Goal: Task Accomplishment & Management: Complete application form

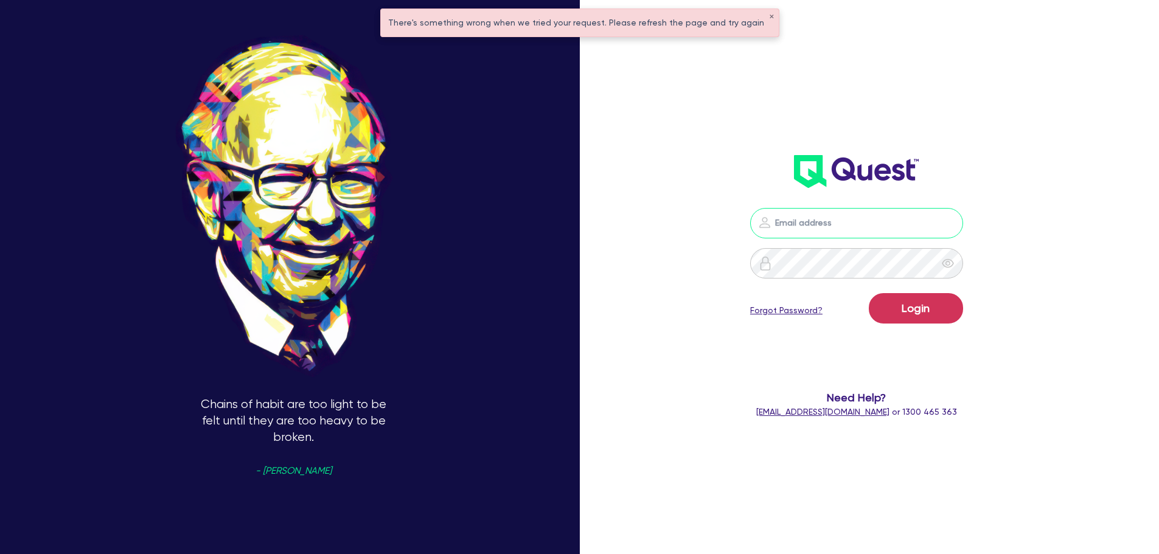
click at [795, 218] on input "email" at bounding box center [856, 223] width 213 height 30
type input "rob.matheson@quest.finance"
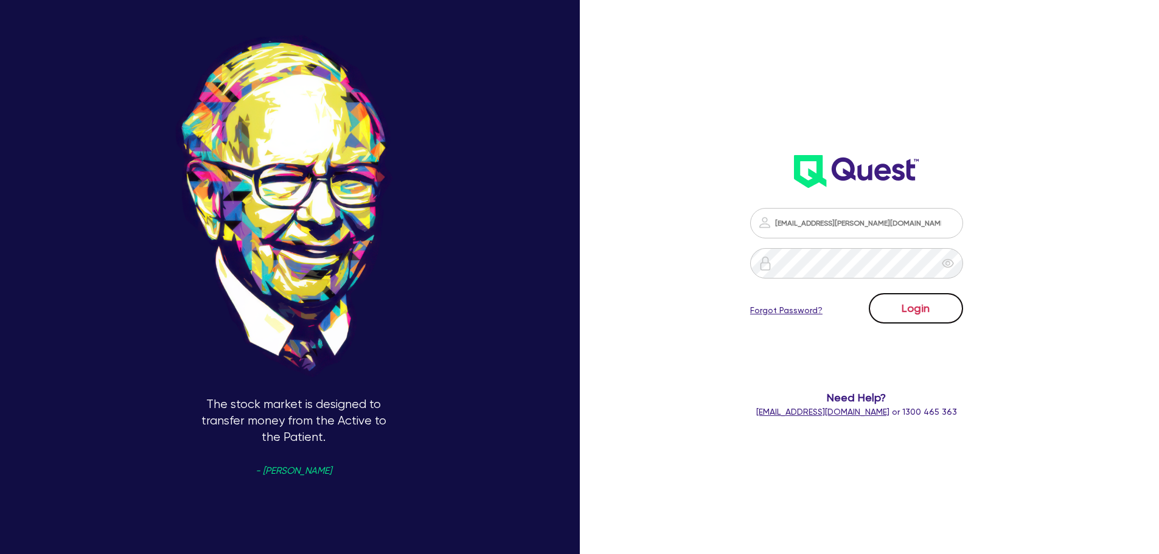
click at [911, 305] on button "Login" at bounding box center [916, 308] width 94 height 30
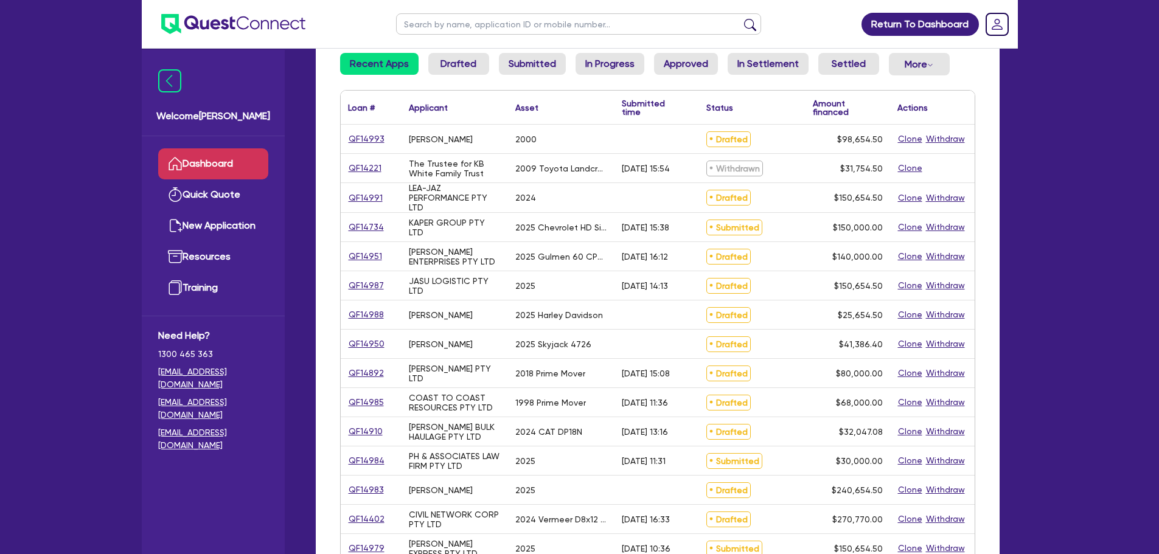
scroll to position [243, 0]
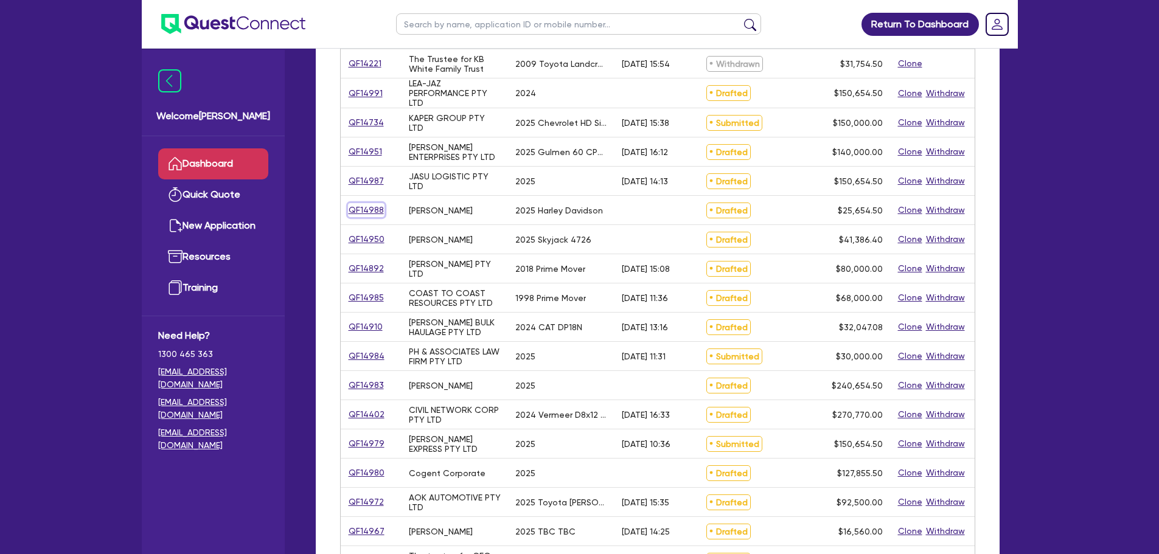
click at [375, 216] on link "QF14988" at bounding box center [366, 210] width 36 height 14
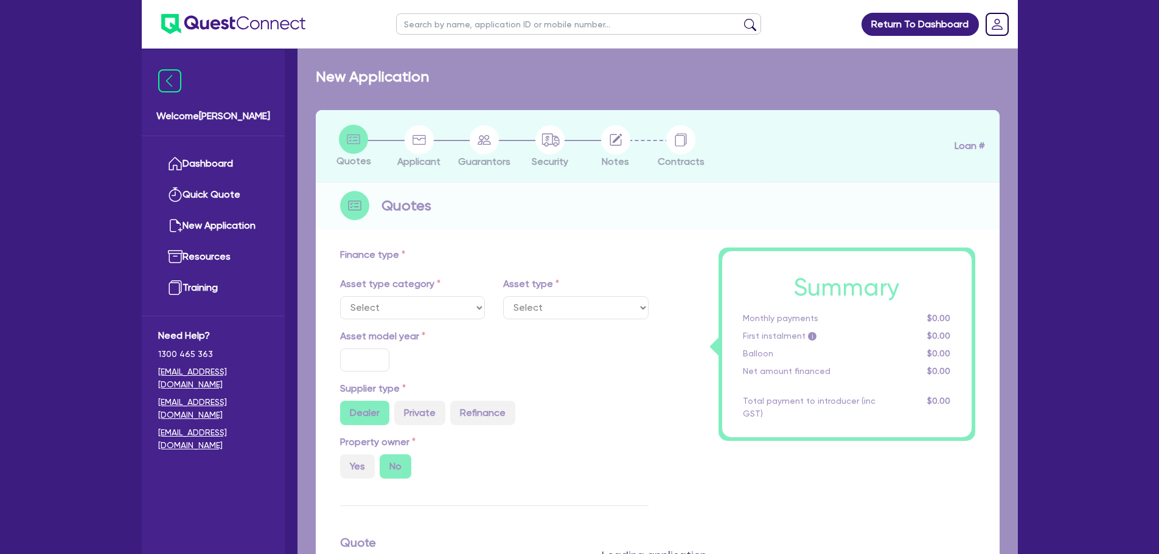
select select "CARS_AND_LIGHT_TRUCKS"
type input "2025"
radio input "true"
type input "25,000"
type input "9"
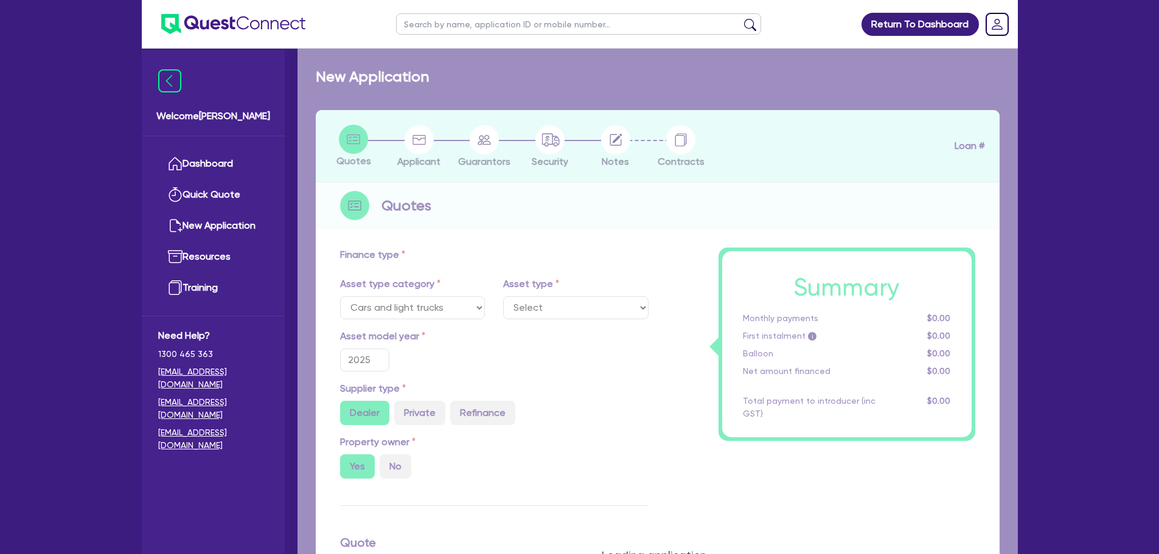
select select "PASSENGER_VEHICLES"
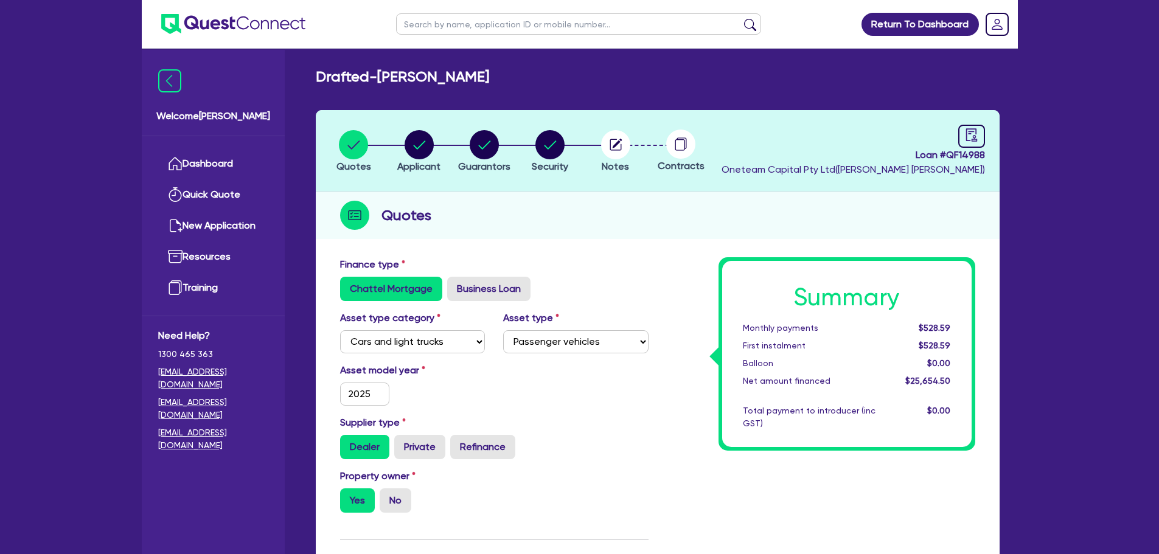
click at [596, 141] on li "Notes" at bounding box center [616, 151] width 66 height 43
click at [614, 158] on circle "button" at bounding box center [615, 144] width 29 height 29
select select "Other"
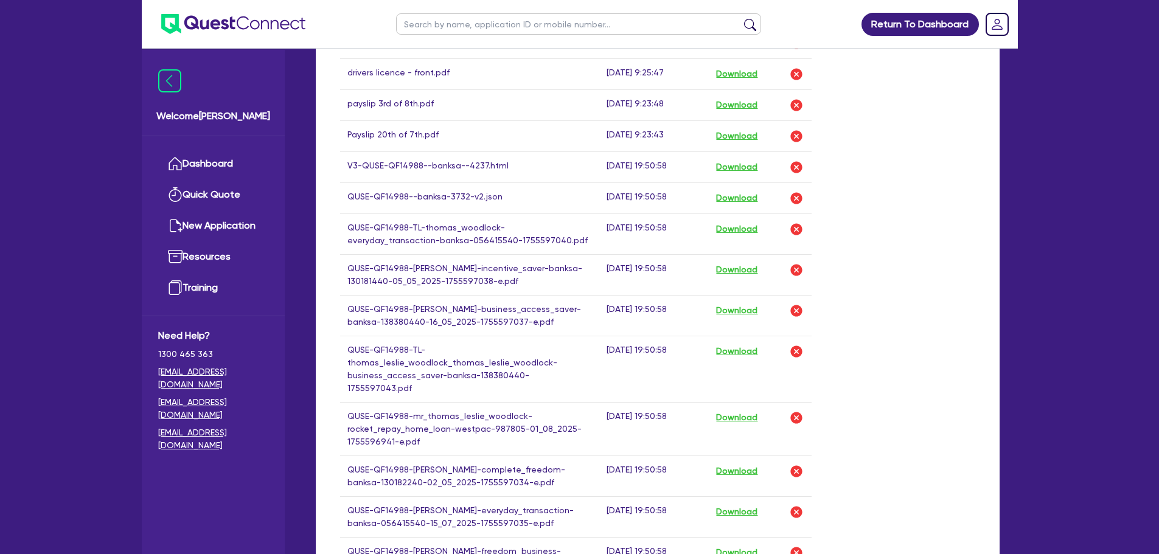
scroll to position [663, 0]
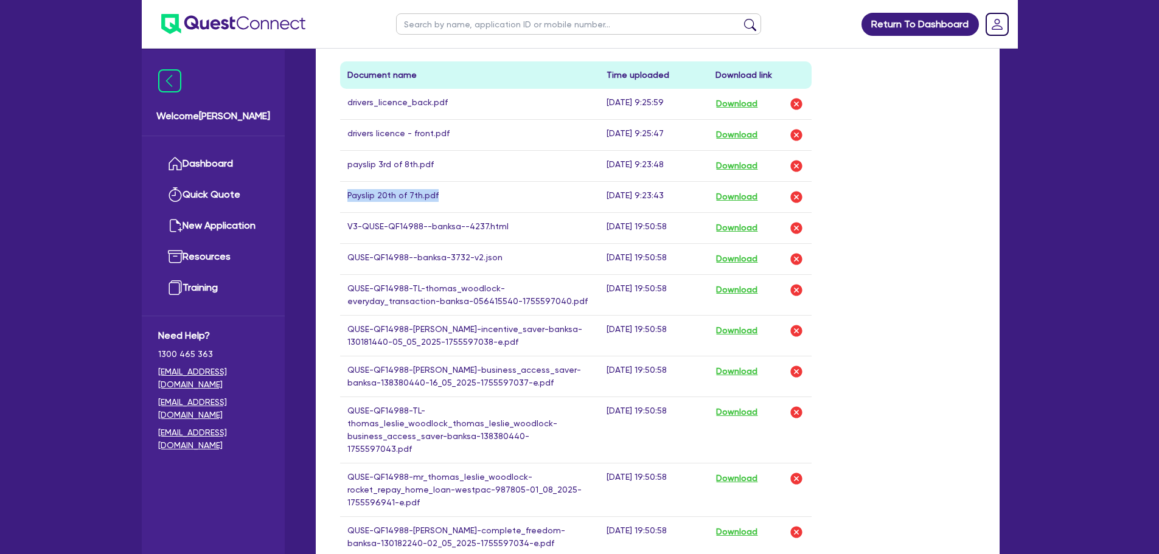
drag, startPoint x: 360, startPoint y: 195, endPoint x: 453, endPoint y: 198, distance: 93.1
click at [453, 198] on td "Payslip 20th of 7th.pdf" at bounding box center [470, 196] width 260 height 31
click at [478, 200] on td "Payslip 20th of 7th.pdf" at bounding box center [470, 196] width 260 height 31
click at [745, 195] on button "Download" at bounding box center [736, 197] width 43 height 16
click at [729, 228] on button "Download" at bounding box center [736, 228] width 43 height 16
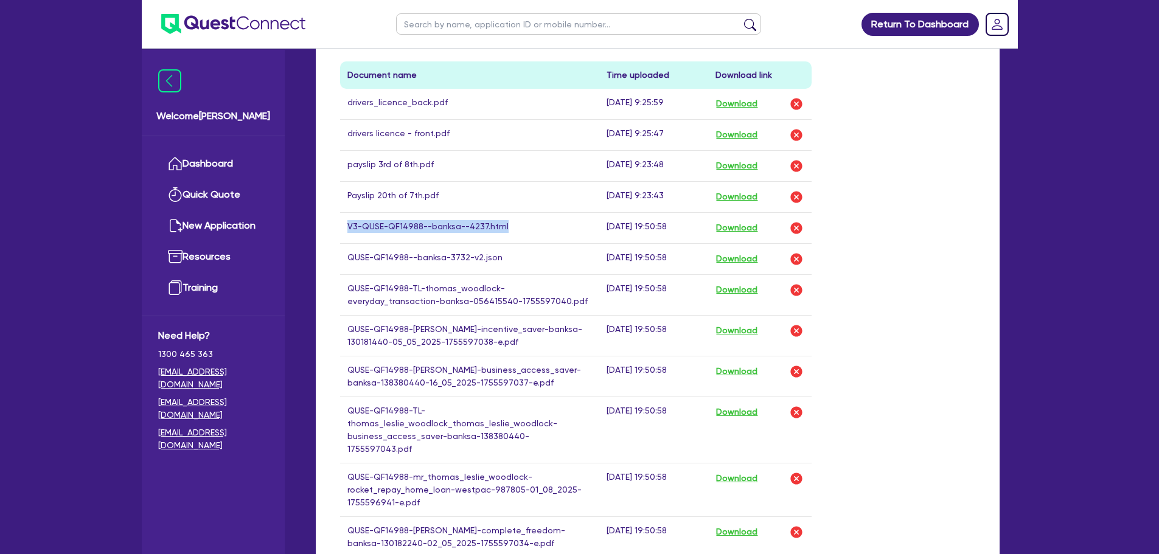
drag, startPoint x: 352, startPoint y: 226, endPoint x: 511, endPoint y: 227, distance: 159.4
click at [511, 227] on td "V3-QUSE-QF14988--banksa--4237.html" at bounding box center [470, 227] width 260 height 31
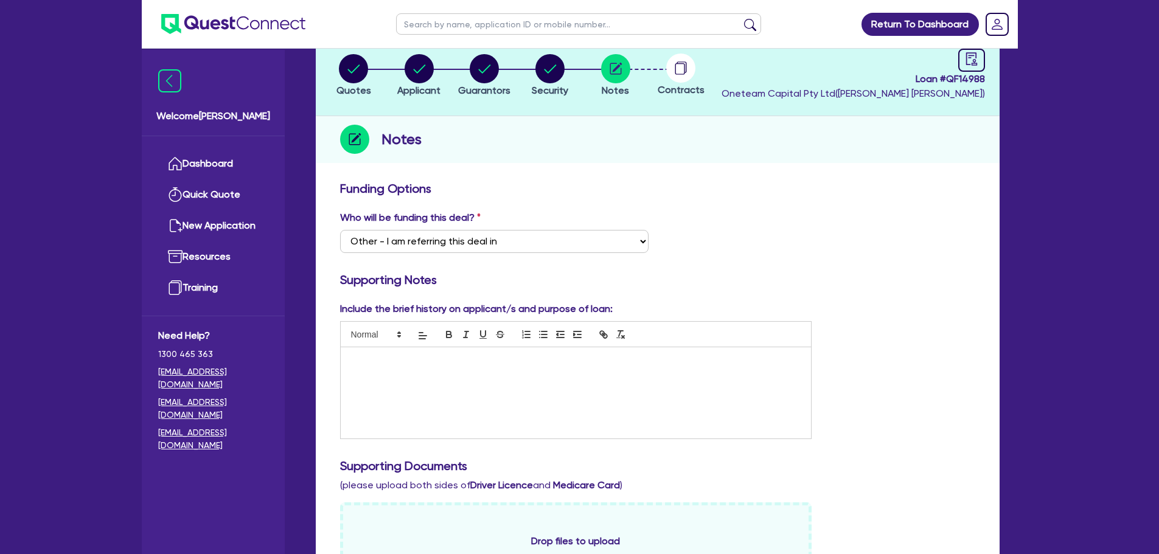
scroll to position [0, 0]
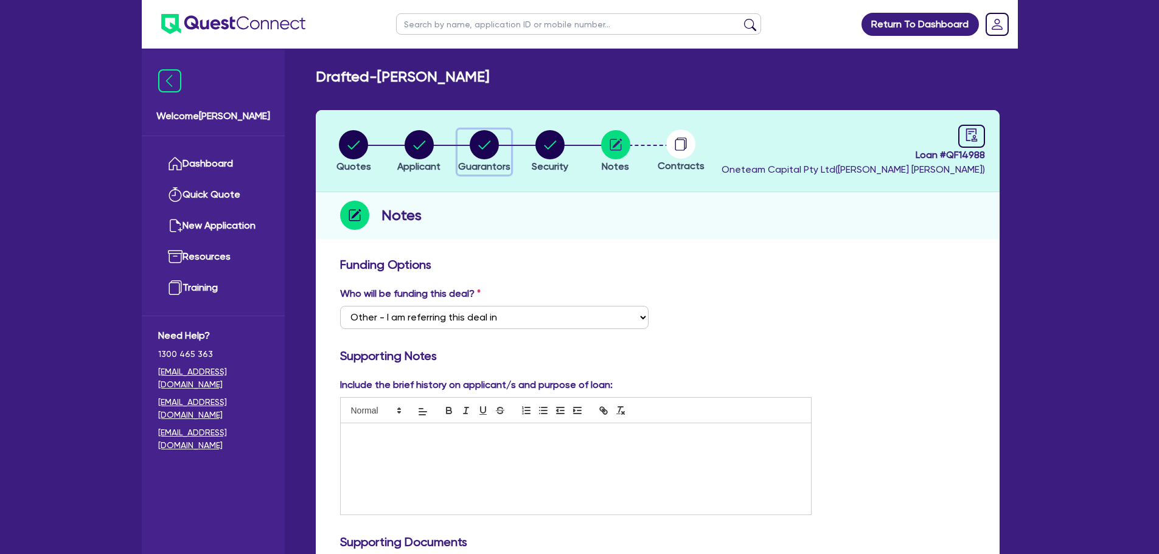
click at [484, 145] on circle "button" at bounding box center [484, 144] width 29 height 29
select select "MR"
select select "SA"
select select "SINGLE"
select select "PROPERTY"
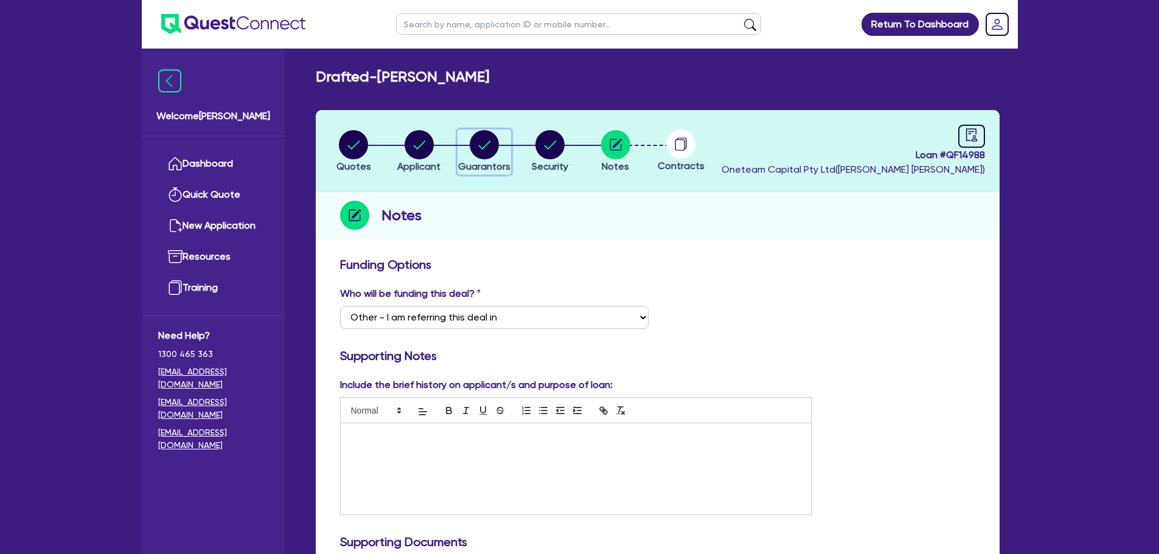
select select "HOUSEHOLD_PERSONAL"
select select "VEHICLE"
select select "CASH"
select select "MORTGAGE"
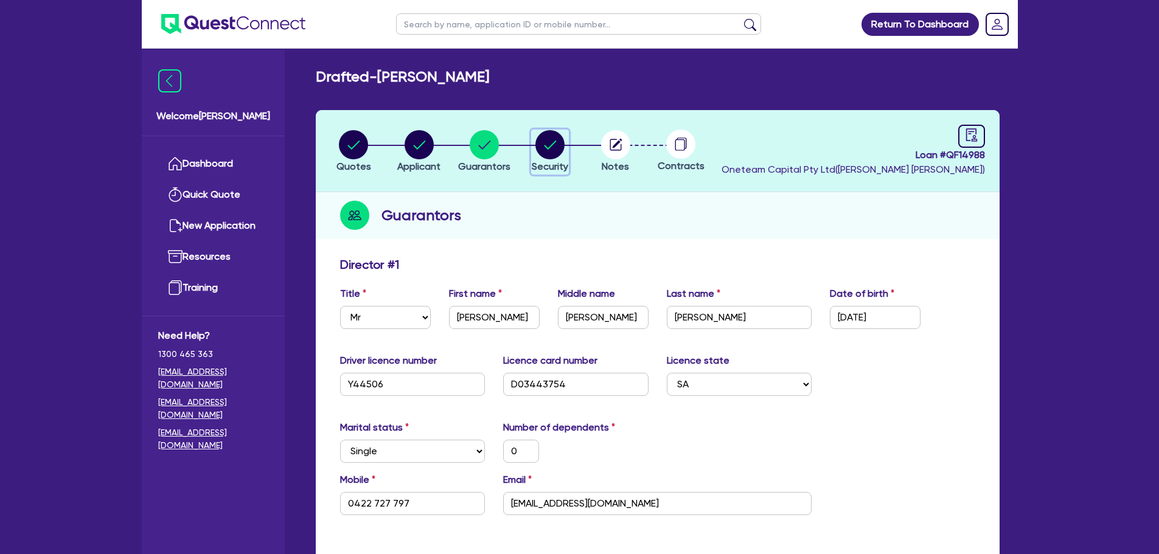
click at [564, 159] on button "Security" at bounding box center [550, 152] width 38 height 45
select select "CARS_AND_LIGHT_TRUCKS"
select select "PASSENGER_VEHICLES"
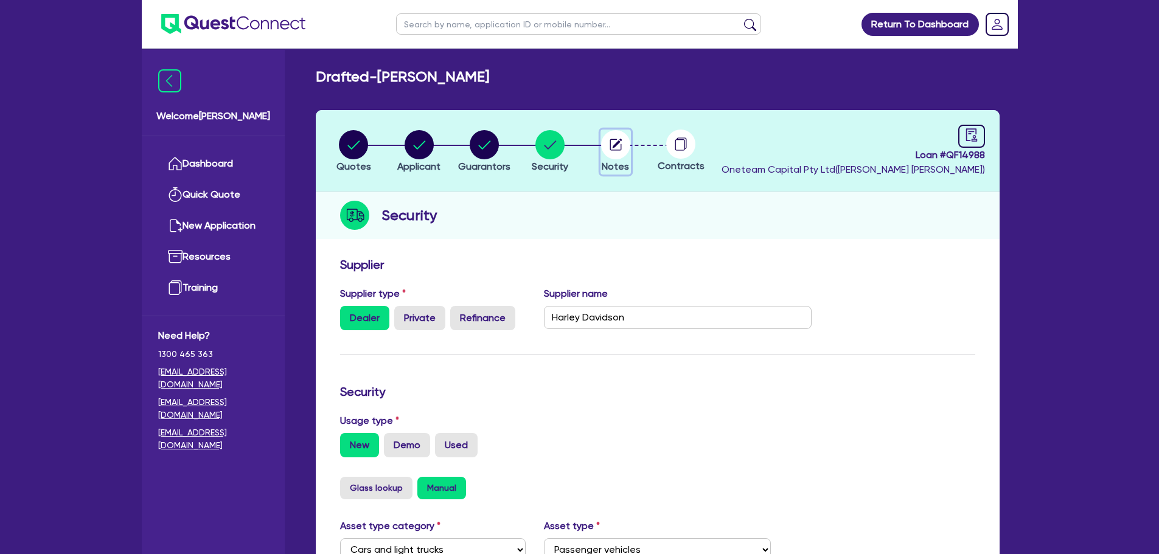
click at [625, 159] on button "Notes" at bounding box center [615, 152] width 30 height 45
select select "Other"
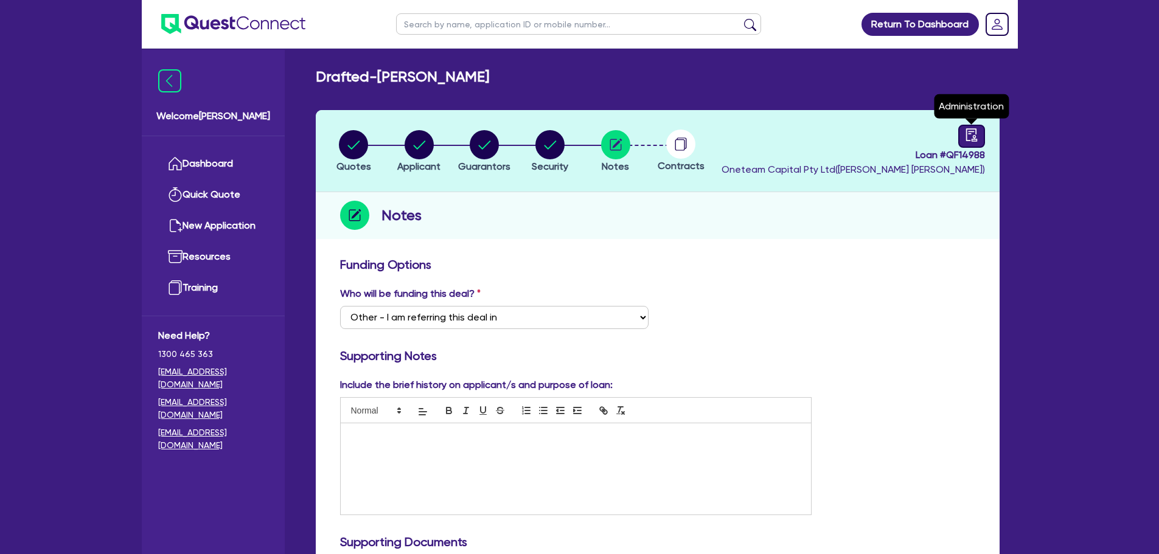
click at [974, 131] on icon "audit" at bounding box center [971, 134] width 13 height 13
select select "DRAFTED_NEW"
select select "Other"
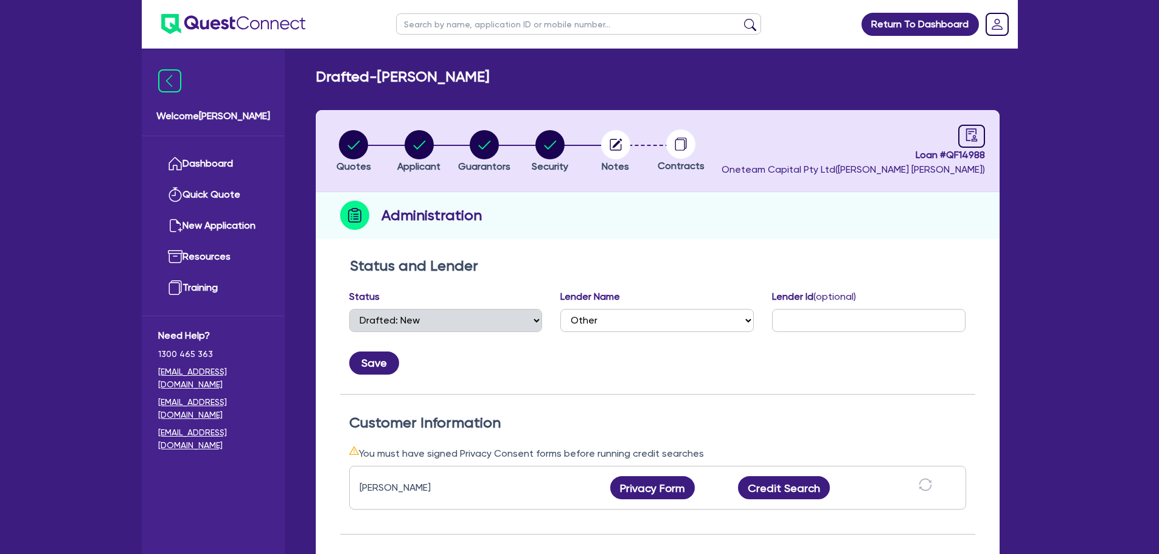
drag, startPoint x: 631, startPoint y: 146, endPoint x: 624, endPoint y: 145, distance: 6.7
click at [629, 146] on li "Notes" at bounding box center [616, 151] width 66 height 43
click at [623, 146] on circle "button" at bounding box center [615, 144] width 29 height 29
select select "Other"
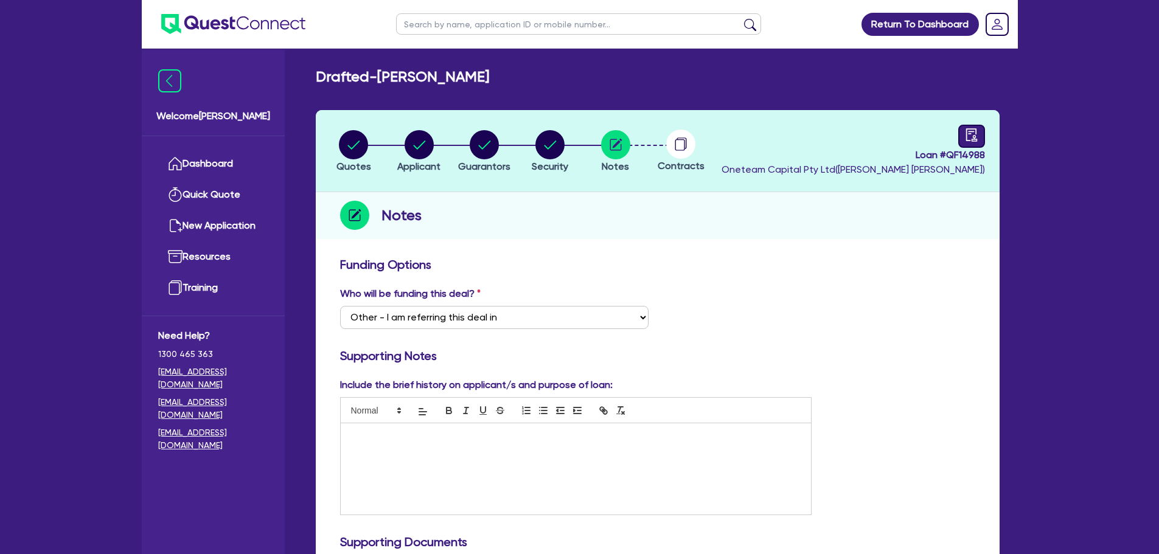
click at [977, 136] on icon "audit" at bounding box center [971, 134] width 13 height 13
select select "DRAFTED_NEW"
select select "Other"
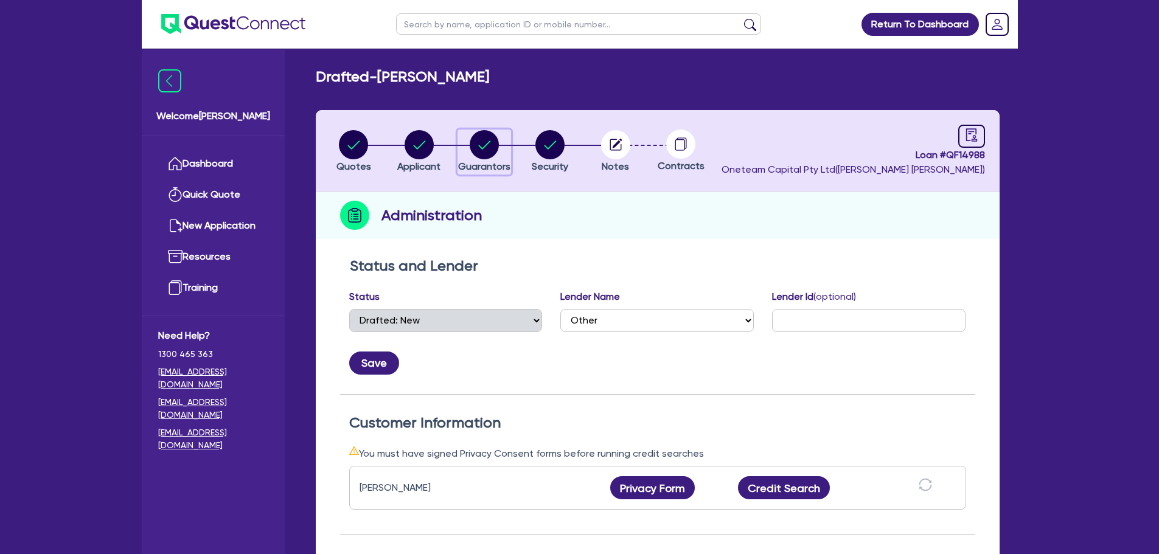
click at [491, 148] on circle "button" at bounding box center [484, 144] width 29 height 29
select select "MR"
select select "SA"
select select "SINGLE"
select select "PROPERTY"
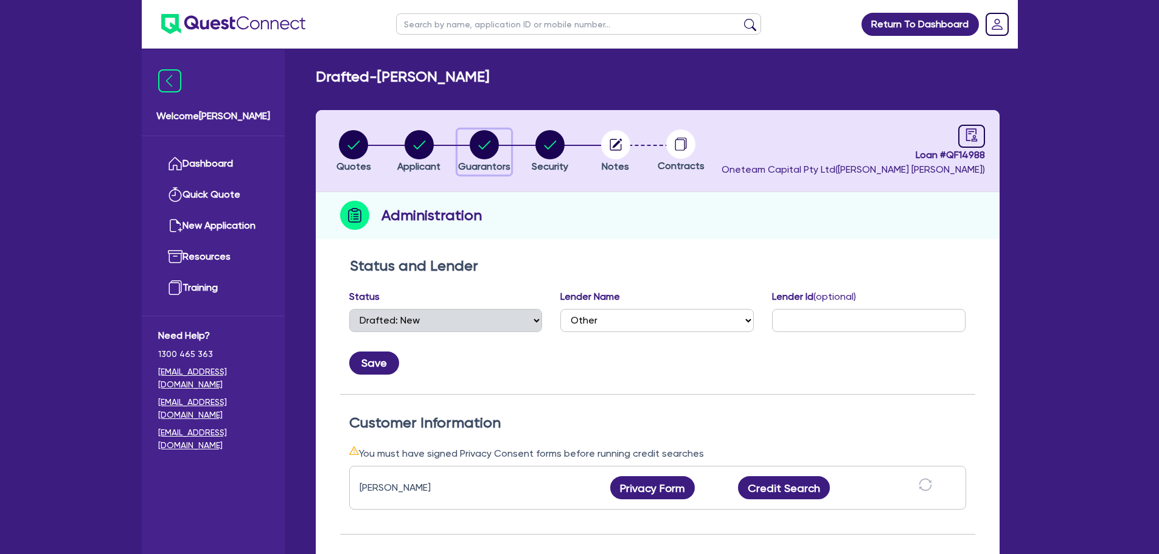
select select "HOUSEHOLD_PERSONAL"
select select "VEHICLE"
select select "CASH"
select select "MORTGAGE"
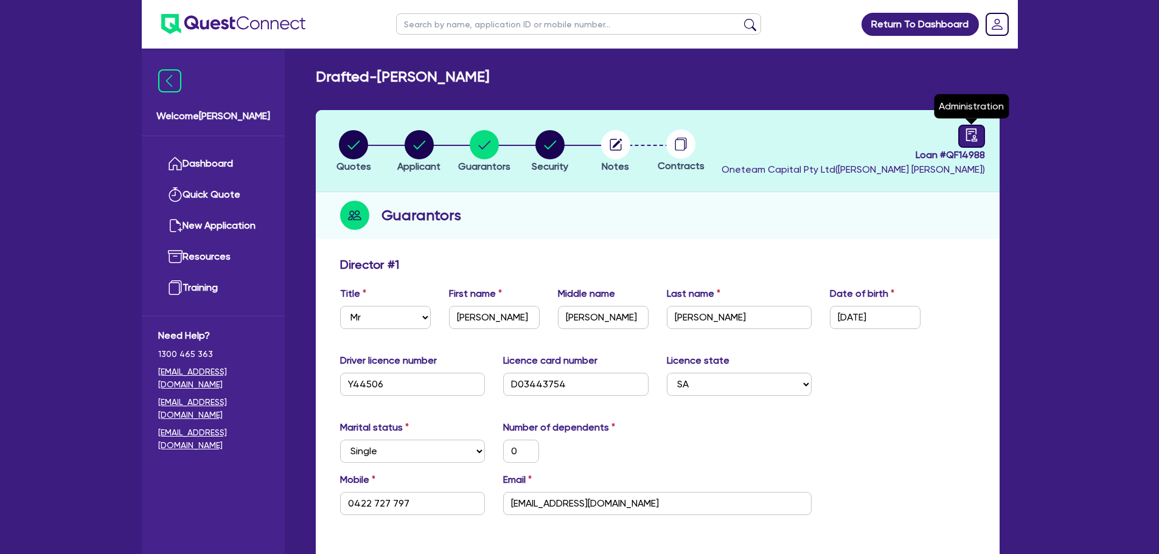
click at [971, 133] on icon "audit" at bounding box center [971, 134] width 13 height 13
select select "DRAFTED_NEW"
select select "Other"
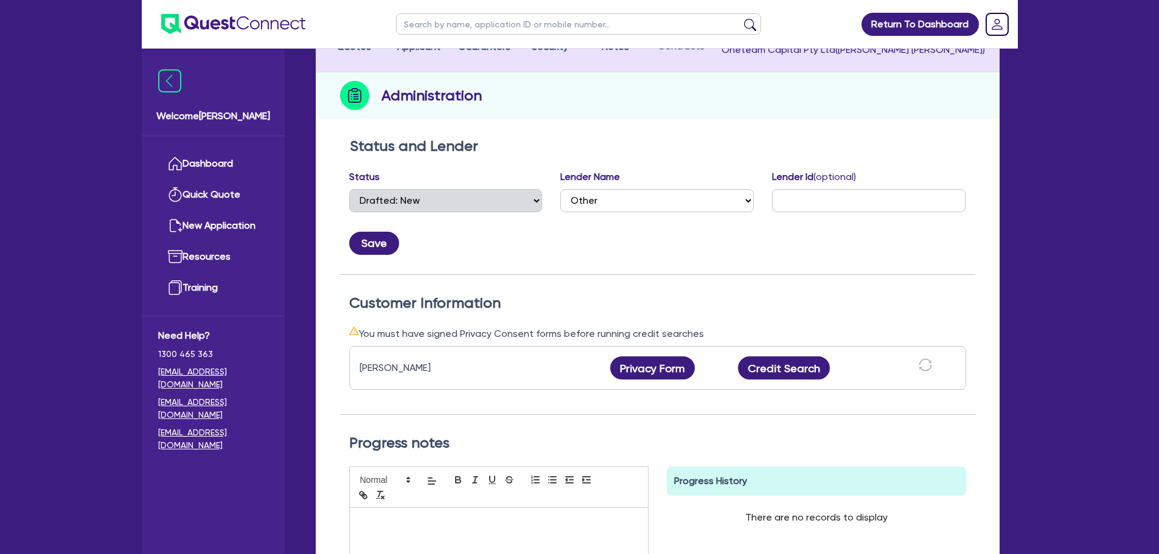
scroll to position [243, 0]
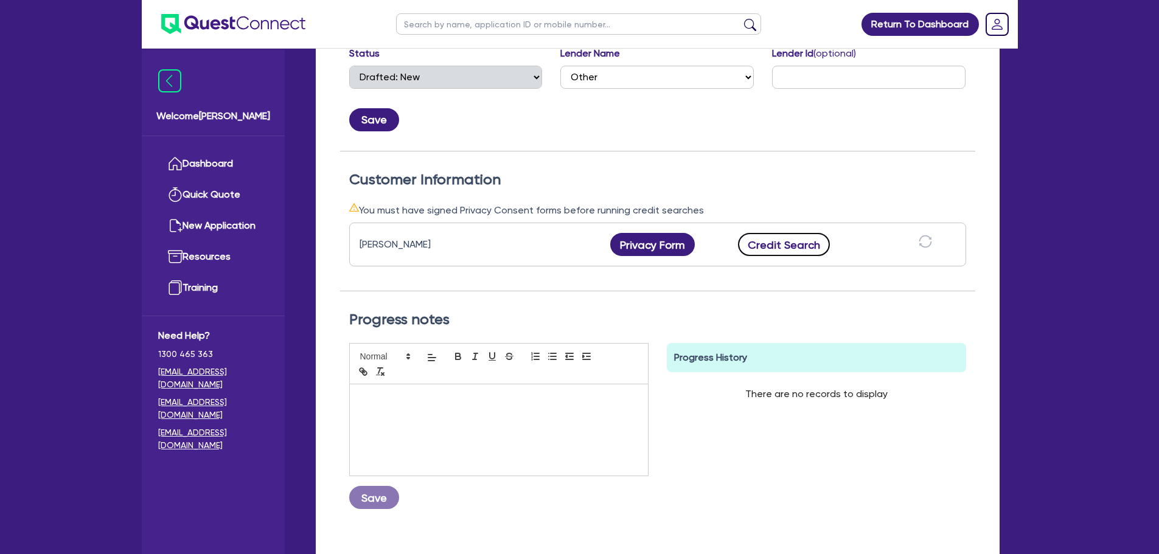
click at [783, 234] on button "Credit Search" at bounding box center [784, 244] width 92 height 23
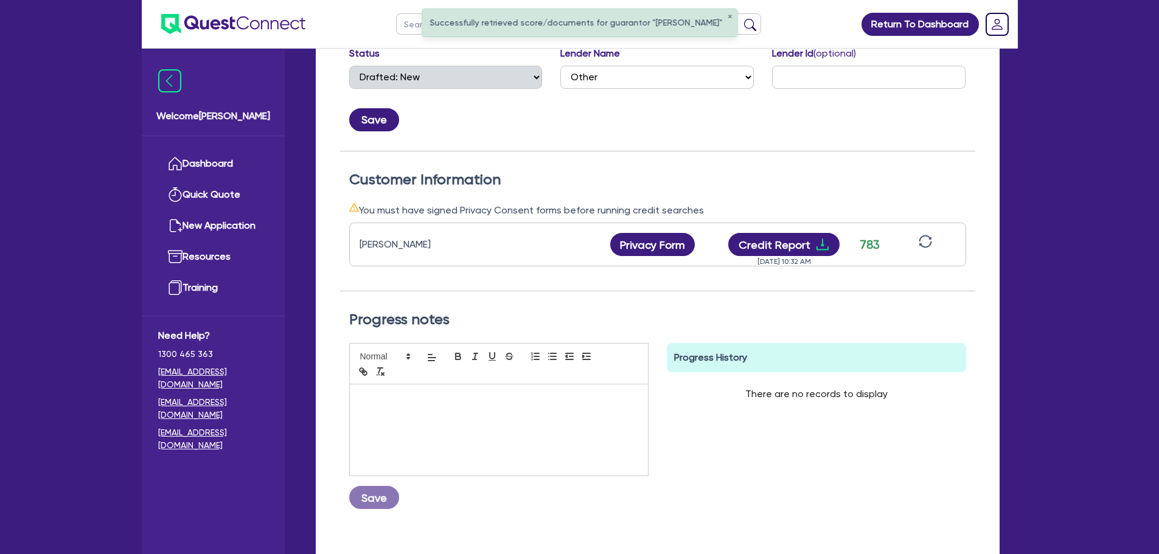
click at [805, 230] on div "Tom Leslie Woodlock Privacy Form Privacy form logs Close Send new privacy form?…" at bounding box center [657, 245] width 617 height 44
click at [806, 237] on button "Credit Report" at bounding box center [783, 244] width 111 height 23
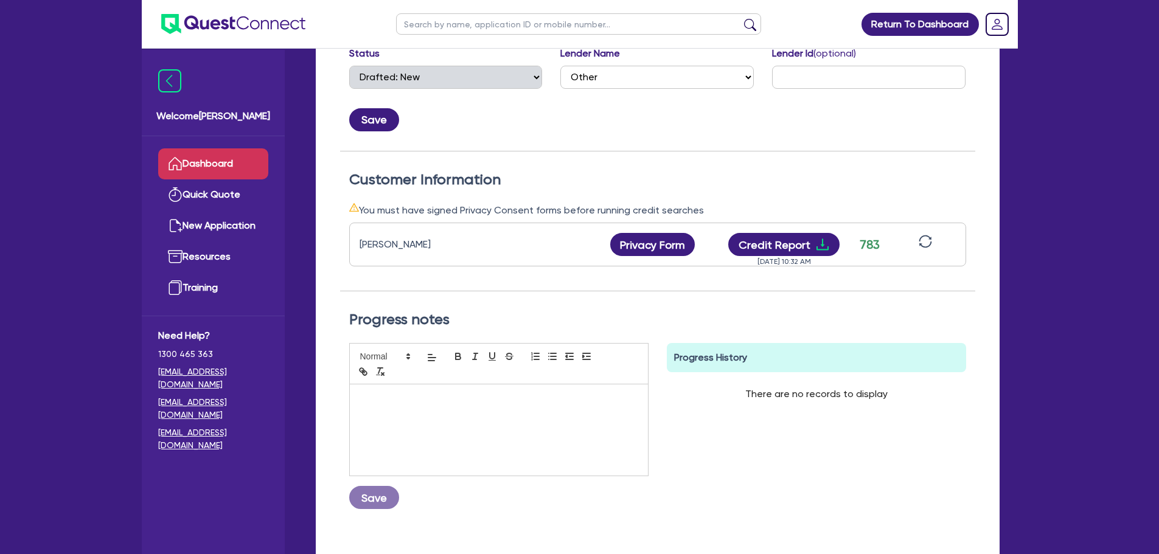
click at [215, 170] on link "Dashboard" at bounding box center [213, 163] width 110 height 31
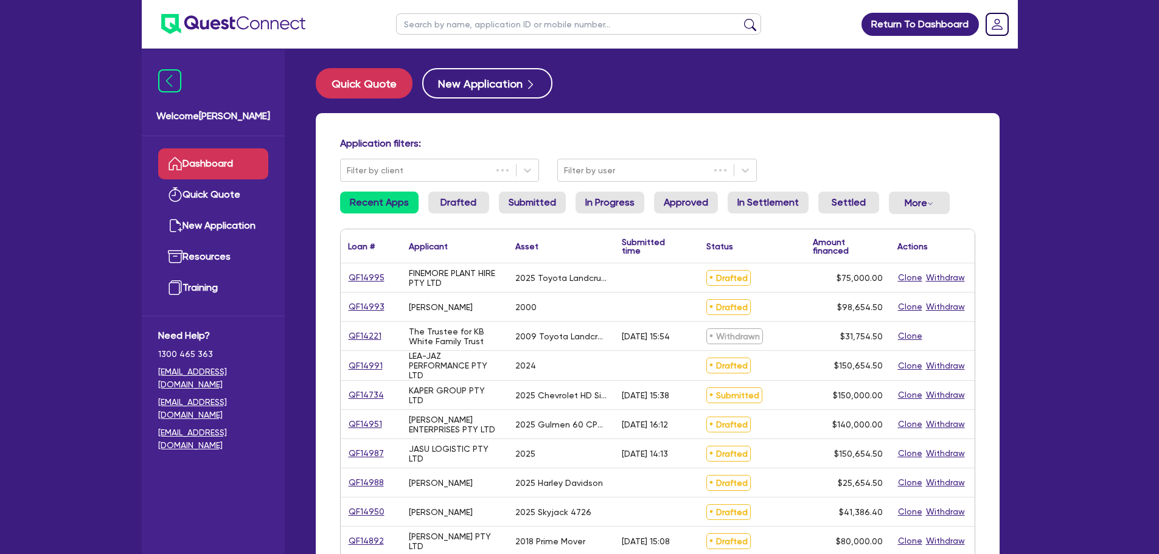
click at [548, 26] on input "text" at bounding box center [578, 23] width 365 height 21
click at [740, 18] on button "submit" at bounding box center [749, 26] width 19 height 17
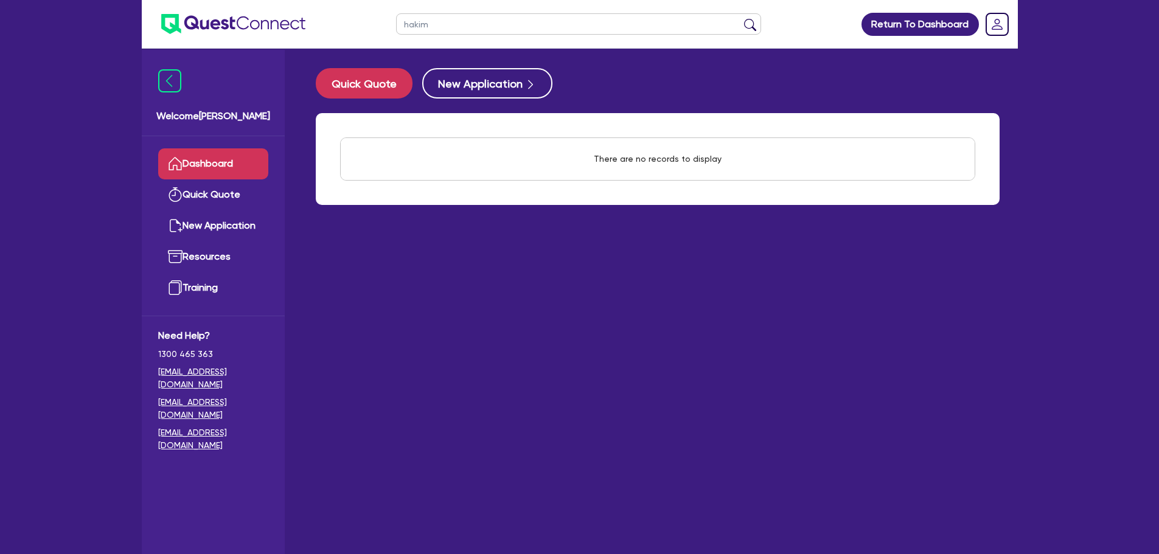
type input "hakim"
click at [740, 18] on button "submit" at bounding box center [749, 26] width 19 height 17
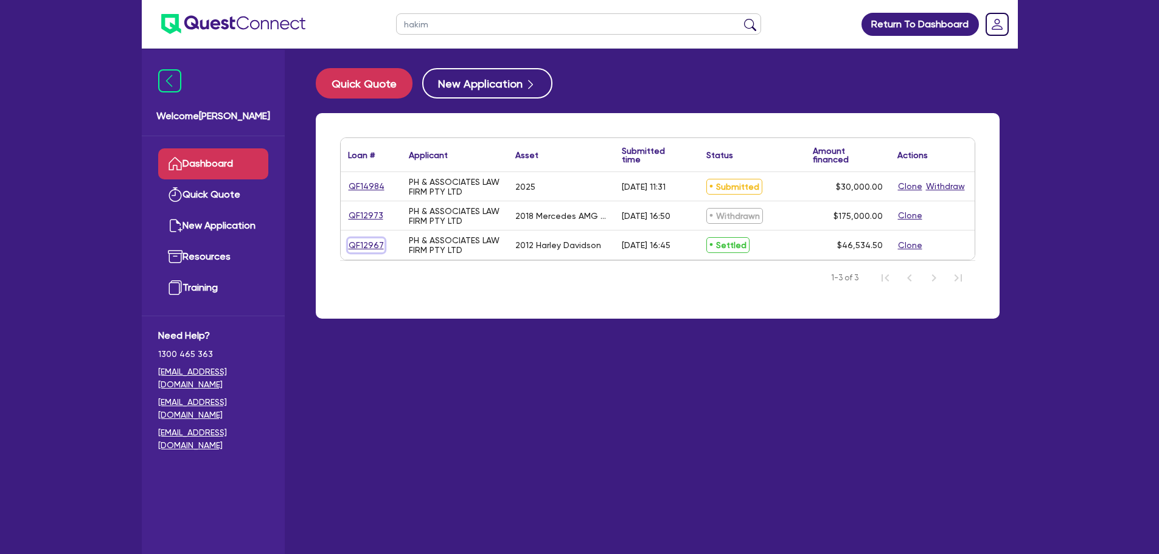
click at [370, 240] on link "QF12967" at bounding box center [366, 245] width 36 height 14
select select "CARS_AND_LIGHT_TRUCKS"
select select "PASSENGER_VEHICLES"
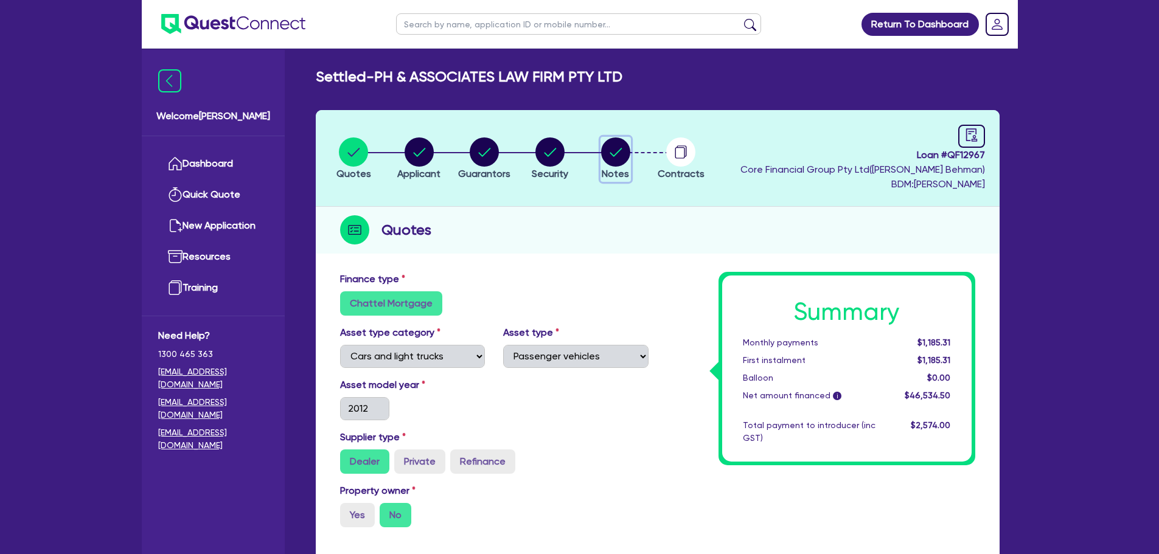
click at [625, 148] on circle "button" at bounding box center [615, 151] width 29 height 29
select select "Other"
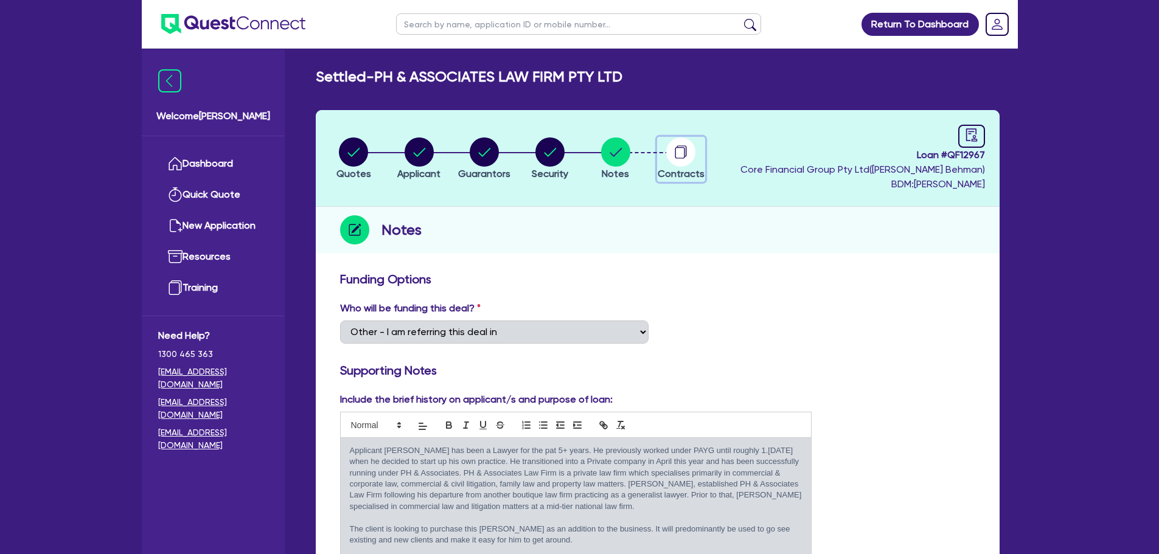
click at [676, 156] on icon "button" at bounding box center [680, 151] width 29 height 29
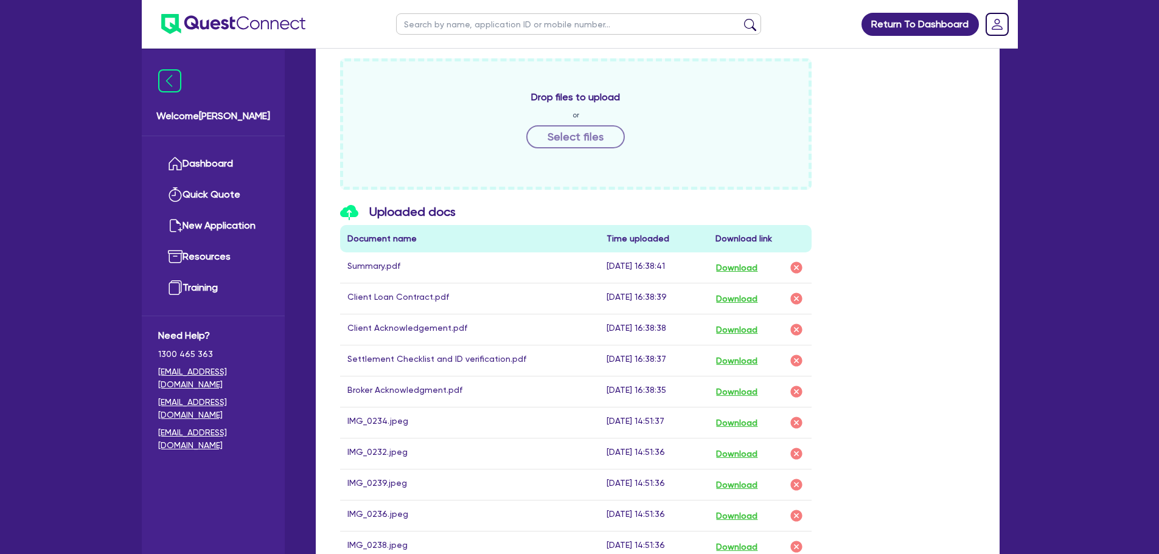
scroll to position [608, 0]
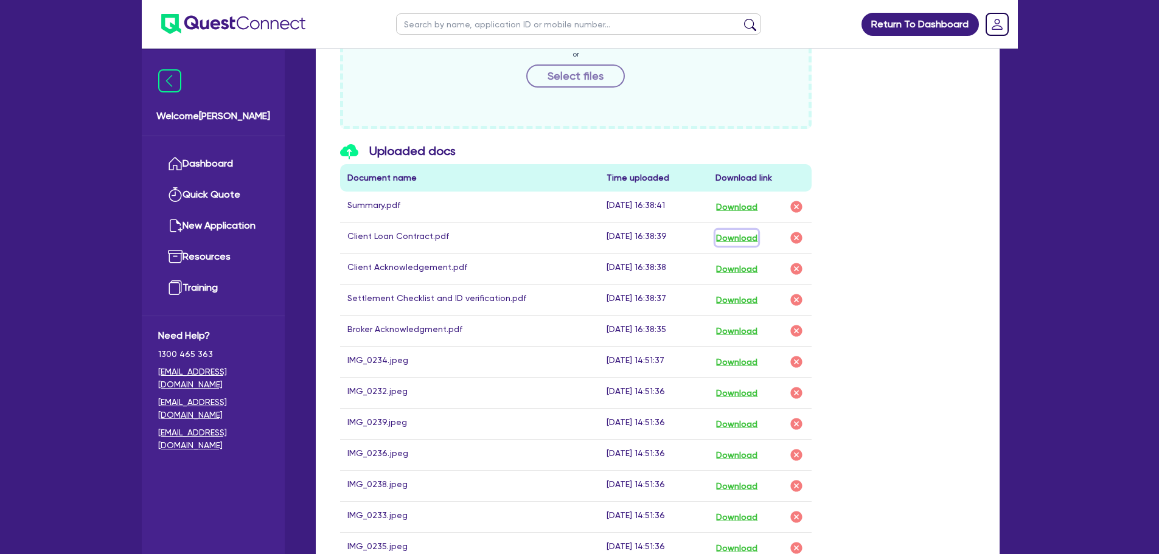
click at [746, 234] on button "Download" at bounding box center [736, 238] width 43 height 16
click at [849, 110] on div "Drop files to upload or Select files" at bounding box center [657, 63] width 653 height 131
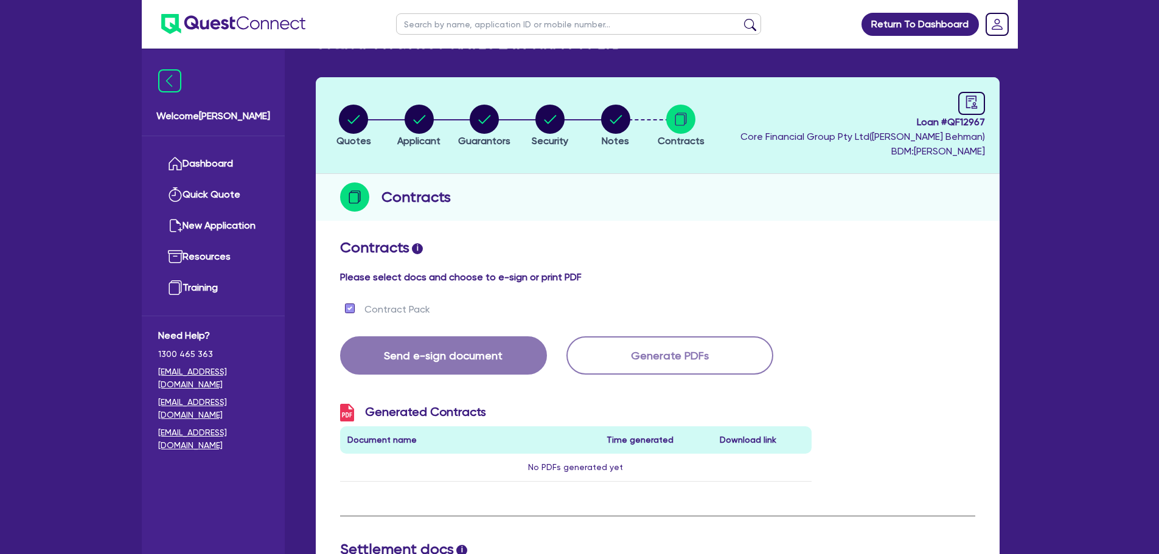
scroll to position [0, 0]
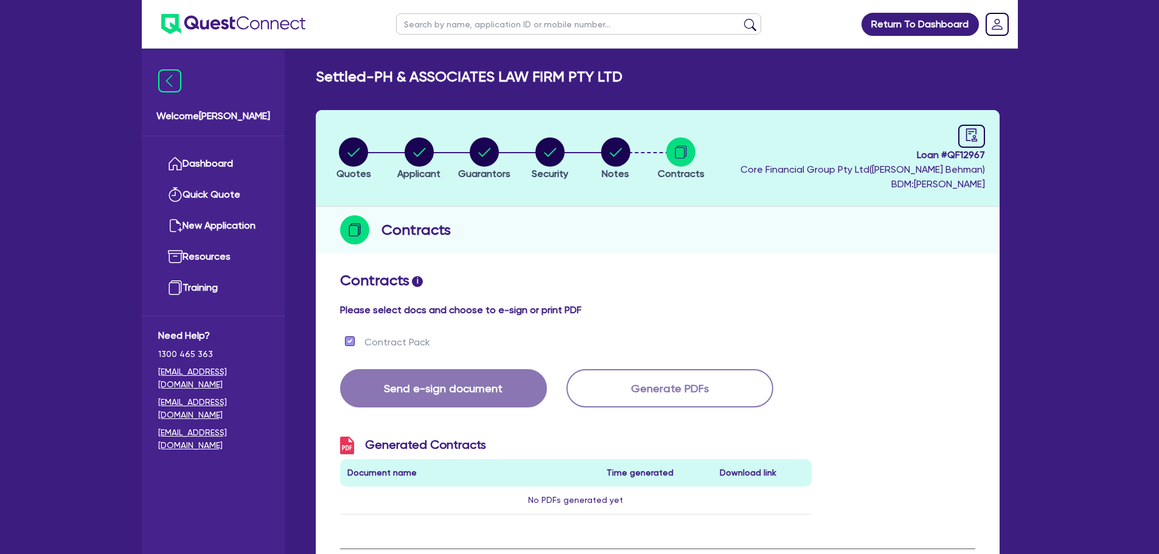
click at [271, 164] on ul "Dashboard Quick Quote New Application Ref Company Ref Salesperson Resources Tra…" at bounding box center [213, 225] width 143 height 179
click at [242, 164] on link "Dashboard" at bounding box center [213, 163] width 110 height 31
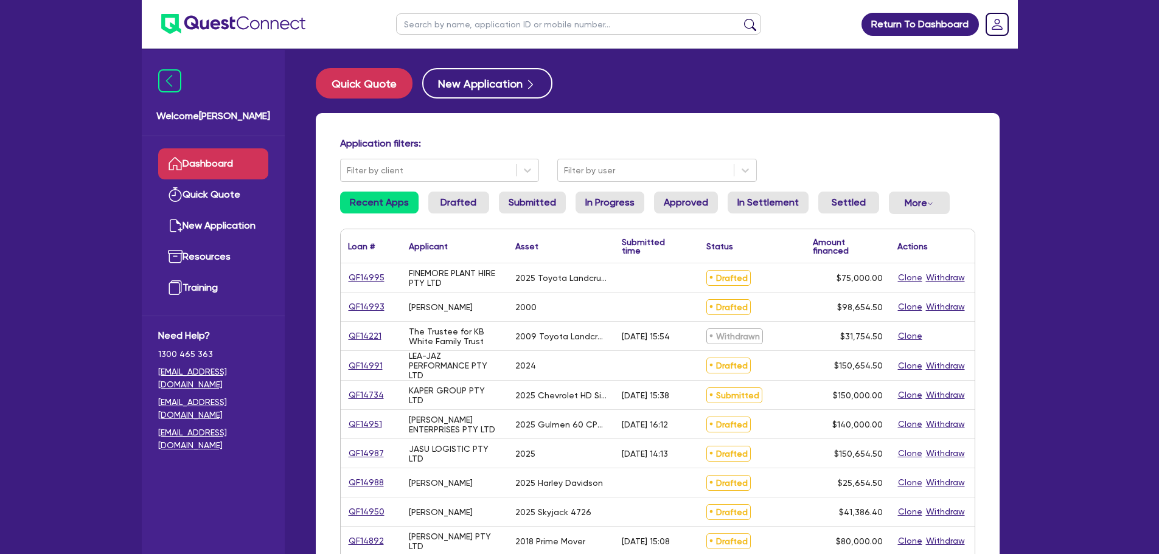
click at [405, 205] on link "Recent Apps" at bounding box center [379, 203] width 78 height 22
click at [454, 209] on link "Drafted" at bounding box center [458, 203] width 61 height 22
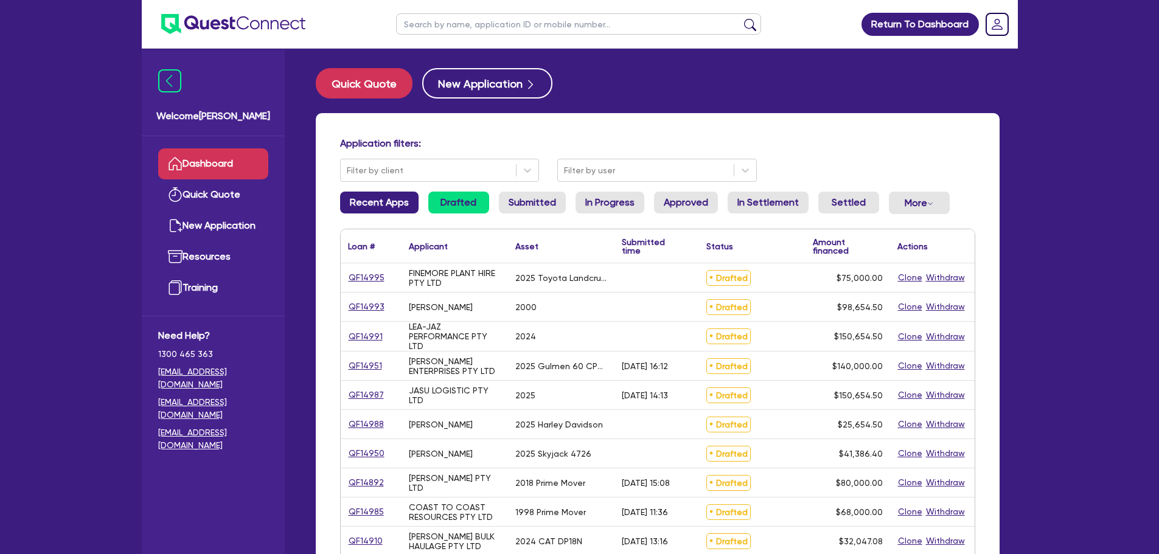
click at [391, 200] on link "Recent Apps" at bounding box center [379, 203] width 78 height 22
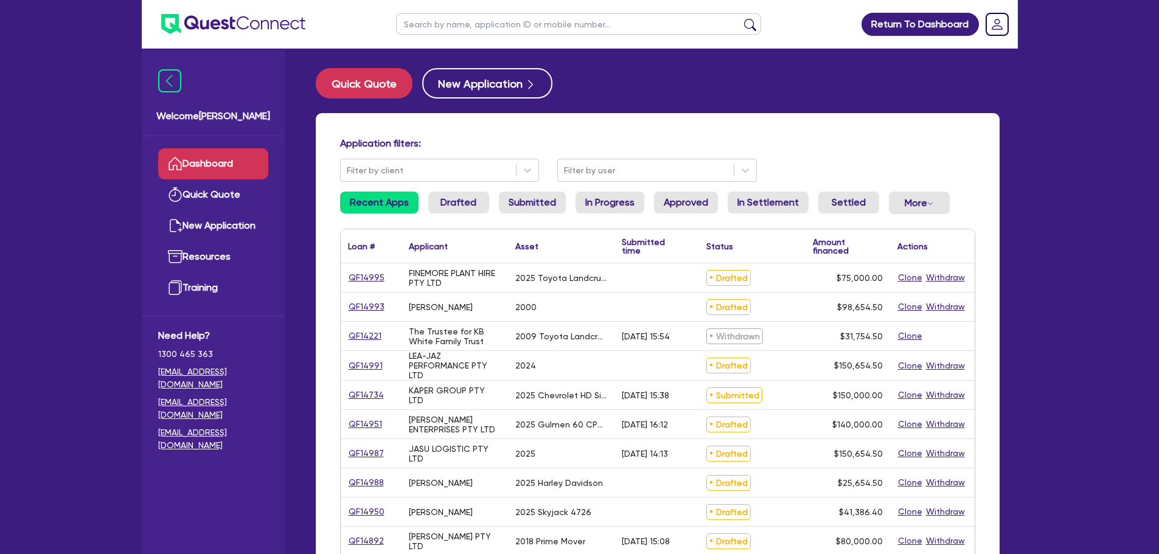
click at [481, 34] on input "text" at bounding box center [578, 23] width 365 height 21
type input "tom"
click at [740, 18] on button "submit" at bounding box center [749, 26] width 19 height 17
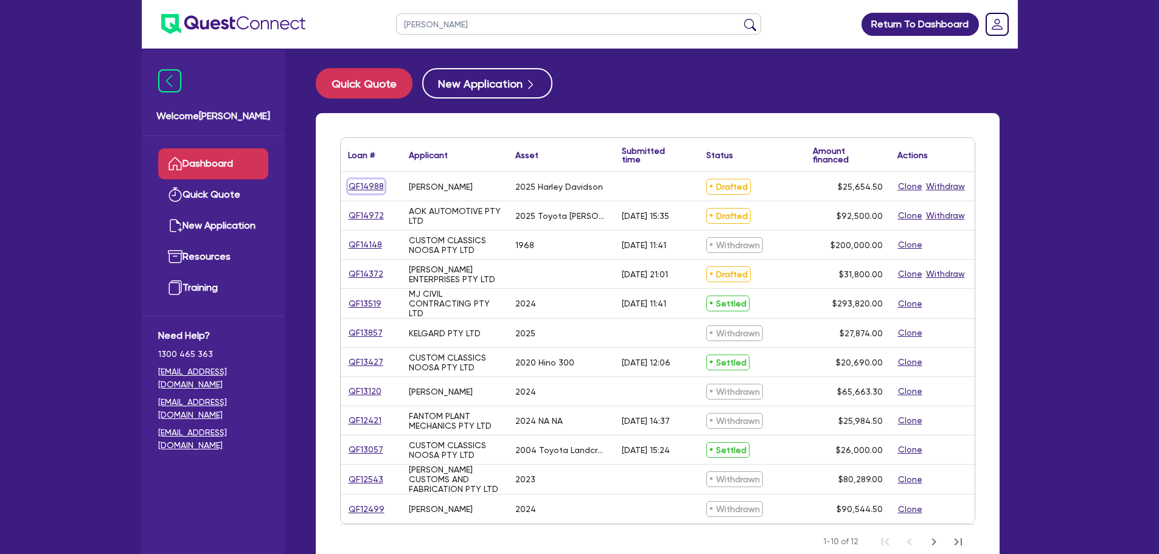
click at [361, 190] on link "QF14988" at bounding box center [366, 186] width 36 height 14
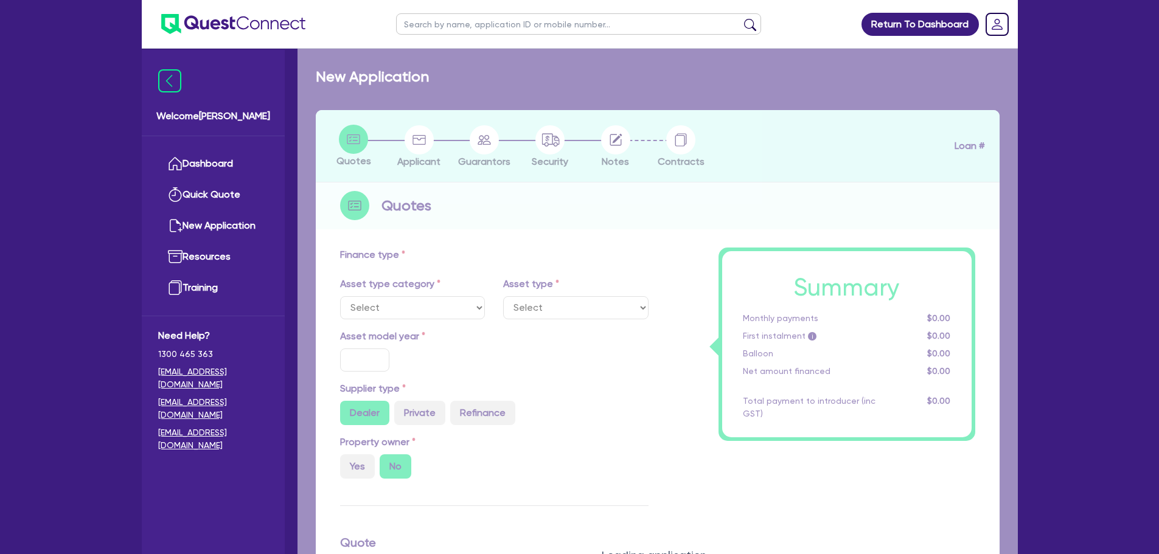
select select "CARS_AND_LIGHT_TRUCKS"
type input "2025"
radio input "true"
type input "25,000"
type input "9"
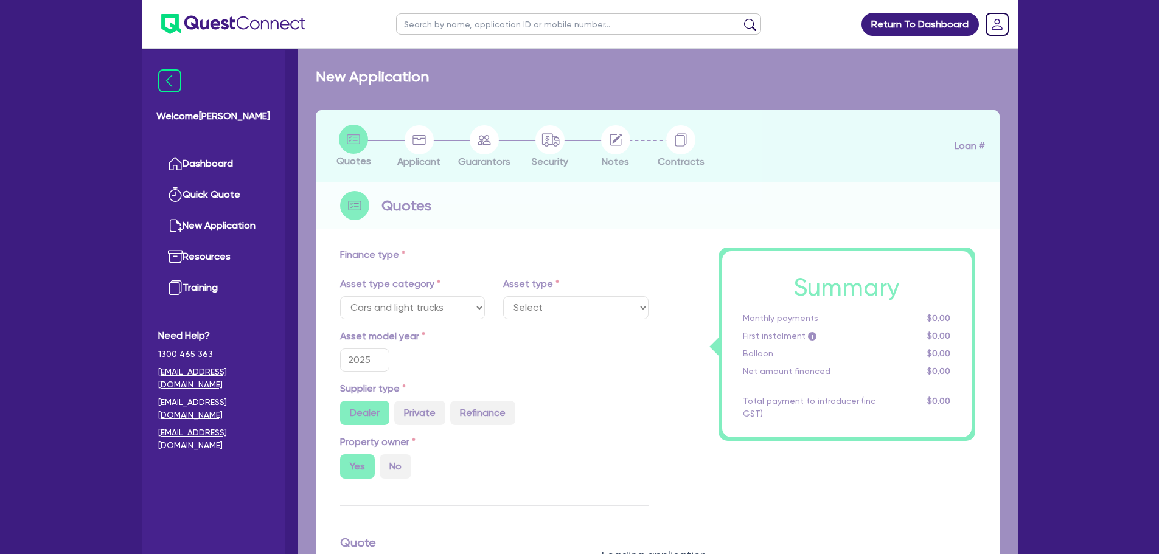
select select "PASSENGER_VEHICLES"
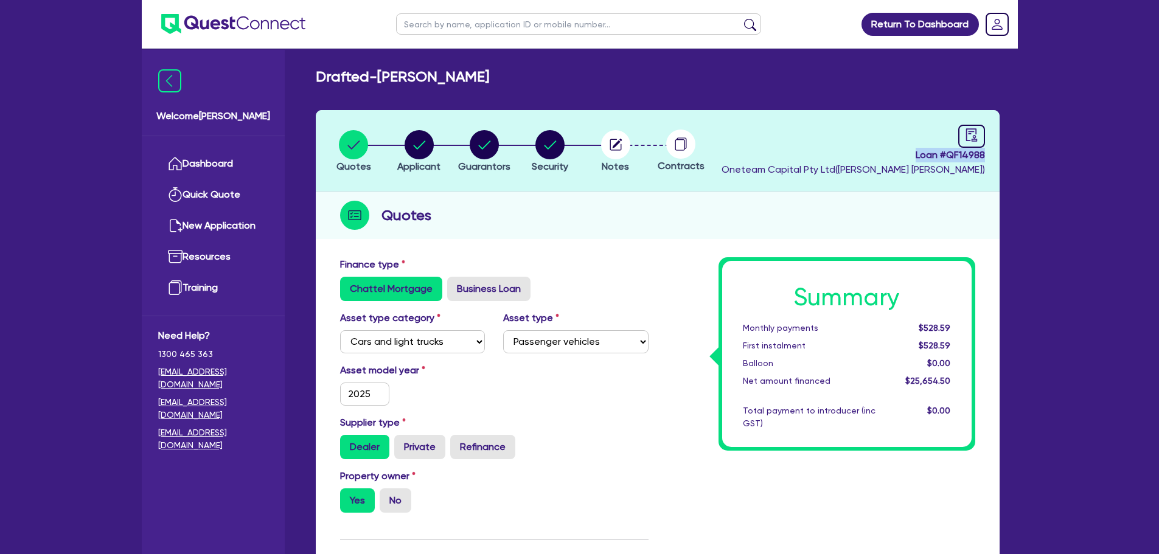
drag, startPoint x: 913, startPoint y: 157, endPoint x: 996, endPoint y: 162, distance: 83.5
click at [996, 162] on header "Quotes Applicant Guarantors Security Notes Contracts Loan # QF14988 Oneteam Cap…" at bounding box center [658, 151] width 684 height 82
copy span "Loan # QF14988"
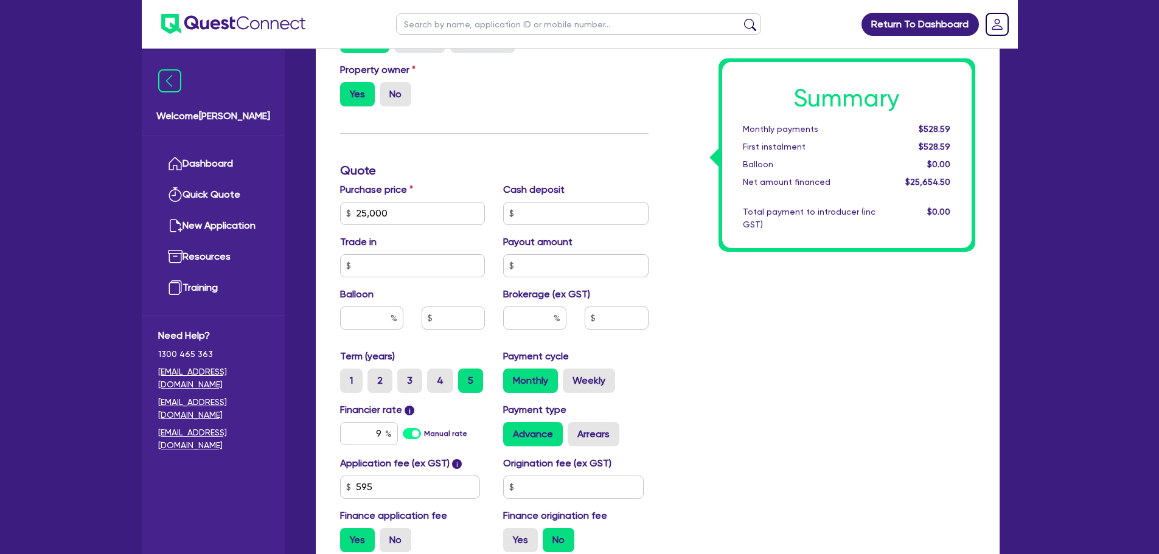
scroll to position [490, 0]
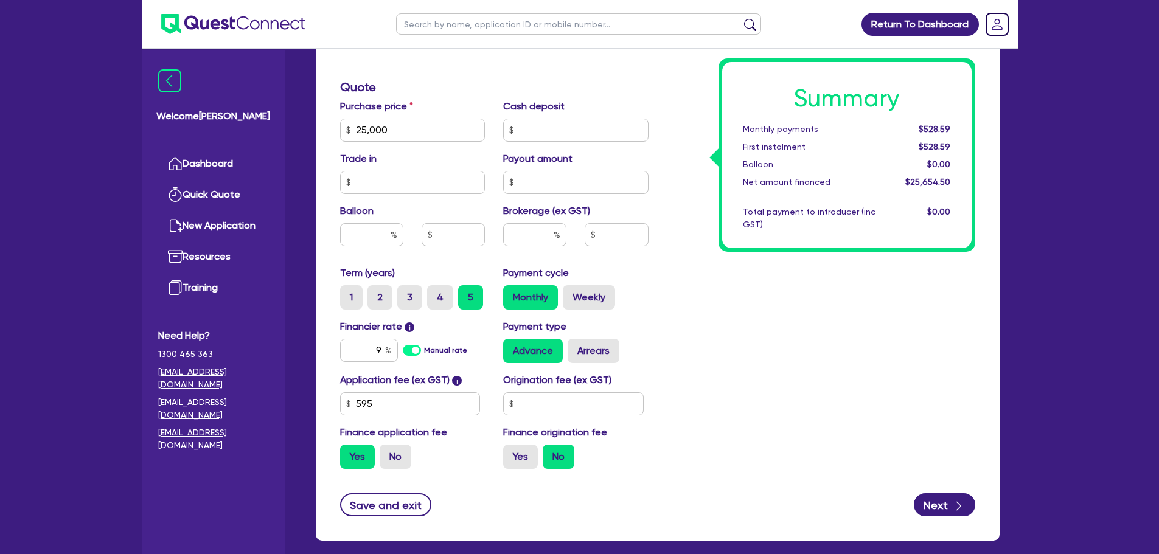
click at [534, 148] on div "Purchase price 25,000 Cash deposit Trade in Payout amount Balloon Brokerage (ex…" at bounding box center [494, 182] width 327 height 167
click at [540, 127] on input "text" at bounding box center [575, 130] width 145 height 23
click at [586, 128] on input "text" at bounding box center [575, 130] width 145 height 23
type input "5,000"
click at [572, 173] on input "text" at bounding box center [575, 182] width 145 height 23
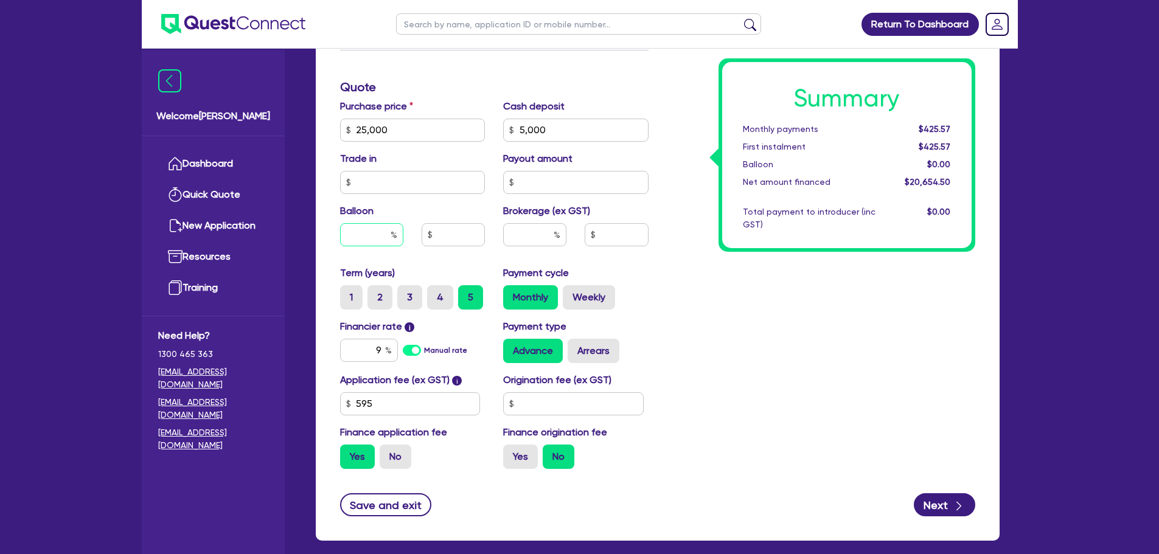
click at [375, 236] on input "text" at bounding box center [371, 234] width 63 height 23
click at [445, 233] on input "text" at bounding box center [453, 234] width 63 height 23
click at [540, 238] on input "text" at bounding box center [534, 234] width 63 height 23
click at [758, 365] on div "Summary Monthly payments $425.57 First instalment $425.57 Balloon $0.00 Net amo…" at bounding box center [821, 123] width 327 height 711
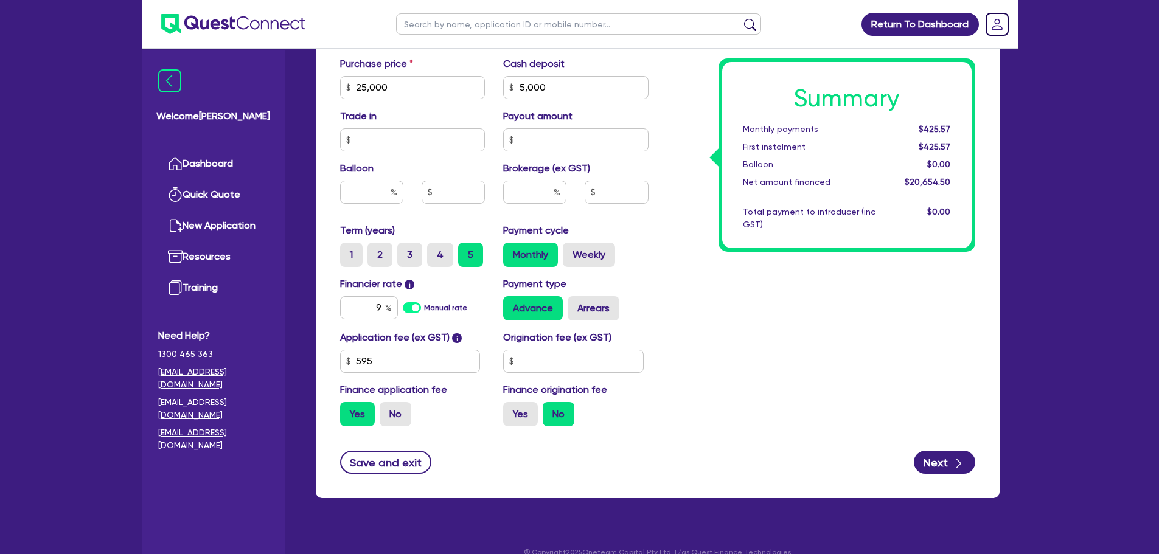
scroll to position [551, 0]
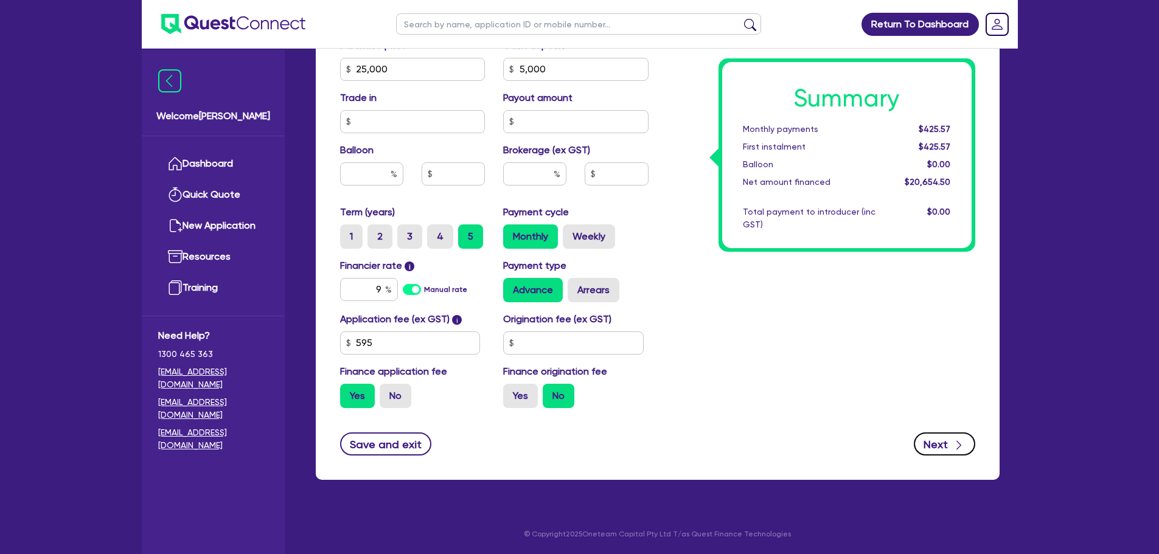
click at [939, 440] on button "Next" at bounding box center [944, 443] width 61 height 23
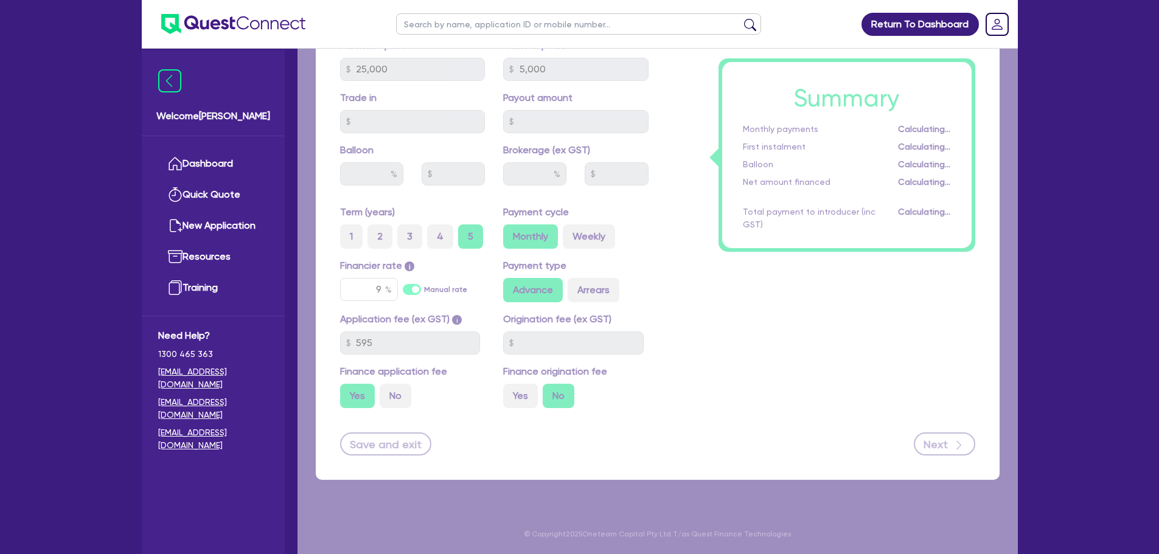
type input "25,000"
select select "SOLE_TRADER"
select select "HEALTH_BEAUTY"
select select "HAIR_BEAUTY_SALONS"
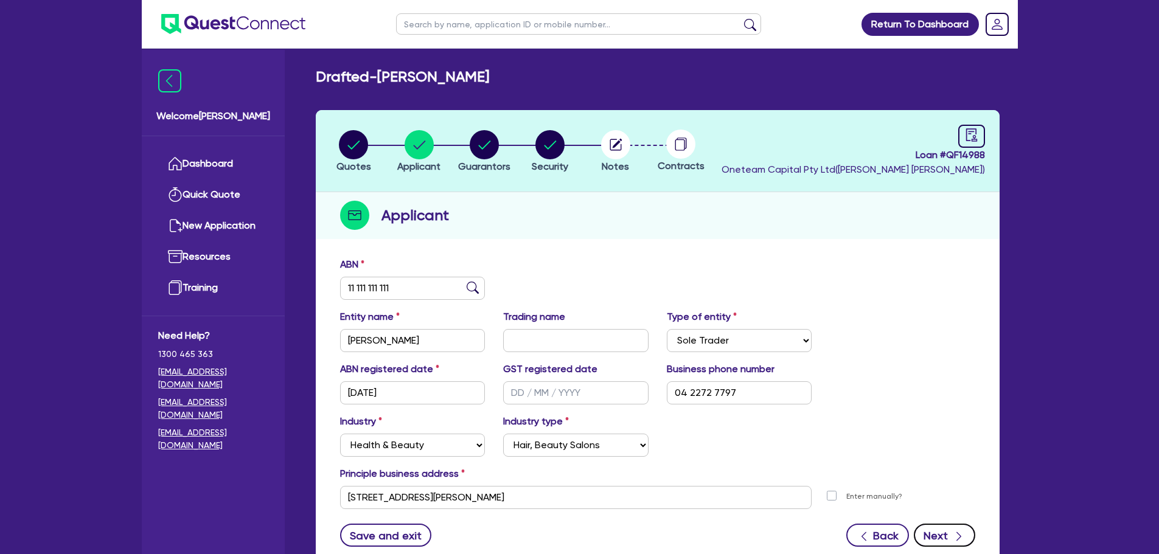
click at [942, 531] on button "Next" at bounding box center [944, 535] width 61 height 23
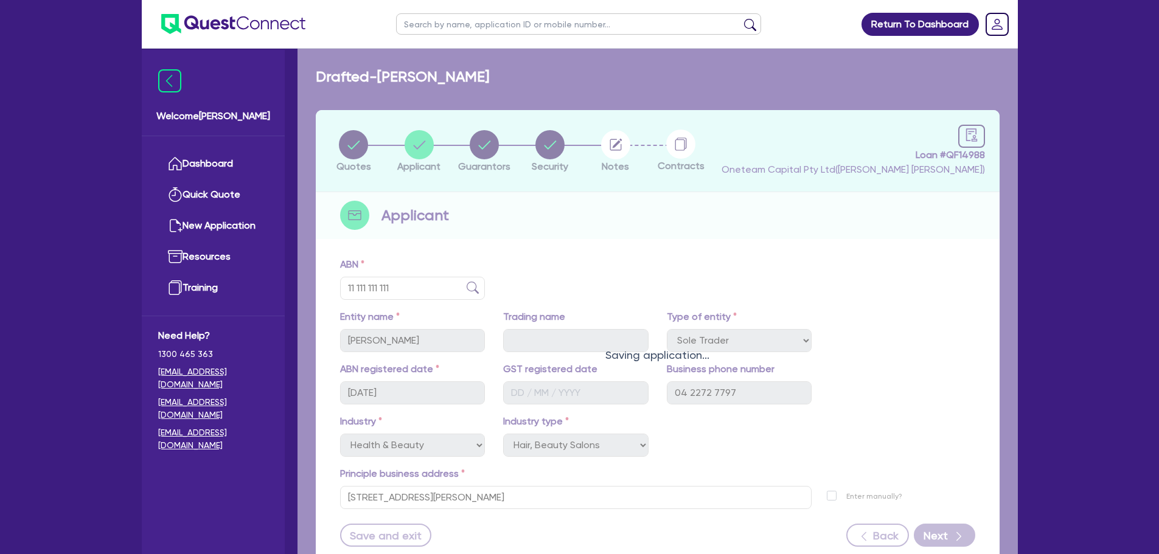
select select "MR"
select select "SA"
select select "SINGLE"
select select "PROPERTY"
select select "HOUSEHOLD_PERSONAL"
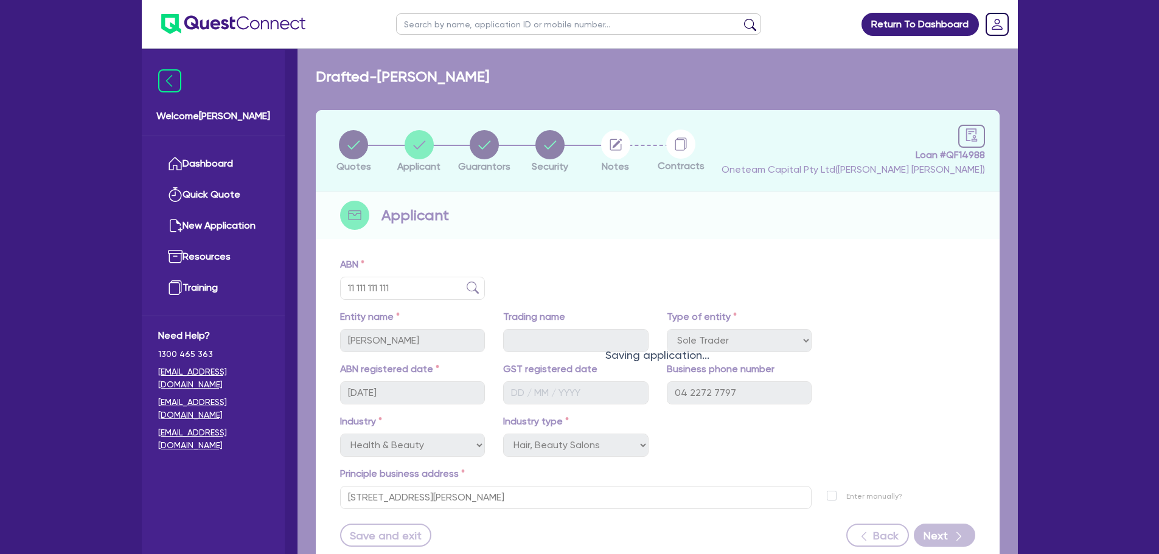
select select "VEHICLE"
select select "CASH"
select select "MORTGAGE"
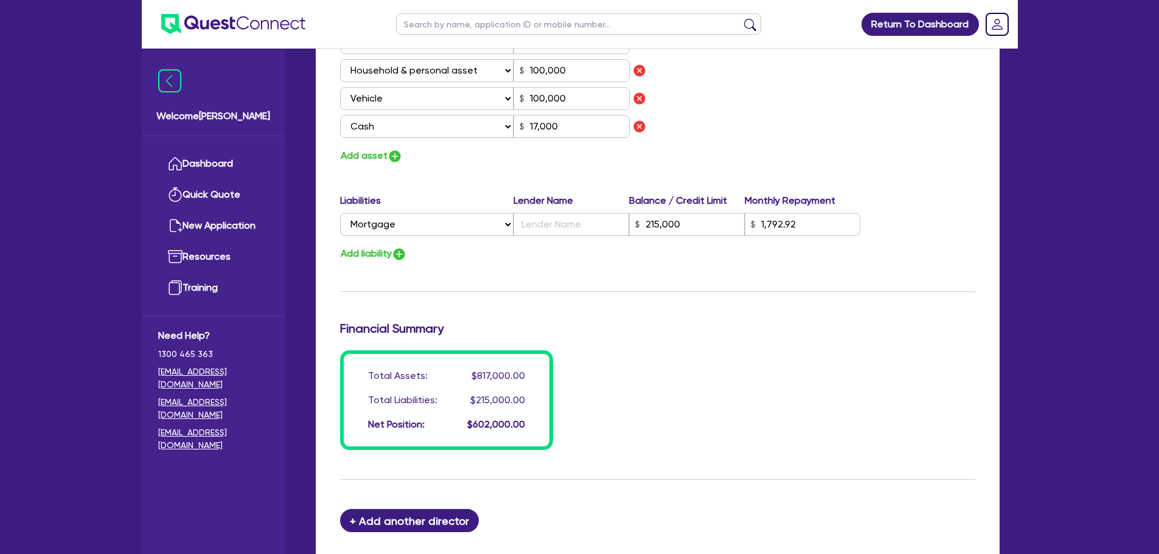
scroll to position [950, 0]
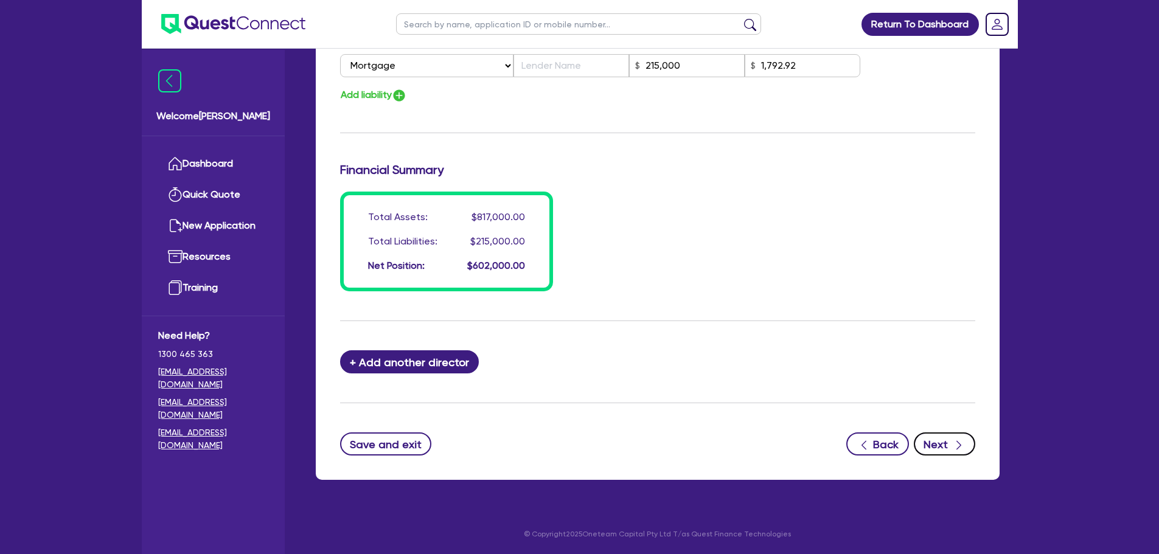
click at [947, 448] on button "Next" at bounding box center [944, 443] width 61 height 23
select select "CARS_AND_LIGHT_TRUCKS"
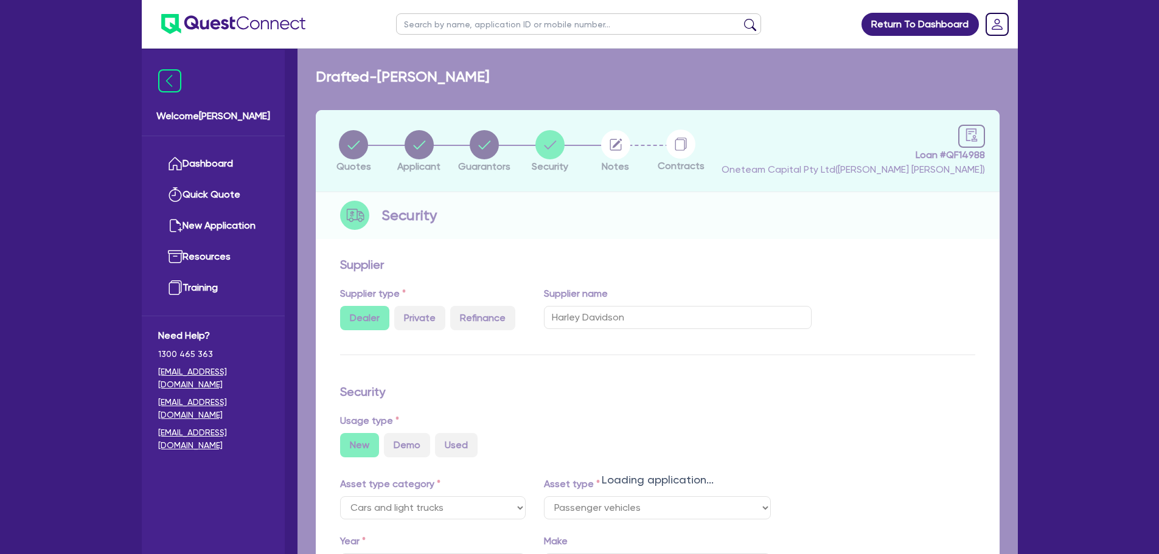
select select "PASSENGER_VEHICLES"
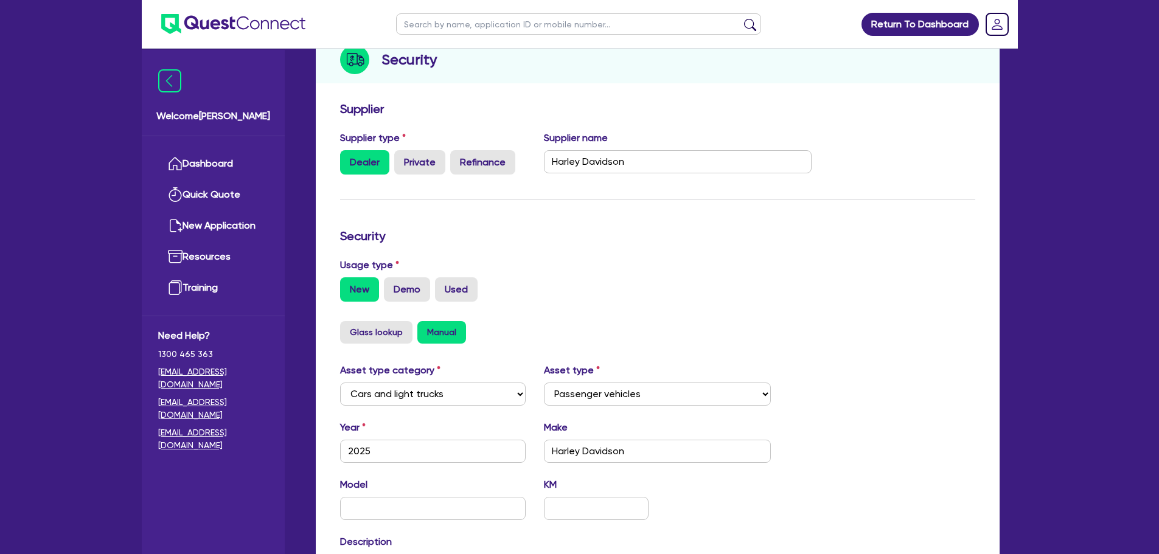
scroll to position [382, 0]
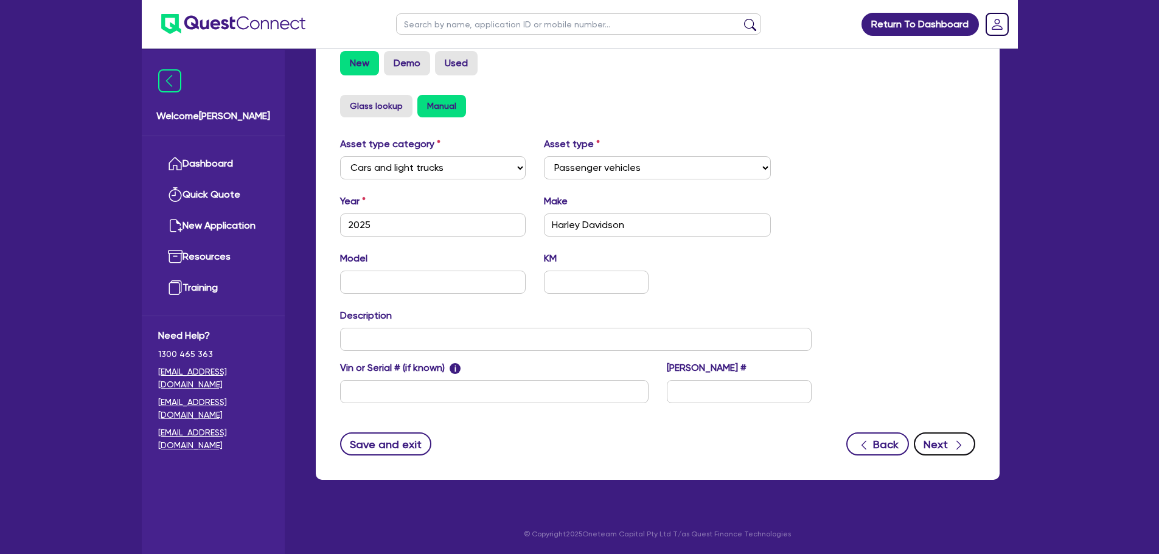
click at [948, 436] on button "Next" at bounding box center [944, 443] width 61 height 23
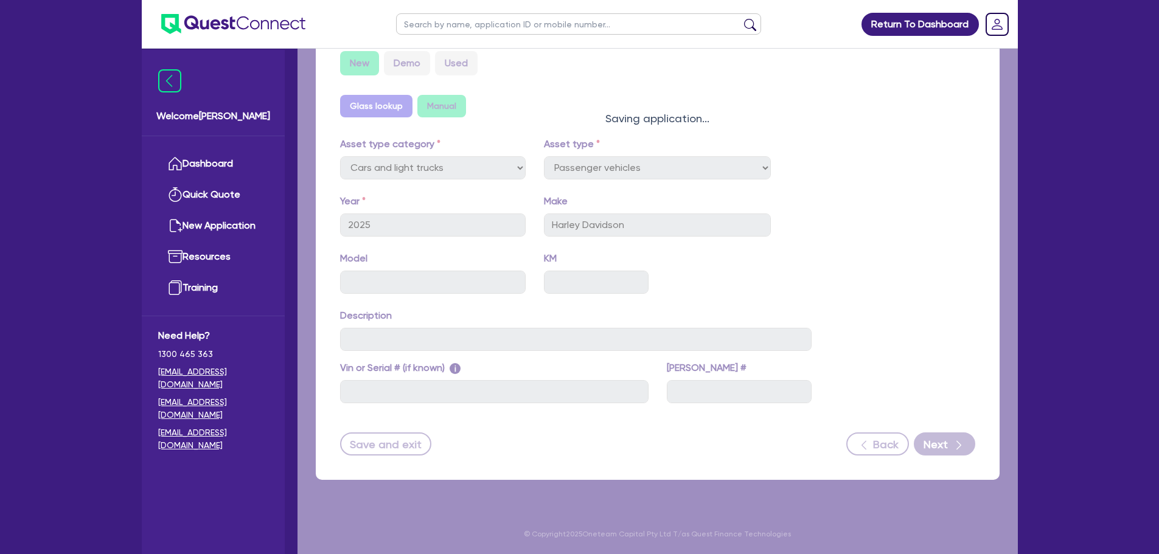
select select "Other"
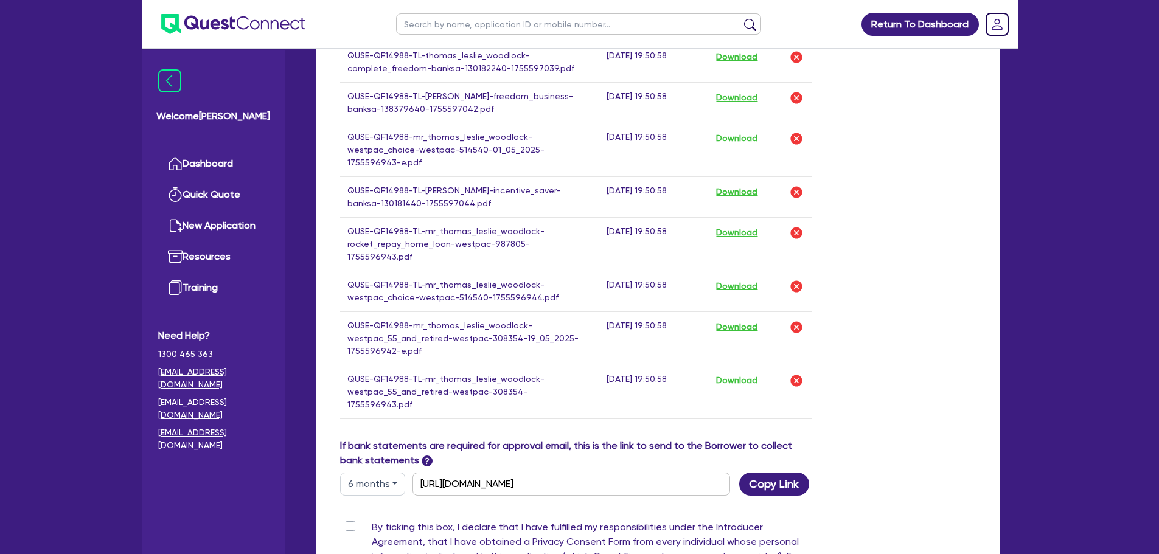
scroll to position [1495, 0]
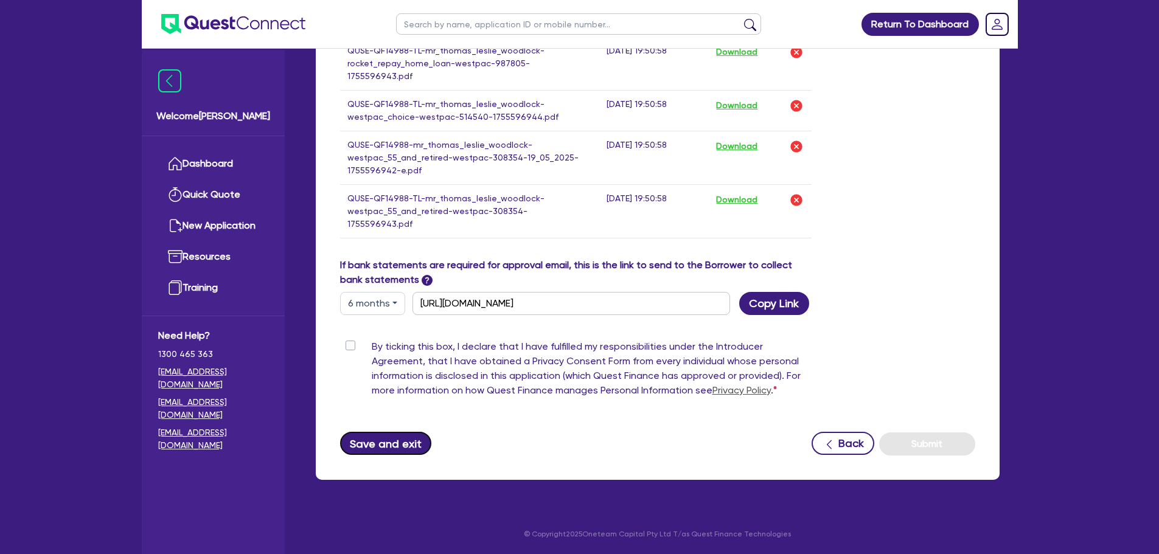
click at [391, 446] on button "Save and exit" at bounding box center [386, 443] width 92 height 23
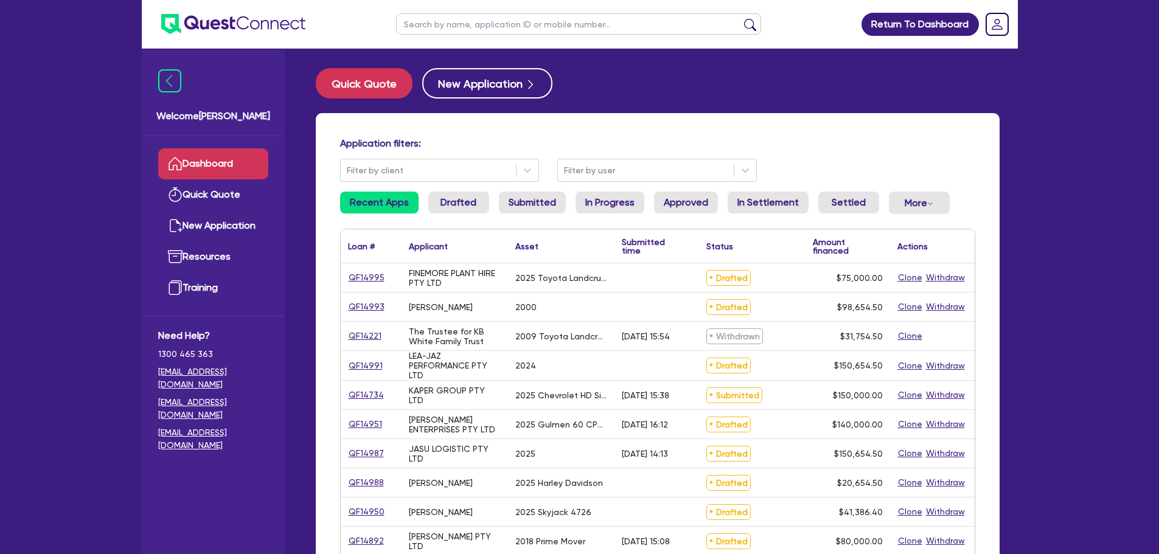
click at [464, 29] on input "text" at bounding box center [578, 23] width 365 height 21
type input "newcastle"
click at [740, 18] on button "submit" at bounding box center [749, 26] width 19 height 17
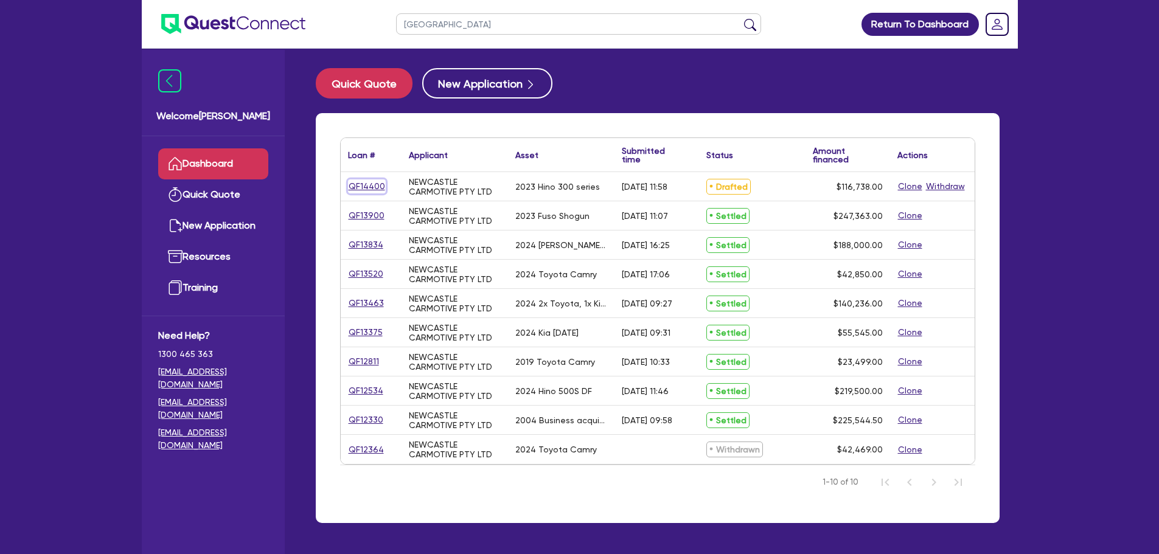
click at [378, 187] on link "QF14400" at bounding box center [367, 186] width 38 height 14
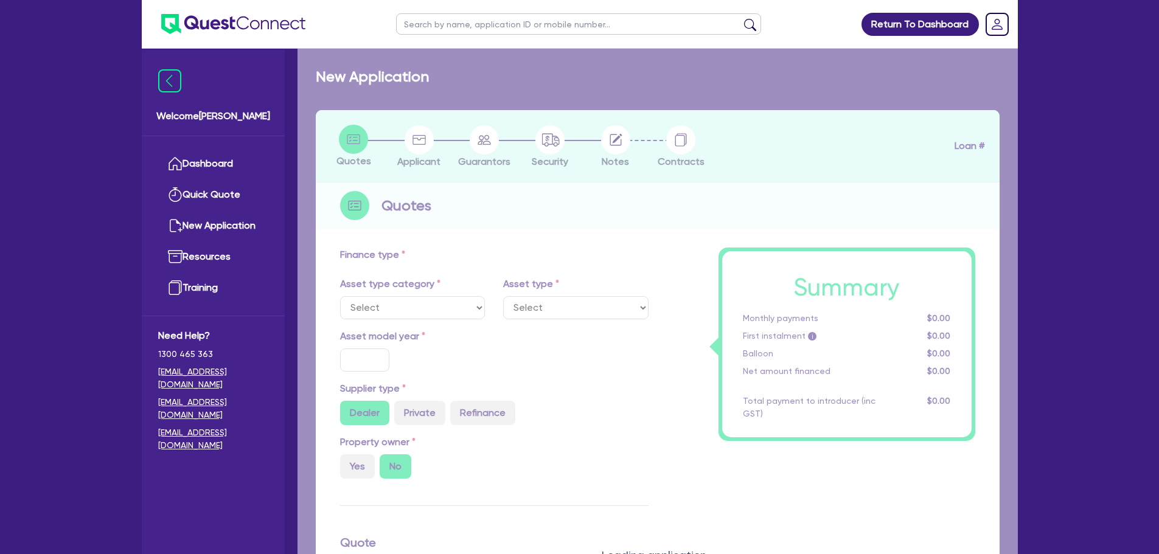
select select "PRIMARY_ASSETS"
type input "2023"
radio input "false"
radio input "true"
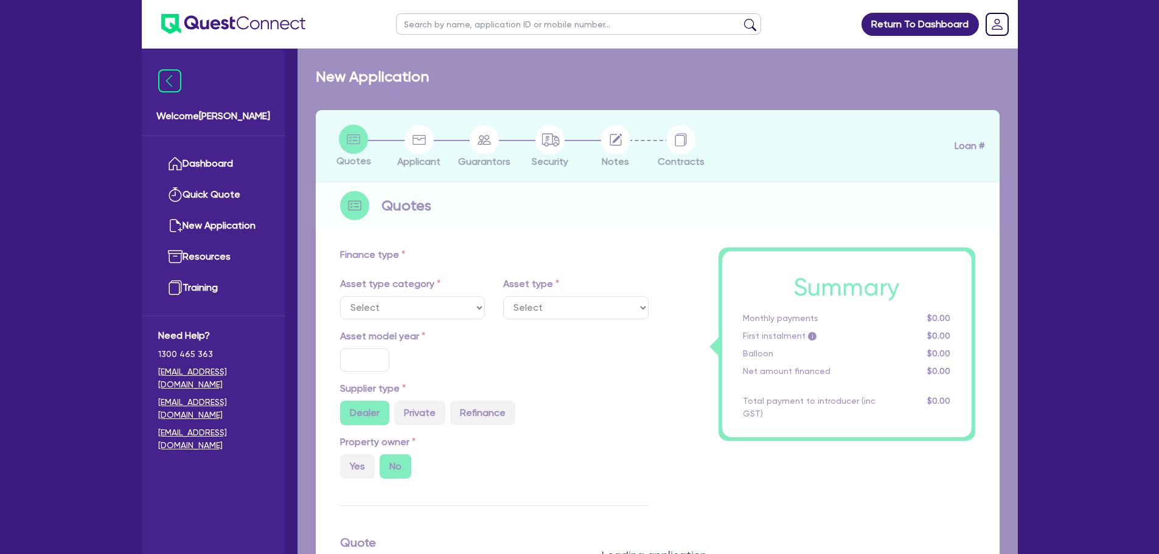
type input "115,000"
type input "30"
type input "34,500"
type input "2"
type input "2,334.76"
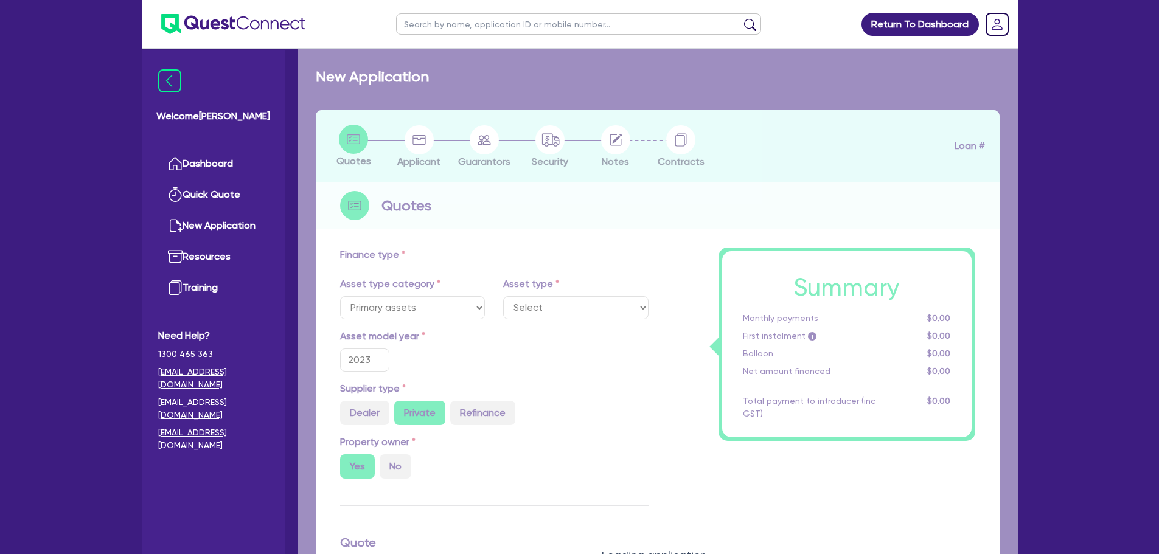
type input "7.49"
type input "590"
type input "990"
select select "HEAVY_TRUCKS"
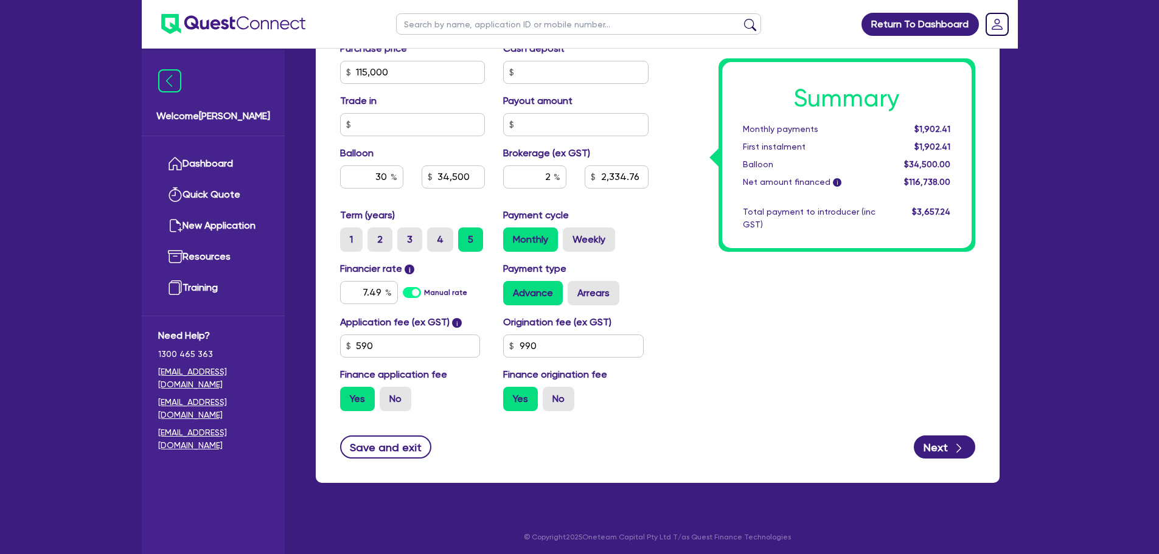
scroll to position [487, 0]
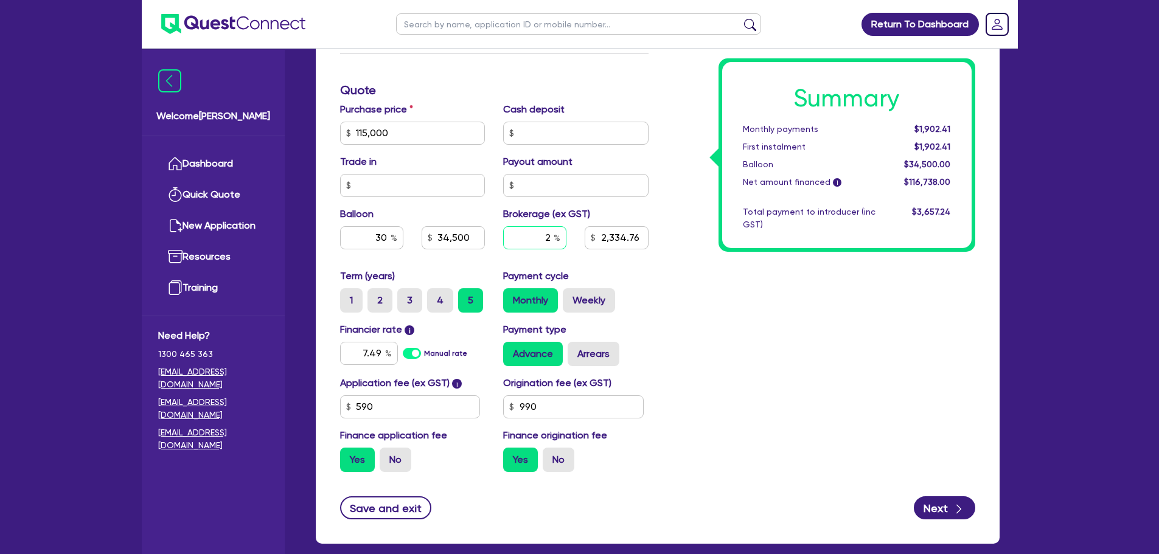
drag, startPoint x: 551, startPoint y: 242, endPoint x: 539, endPoint y: 241, distance: 12.2
click at [539, 241] on input "2" at bounding box center [534, 237] width 63 height 23
type input "115,000"
type input "34,500"
type input "2,334.76"
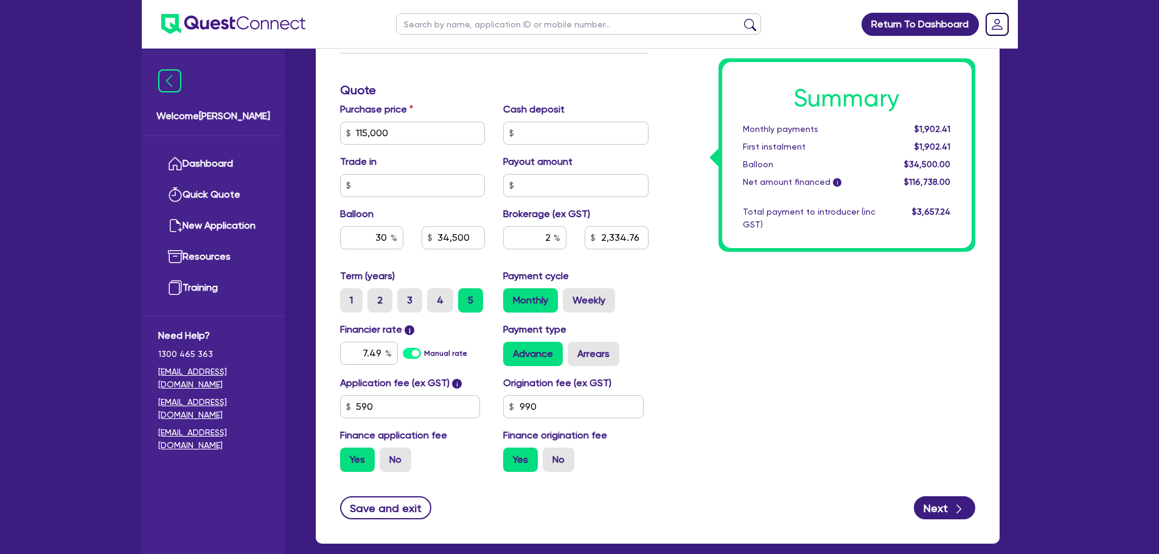
click at [660, 274] on div "Summary Monthly payments $1,902.41 First instalment $1,902.41 Balloon $34,500.0…" at bounding box center [821, 126] width 327 height 711
type input "115,000"
type input "34,500"
type input "2,334.76"
click at [556, 408] on input "990" at bounding box center [573, 406] width 141 height 23
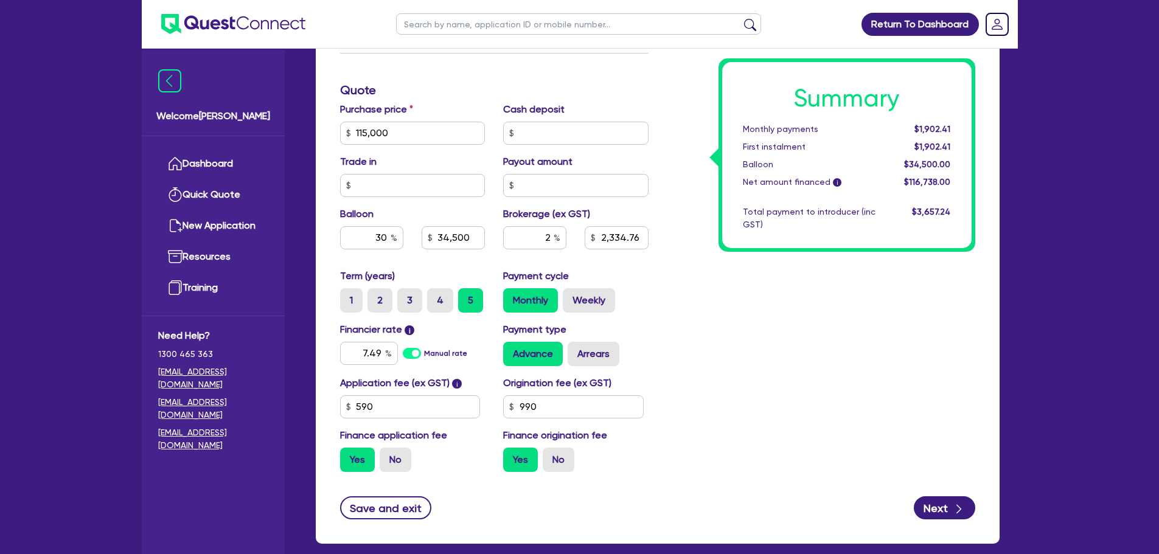
click at [678, 387] on div "Summary Monthly payments $1,902.41 First instalment $1,902.41 Balloon $34,500.0…" at bounding box center [821, 126] width 327 height 711
drag, startPoint x: 542, startPoint y: 405, endPoint x: 469, endPoint y: 400, distance: 73.2
click at [469, 400] on div "Application fee (ex GST) i 590 Origination fee (ex GST) 990 Finance application…" at bounding box center [494, 429] width 327 height 106
type input "115,000"
type input "34,500"
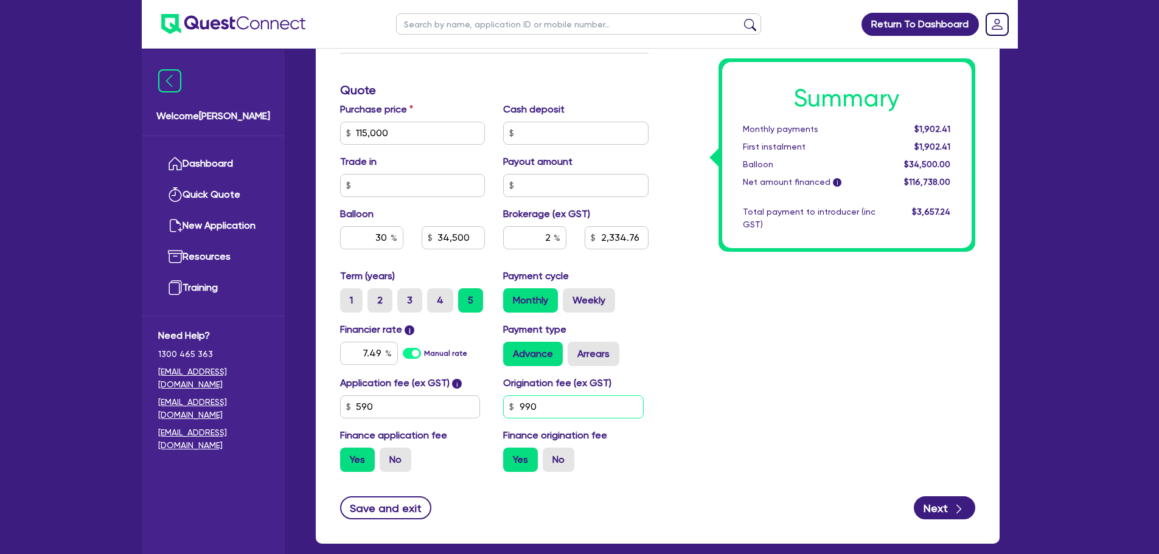
type input "2,334.76"
type input "55"
type input "115,000"
type input "34,500"
type input "2,313.09"
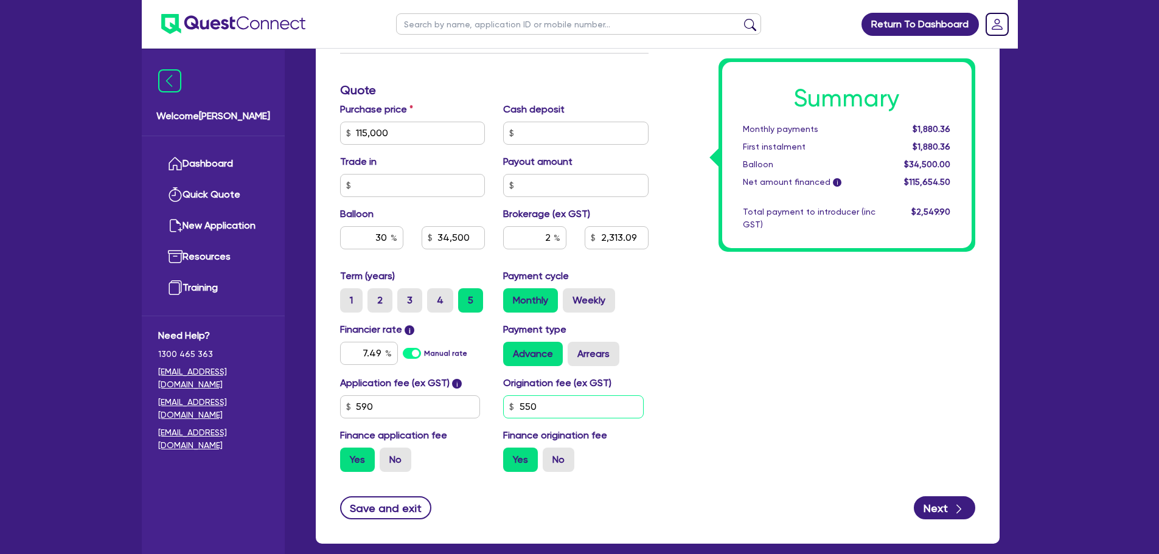
type input "550"
type input "115,000"
type input "34,500"
type input "2,313.09"
click at [802, 343] on div "Summary Monthly payments Calculating... First instalment Calculating... Balloon…" at bounding box center [821, 126] width 327 height 711
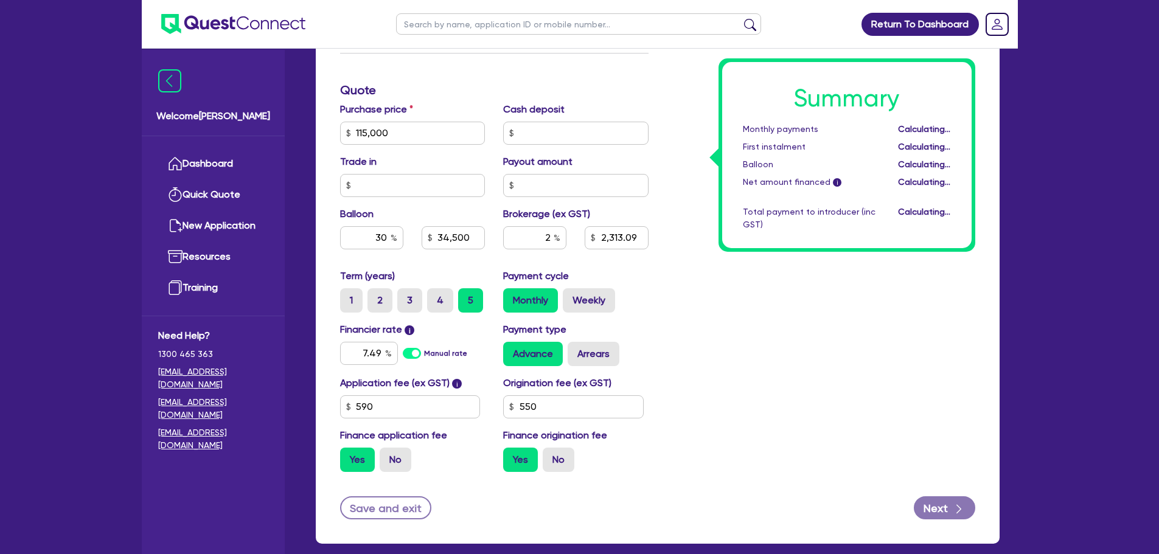
type input "115,000"
type input "34,500"
type input "2,325.08"
click at [552, 236] on input "2" at bounding box center [534, 237] width 63 height 23
type input "115,000"
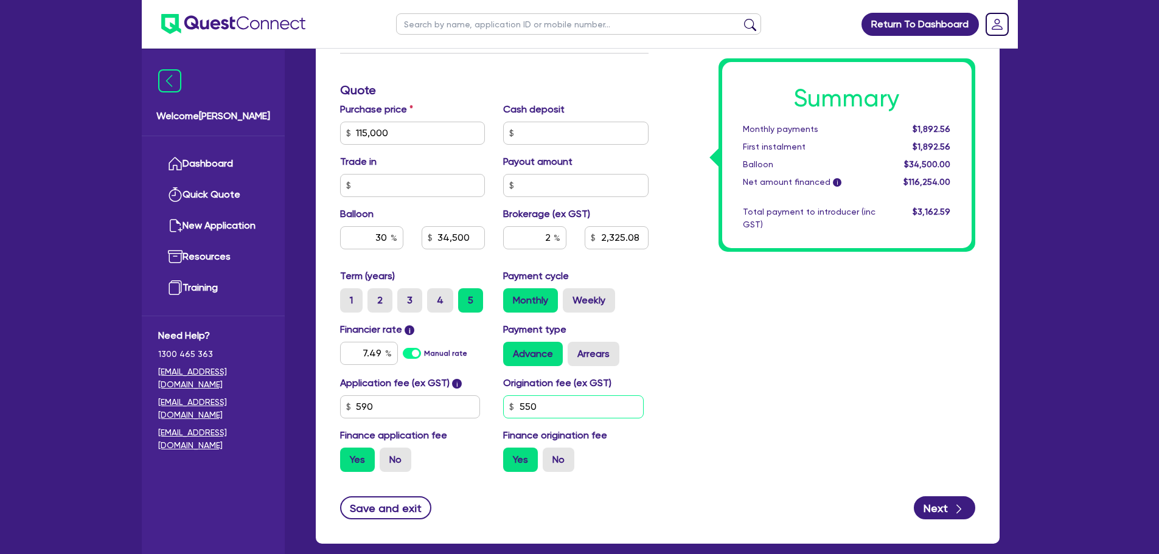
type input "34,500"
type input "2,325.08"
click at [578, 408] on input "550" at bounding box center [573, 406] width 141 height 23
type input "115,000"
type input "34,500"
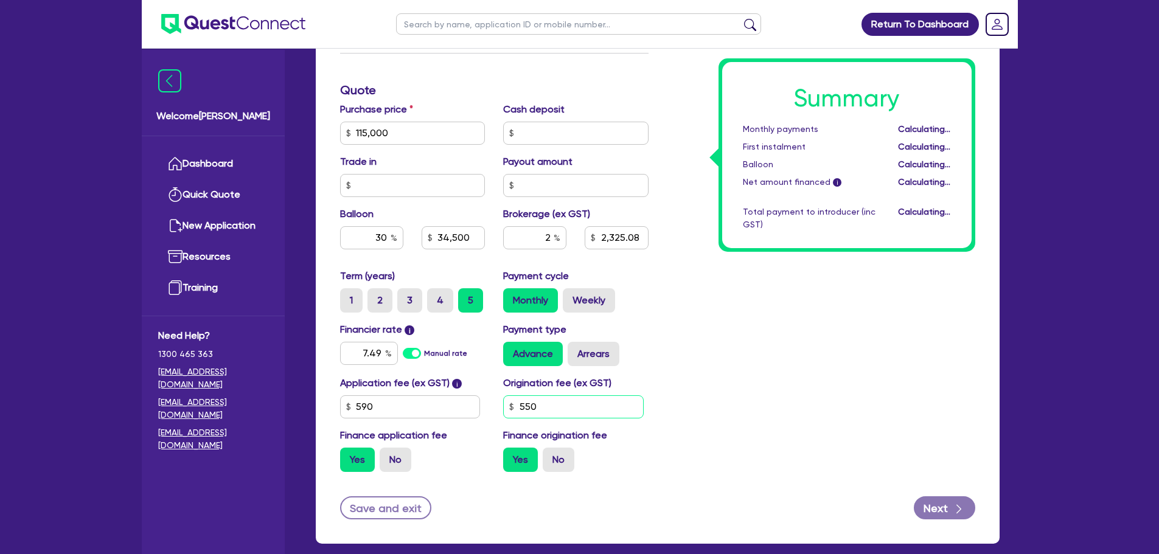
type input "2,325.08"
click at [552, 411] on input "550" at bounding box center [573, 406] width 141 height 23
drag, startPoint x: 563, startPoint y: 404, endPoint x: 537, endPoint y: 424, distance: 33.5
click at [504, 427] on div "Application fee (ex GST) i 590 Origination fee (ex GST) 550 Finance application…" at bounding box center [494, 429] width 327 height 106
click at [692, 377] on div "Summary Monthly payments $1,892.56 First instalment $1,892.56 Balloon $34,500.0…" at bounding box center [821, 126] width 327 height 711
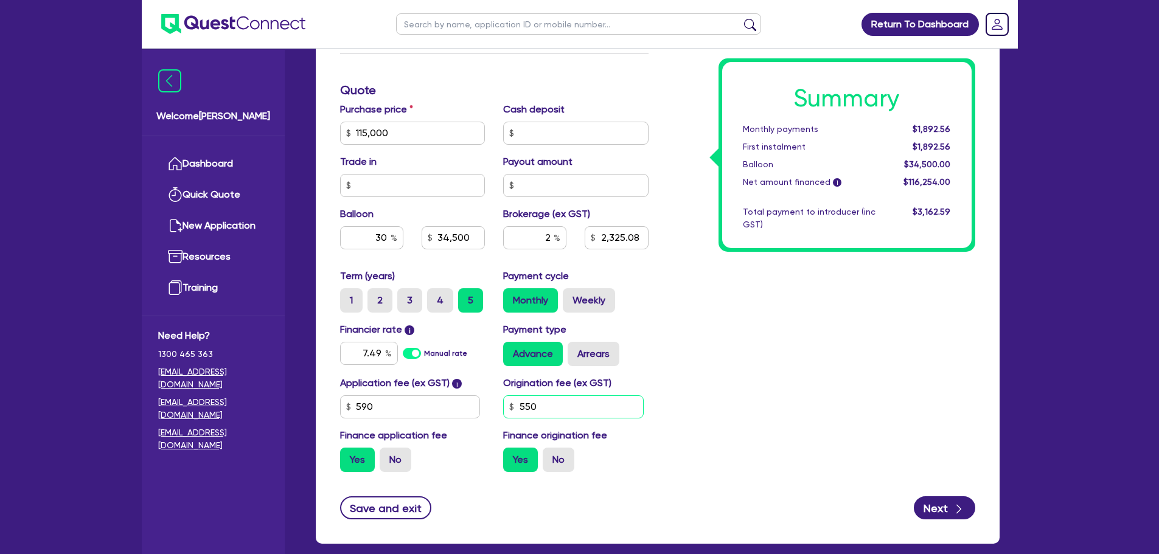
drag, startPoint x: 561, startPoint y: 403, endPoint x: 462, endPoint y: 406, distance: 99.2
click at [462, 406] on div "Application fee (ex GST) i 590 Origination fee (ex GST) 550 Finance application…" at bounding box center [494, 429] width 327 height 106
click at [714, 362] on div "Summary Monthly payments $1,892.56 First instalment $1,892.56 Balloon $34,500.0…" at bounding box center [821, 126] width 327 height 711
drag, startPoint x: 586, startPoint y: 406, endPoint x: 406, endPoint y: 411, distance: 179.5
click at [399, 412] on div "Application fee (ex GST) i 590 Origination fee (ex GST) 550 Finance application…" at bounding box center [494, 429] width 327 height 106
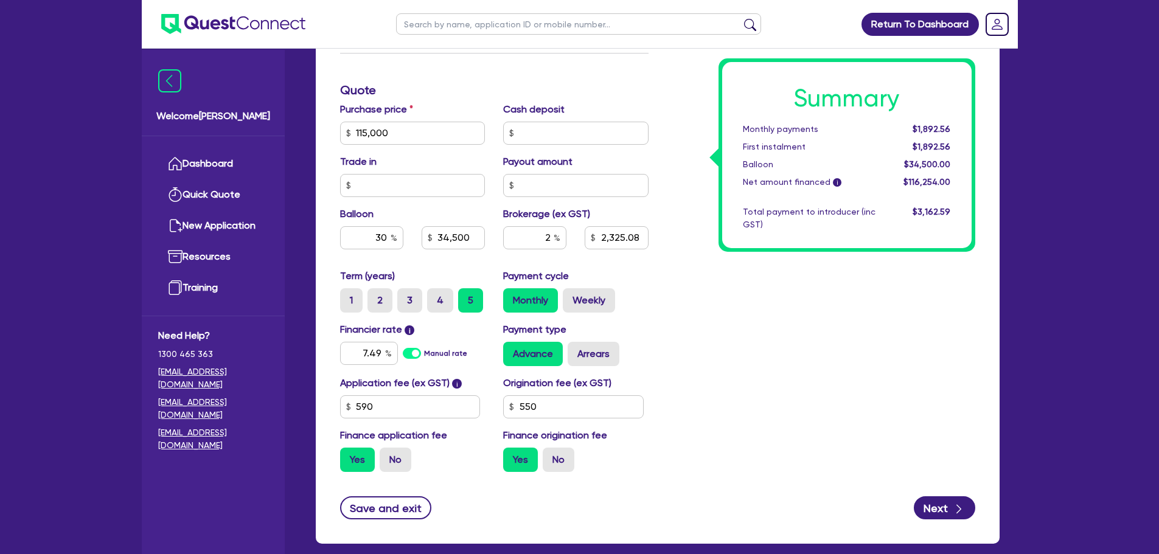
click at [724, 369] on div "Summary Monthly payments $1,892.56 First instalment $1,892.56 Balloon $34,500.0…" at bounding box center [821, 126] width 327 height 711
click at [624, 235] on input "2,325.08" at bounding box center [616, 237] width 63 height 23
click at [602, 186] on input "text" at bounding box center [575, 185] width 145 height 23
click at [556, 233] on div "2" at bounding box center [534, 237] width 63 height 23
click at [387, 240] on input "30" at bounding box center [371, 237] width 63 height 23
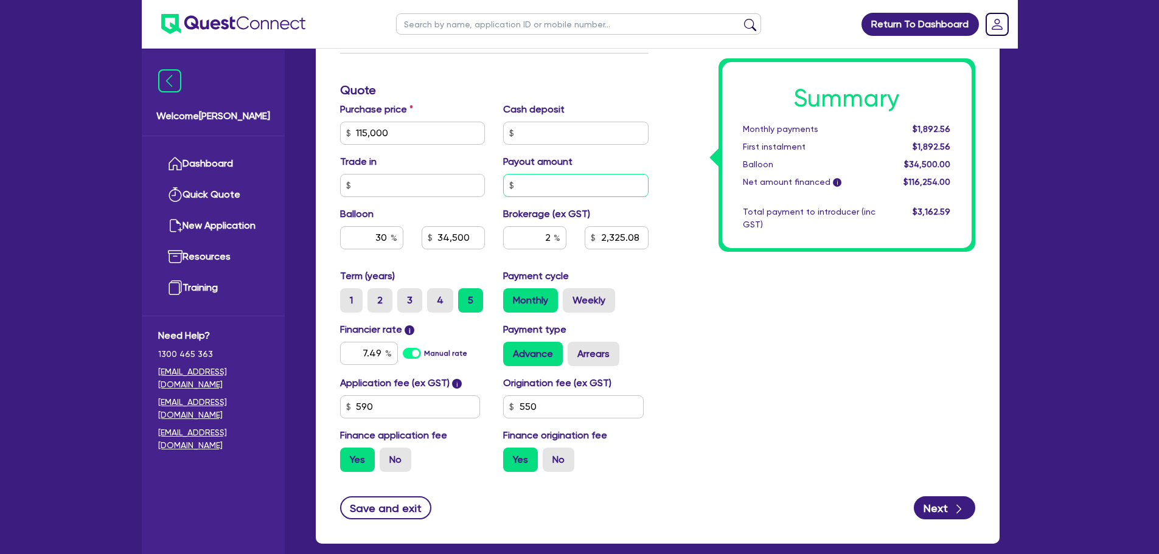
click at [558, 173] on div "Payout amount" at bounding box center [576, 176] width 164 height 43
click at [536, 238] on input "2" at bounding box center [534, 237] width 63 height 23
click at [384, 239] on input "30" at bounding box center [371, 237] width 63 height 23
click at [516, 240] on input "2" at bounding box center [534, 237] width 63 height 23
click at [470, 236] on input "34,500" at bounding box center [453, 237] width 63 height 23
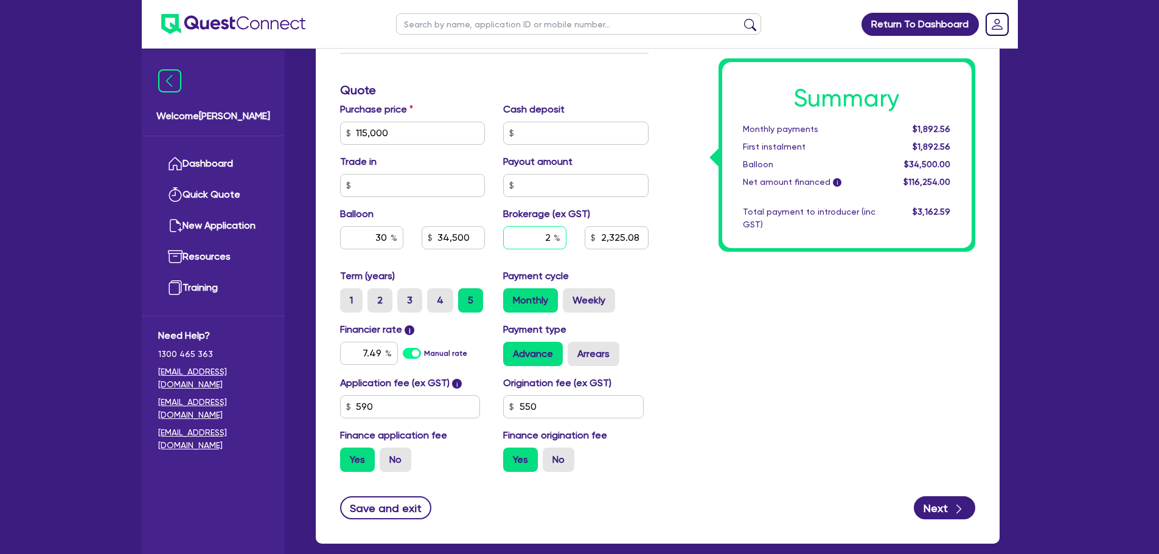
click at [537, 241] on input "2" at bounding box center [534, 237] width 63 height 23
click at [627, 240] on input "2,325.08" at bounding box center [616, 237] width 63 height 23
click at [566, 188] on input "text" at bounding box center [575, 185] width 145 height 23
click at [539, 237] on input "2" at bounding box center [534, 237] width 63 height 23
click at [460, 235] on input "34,500" at bounding box center [453, 237] width 63 height 23
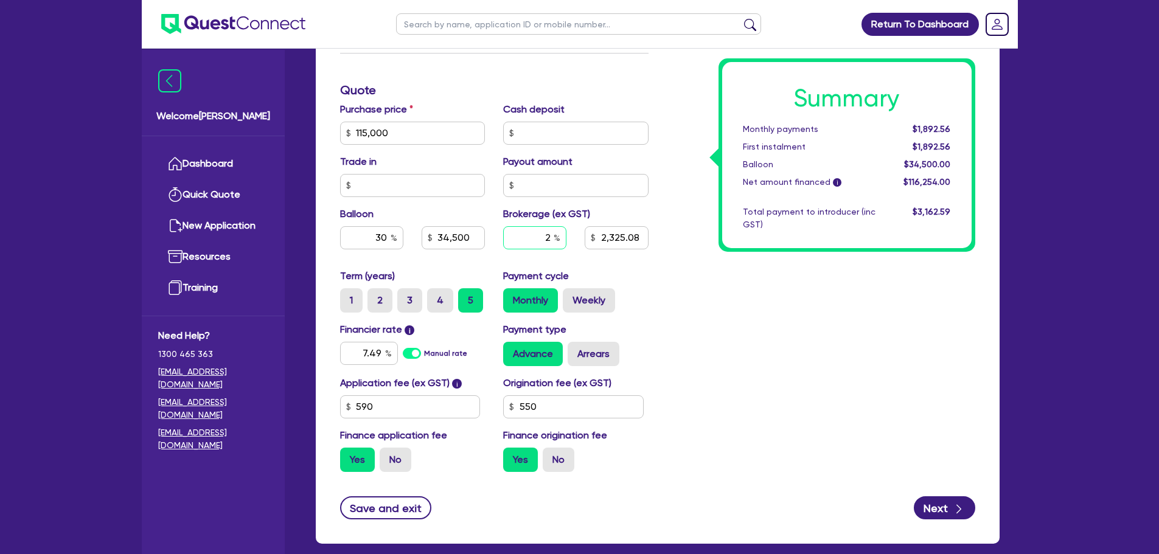
click at [537, 240] on input "2" at bounding box center [534, 237] width 63 height 23
click at [613, 245] on input "2,325.08" at bounding box center [616, 237] width 63 height 23
drag, startPoint x: 565, startPoint y: 184, endPoint x: 563, endPoint y: 190, distance: 6.4
click at [566, 188] on input "text" at bounding box center [575, 185] width 145 height 23
click at [536, 237] on input "2" at bounding box center [534, 237] width 63 height 23
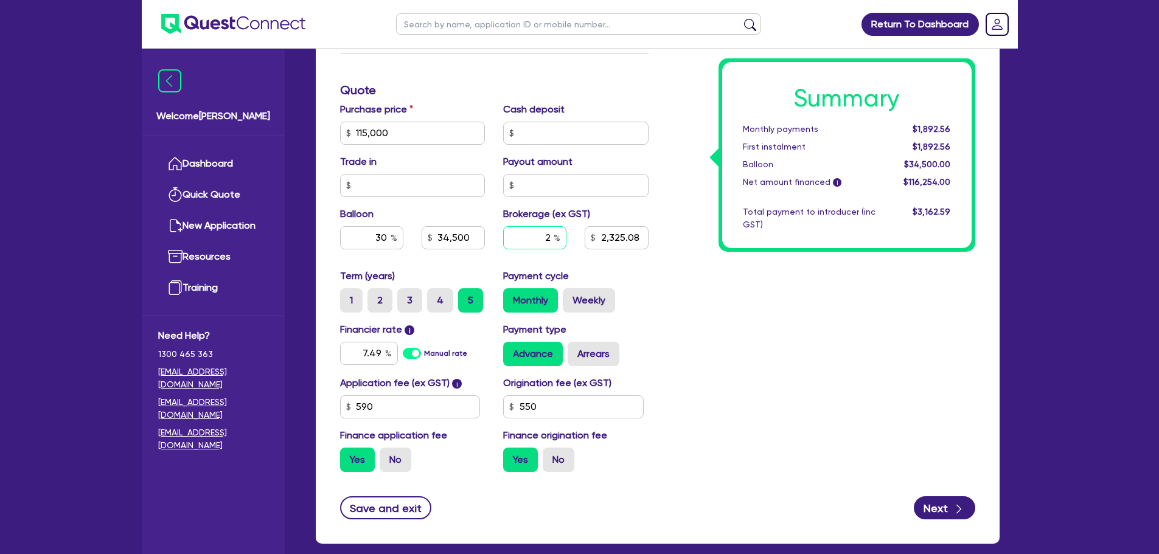
type input "115,000"
type input "34,500"
type input "2,325.08"
type input "115,000"
type input "34,500"
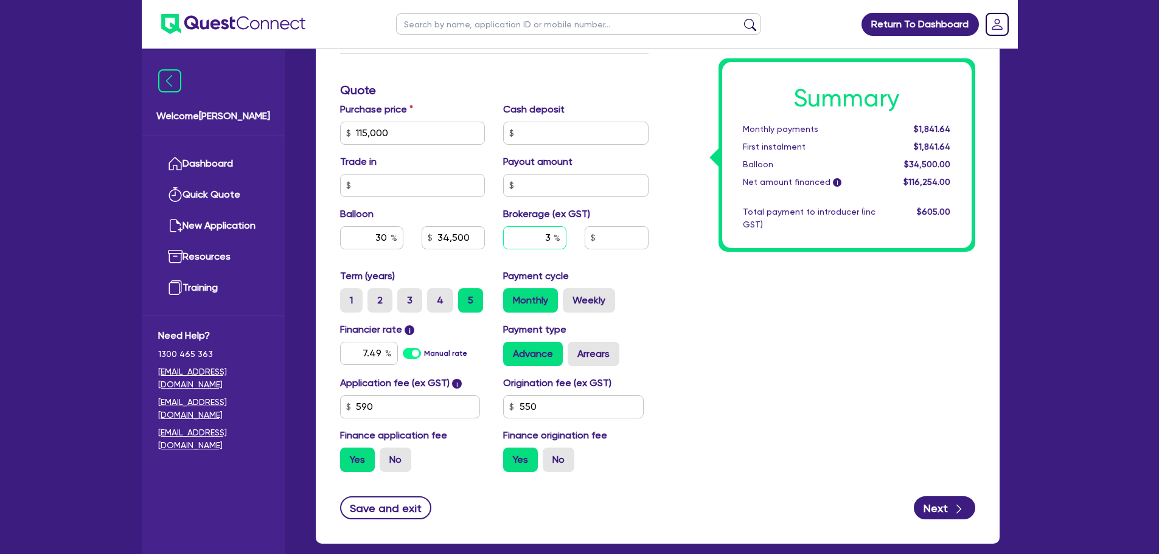
type input "3"
type input "115,000"
type input "34,500"
click at [684, 266] on div "Summary Monthly payments $1,841.64 First instalment $1,841.64 Balloon $34,500.0…" at bounding box center [821, 126] width 327 height 711
type input "115,000"
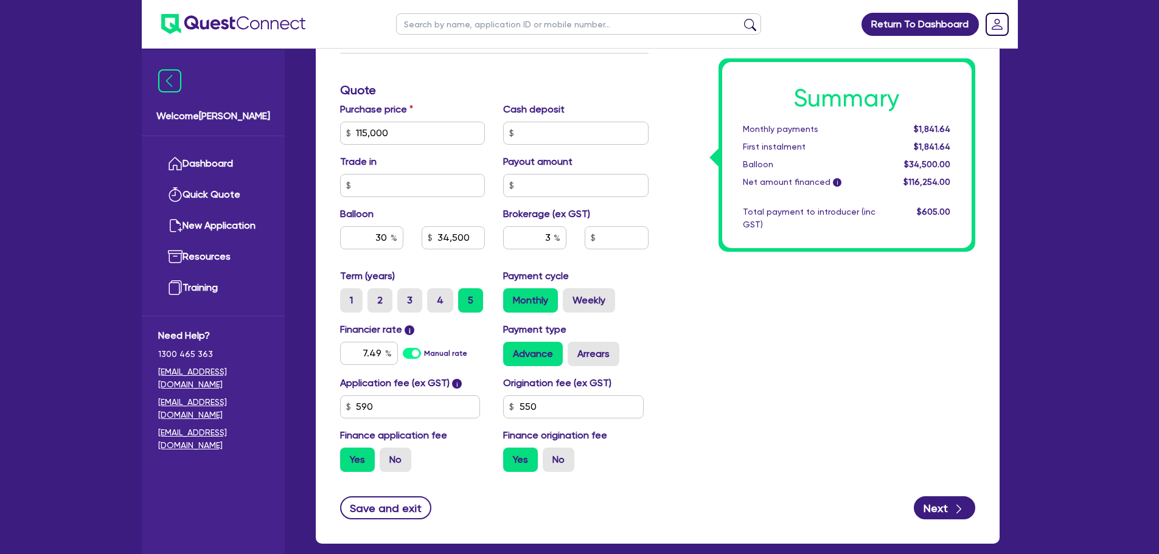
type input "34,500"
type input "3,487.62"
click at [957, 331] on div "Summary Monthly payments $1,918.02 First instalment $1,918.02 Balloon $34,500.0…" at bounding box center [821, 126] width 327 height 711
drag, startPoint x: 552, startPoint y: 243, endPoint x: 535, endPoint y: 242, distance: 16.5
click at [535, 242] on input "3" at bounding box center [534, 237] width 63 height 23
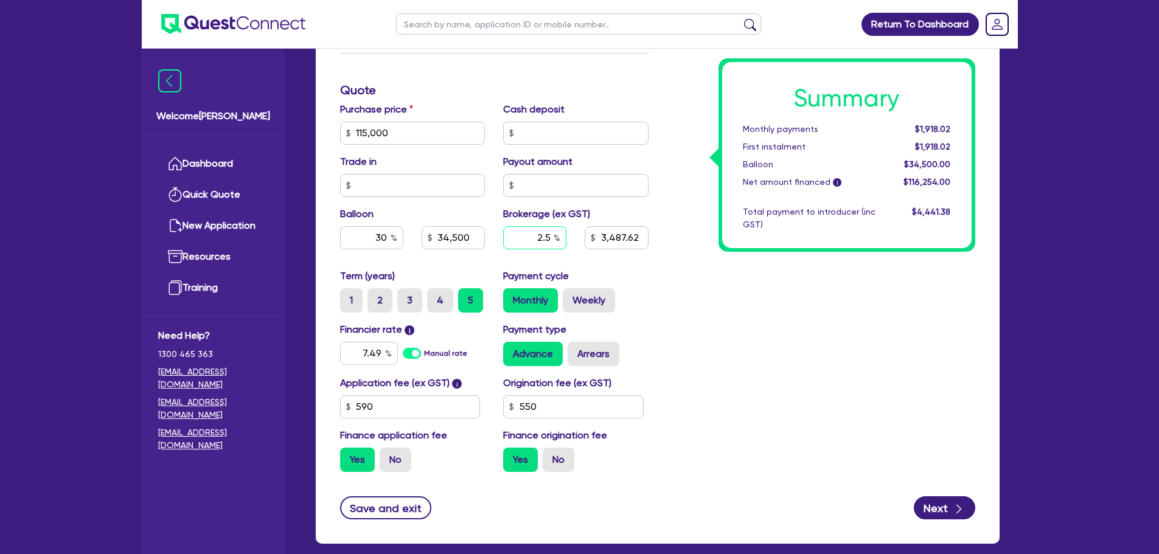
type input "2.5"
type input "115,000"
type input "34,500"
type input "3,487.62"
click at [636, 390] on div "Origination fee (ex GST) 550" at bounding box center [576, 397] width 164 height 43
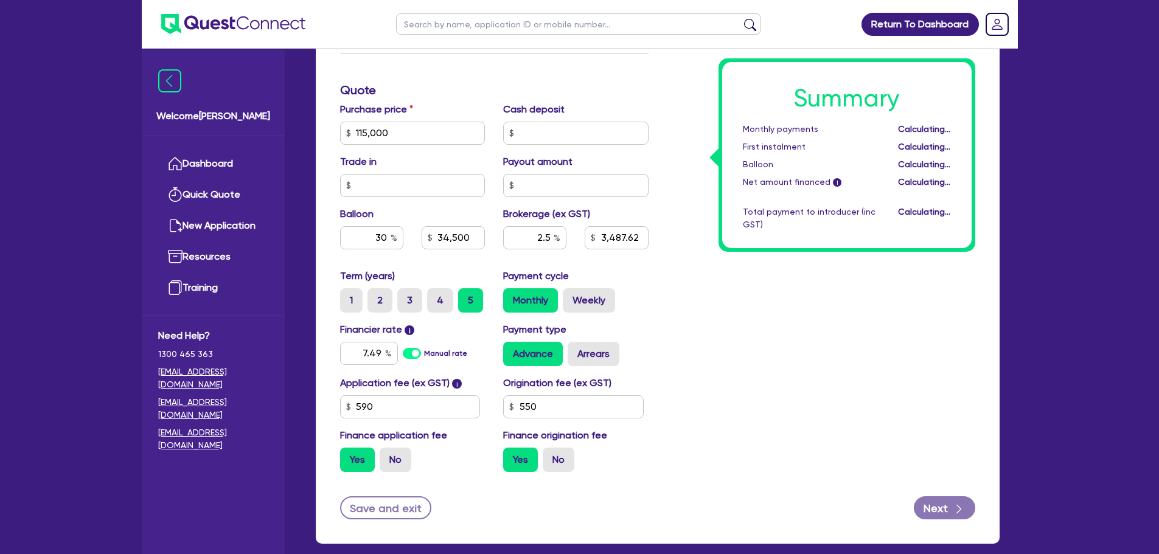
type input "115,000"
type input "34,500"
type input "2,906.35"
click at [571, 456] on label "No" at bounding box center [559, 460] width 32 height 24
click at [551, 456] on input "No" at bounding box center [547, 452] width 8 height 8
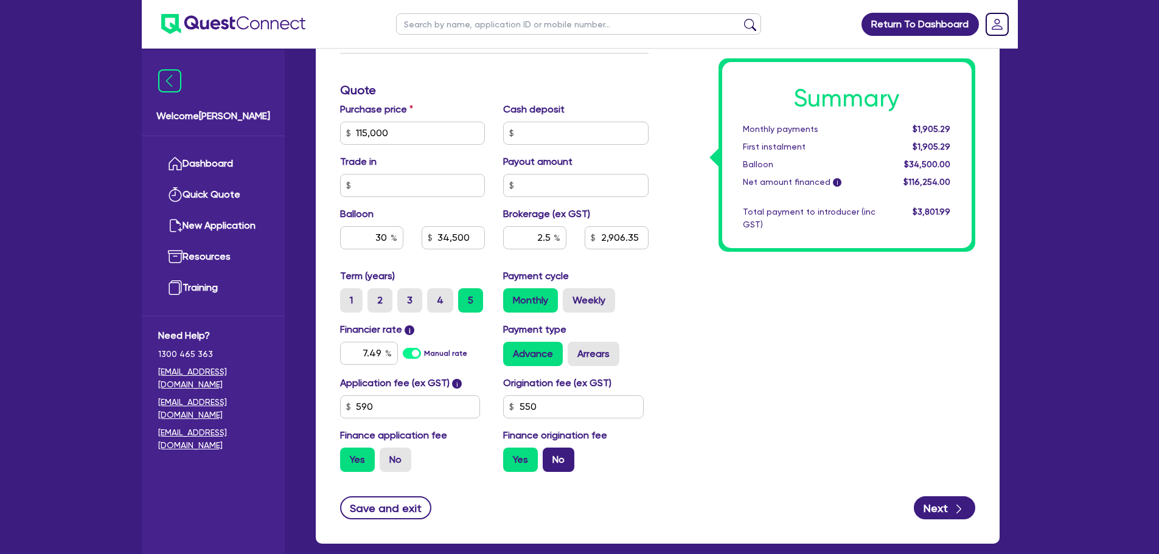
radio input "true"
type input "115,000"
type input "34,500"
type input "2,906.35"
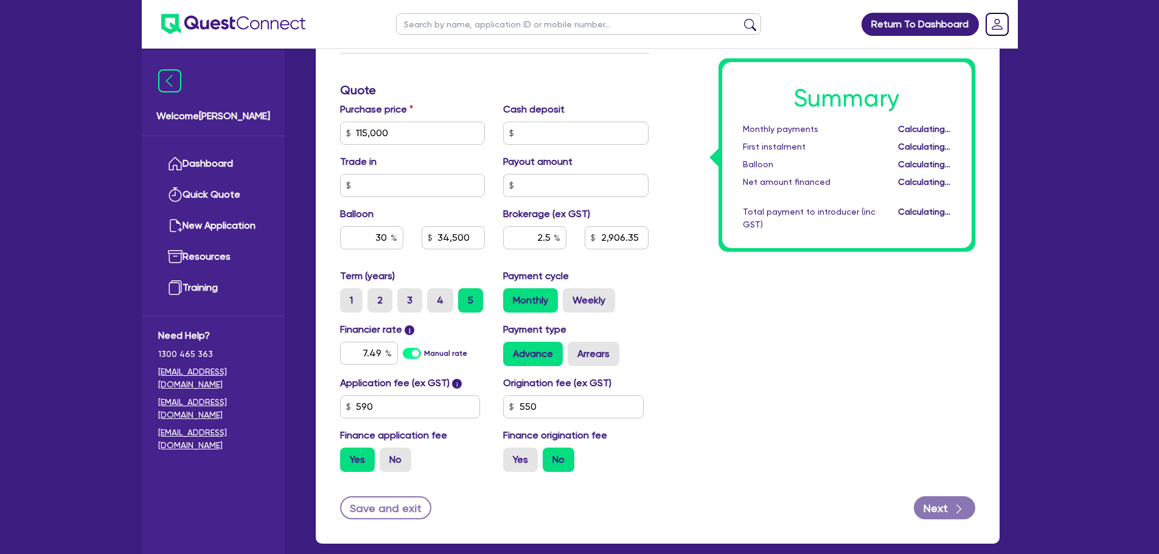
type input "115,000"
type input "34,500"
type input "2,891.23"
click at [526, 461] on label "Yes" at bounding box center [520, 460] width 35 height 24
click at [511, 456] on input "Yes" at bounding box center [507, 452] width 8 height 8
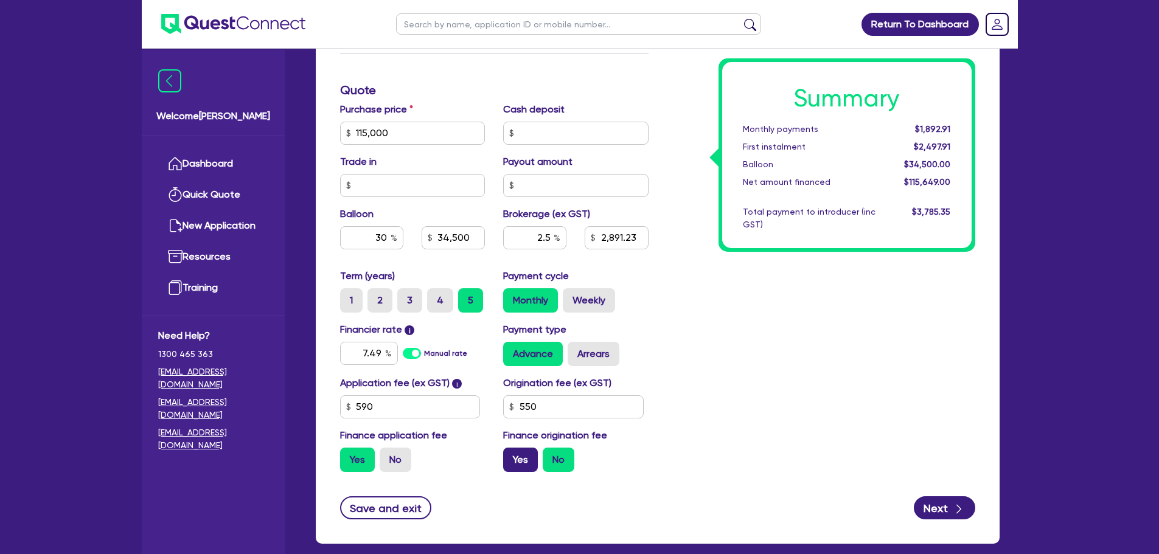
radio input "true"
type input "115,000"
type input "34,500"
type input "2,891.23"
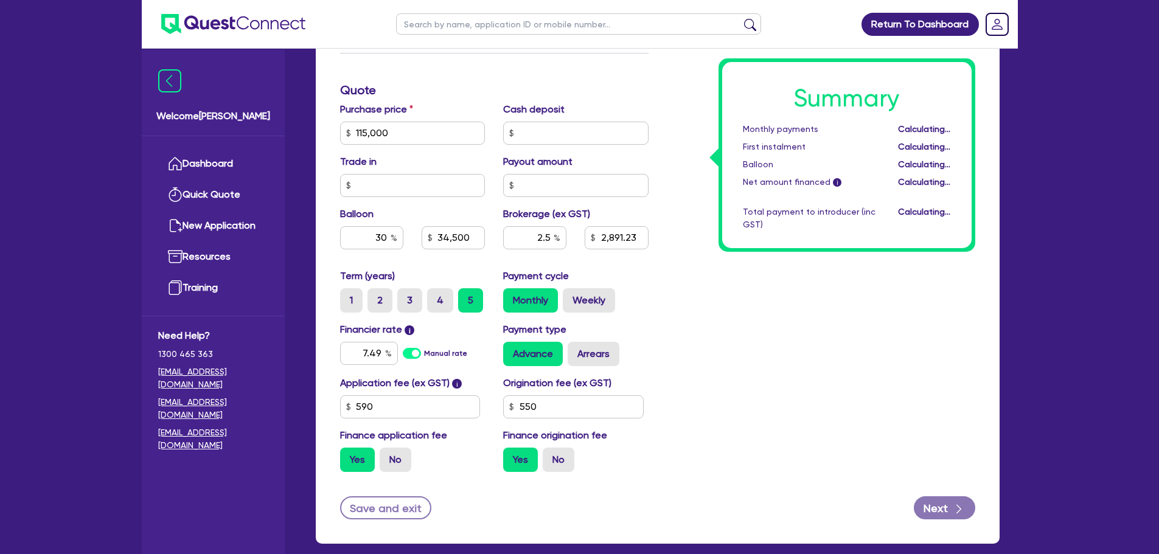
type input "115,000"
type input "34,500"
type input "2,906.35"
click at [380, 449] on input "No" at bounding box center [384, 452] width 8 height 8
radio input "true"
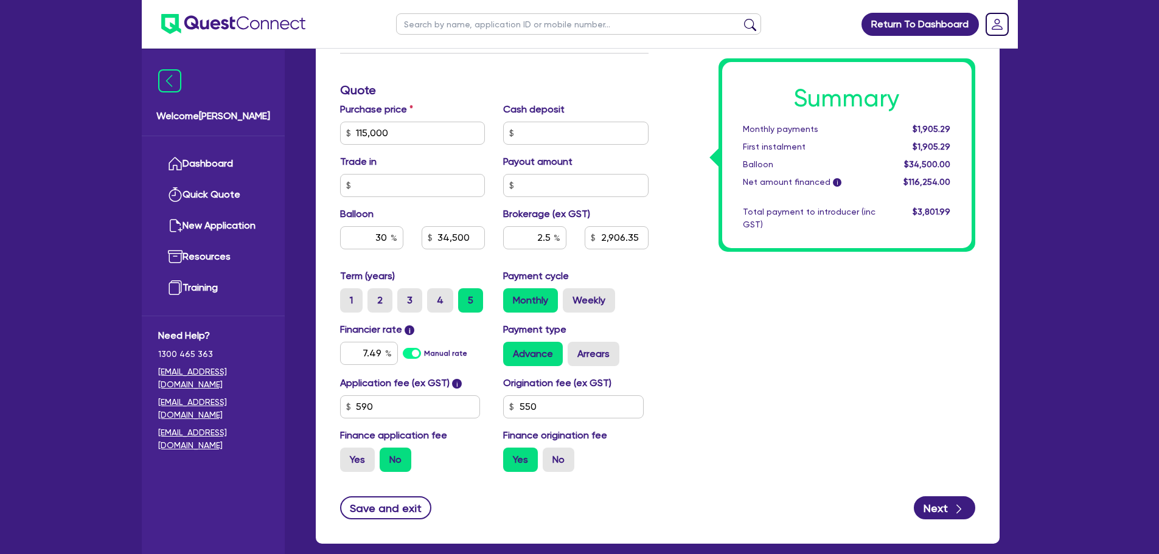
type input "115,000"
type input "34,500"
type input "2,906.35"
type input "115,000"
type input "34,500"
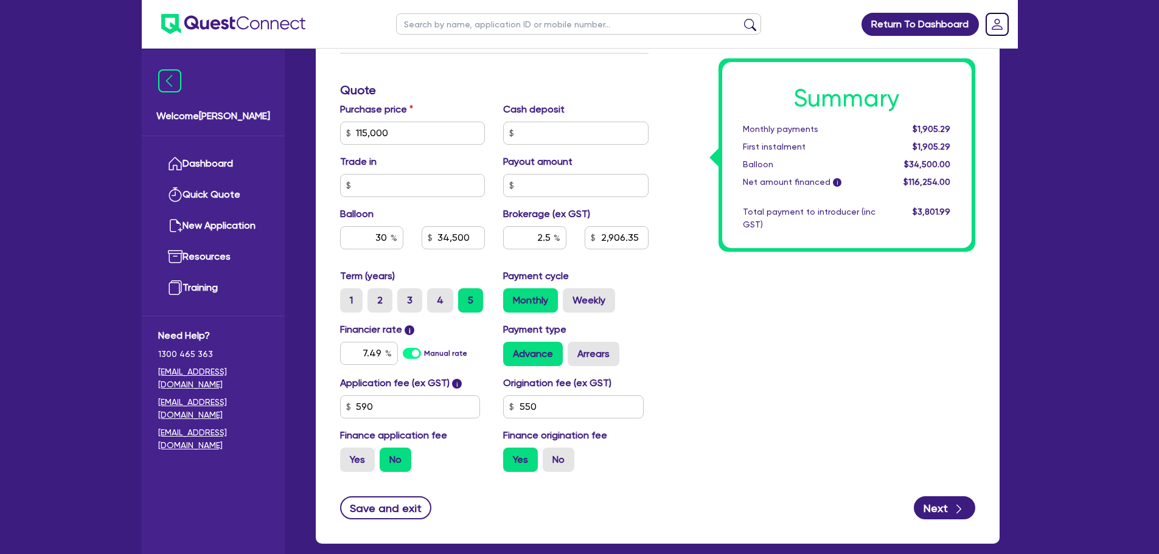
type input "2,890.13"
click at [397, 459] on label "No" at bounding box center [396, 460] width 32 height 24
click at [387, 456] on input "No" at bounding box center [384, 452] width 8 height 8
click at [389, 237] on input "30" at bounding box center [371, 237] width 63 height 23
type input "115,000"
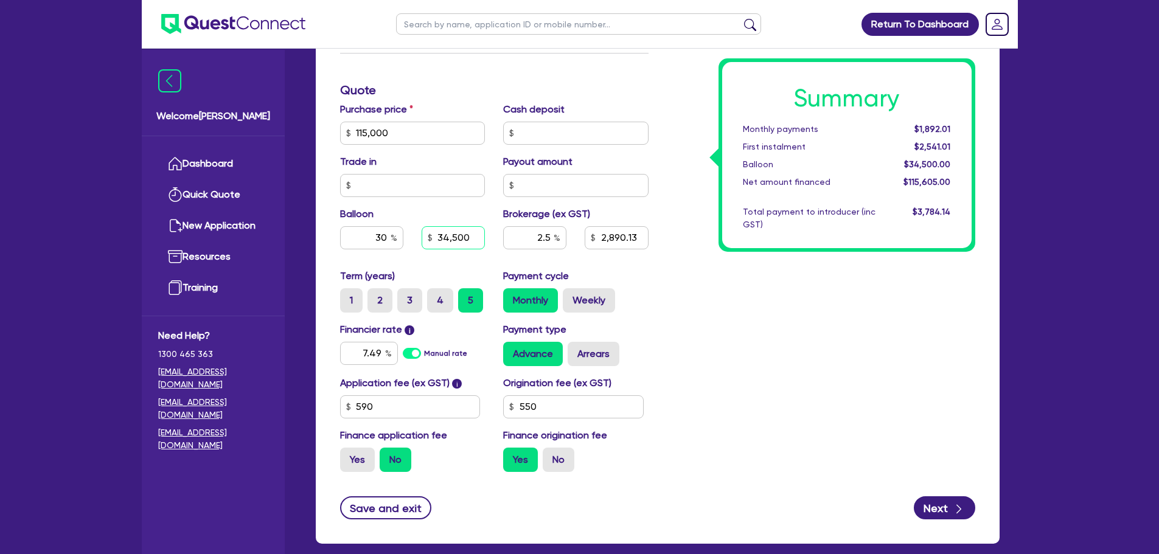
type input "34,500"
type input "2,890.13"
click at [481, 238] on input "34,500" at bounding box center [453, 237] width 63 height 23
type input "115,000"
type input "34,500"
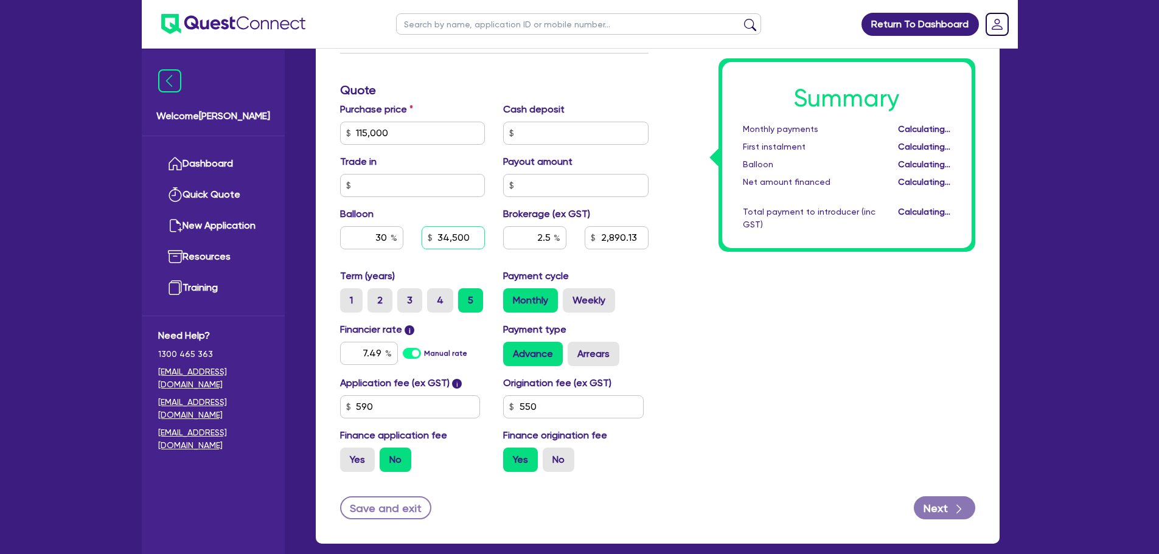
type input "2,890.13"
click at [384, 241] on input "30" at bounding box center [371, 237] width 63 height 23
click at [469, 237] on input "34,500" at bounding box center [453, 237] width 63 height 23
drag, startPoint x: 470, startPoint y: 239, endPoint x: 408, endPoint y: 237, distance: 61.5
click at [408, 237] on div "30 34,500" at bounding box center [413, 237] width 164 height 23
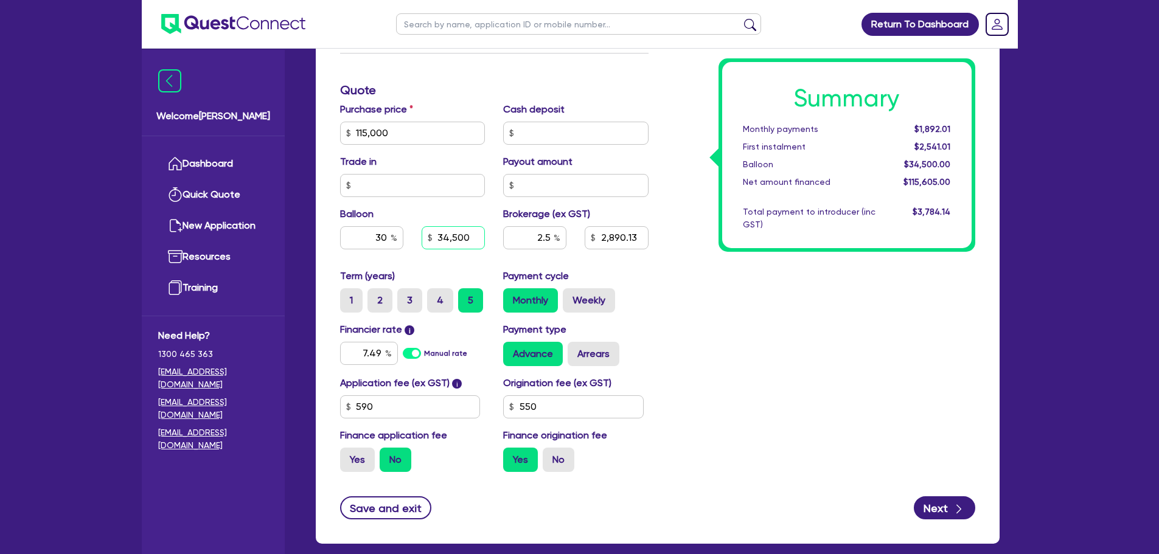
type input "115,000"
type input "0"
type input "2,890.13"
type input "115,000"
type input "2,890.13"
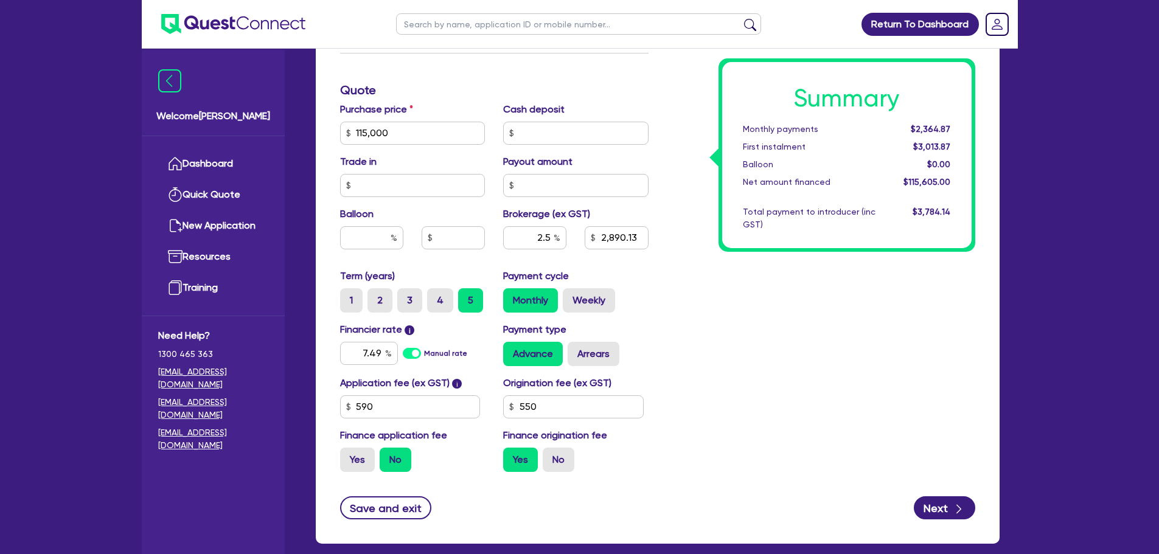
type input "115,000"
type input "2,890.13"
click at [712, 279] on div "Summary Monthly payments $2,364.87 First instalment $3,013.87 Balloon $0.00 Net…" at bounding box center [821, 126] width 327 height 711
type input "115,000"
type input "2,890.13"
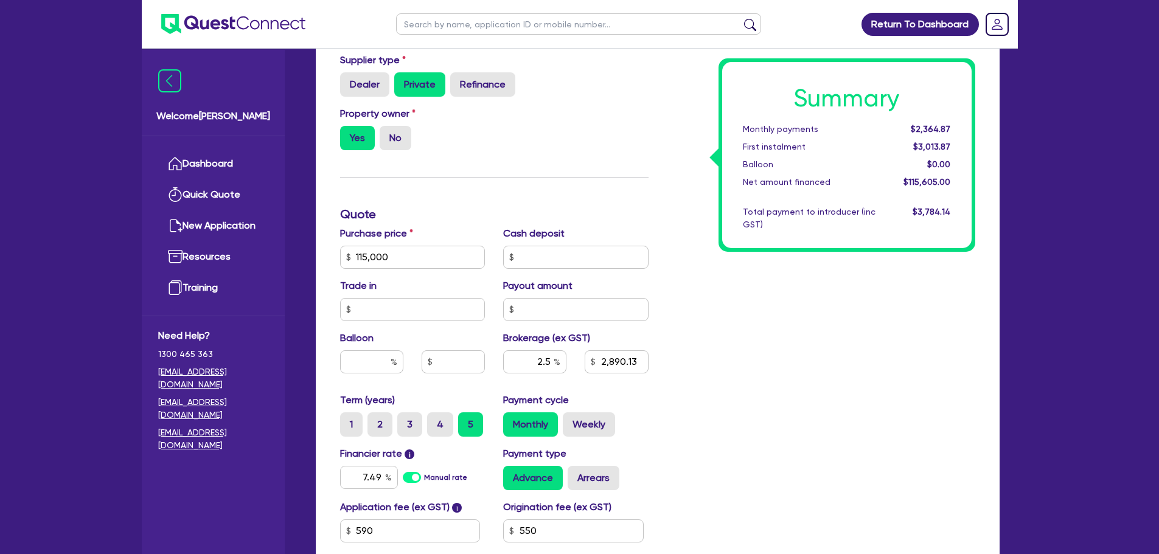
scroll to position [426, 0]
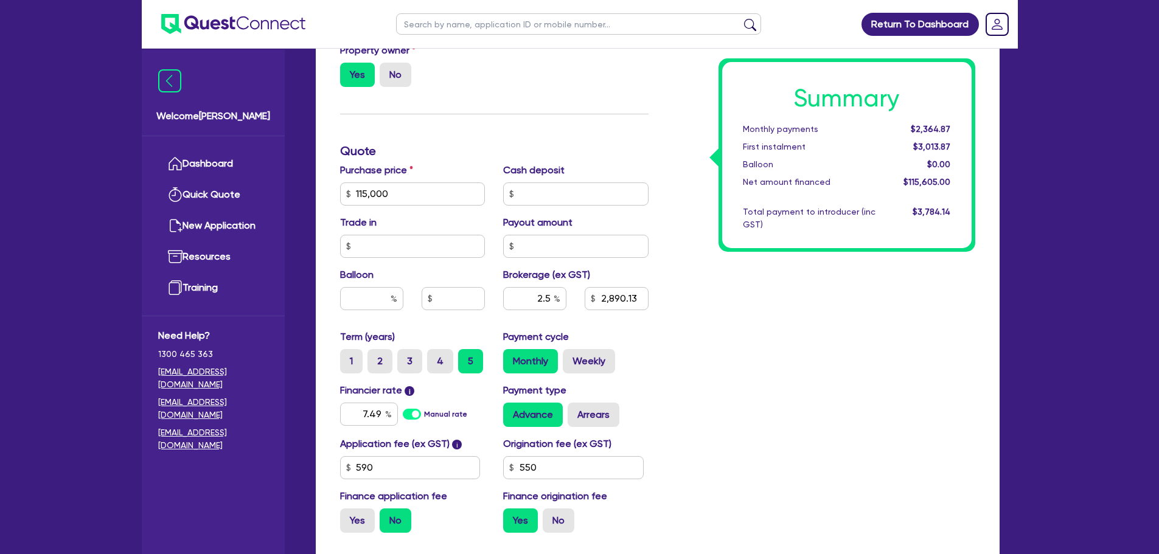
click at [760, 304] on div "Summary Monthly payments $2,364.87 First instalment $3,013.87 Balloon $0.00 Net…" at bounding box center [821, 187] width 327 height 711
drag, startPoint x: 552, startPoint y: 301, endPoint x: 526, endPoint y: 300, distance: 26.8
click at [526, 300] on input "2.5" at bounding box center [534, 298] width 63 height 23
type input "3"
type input "115,000"
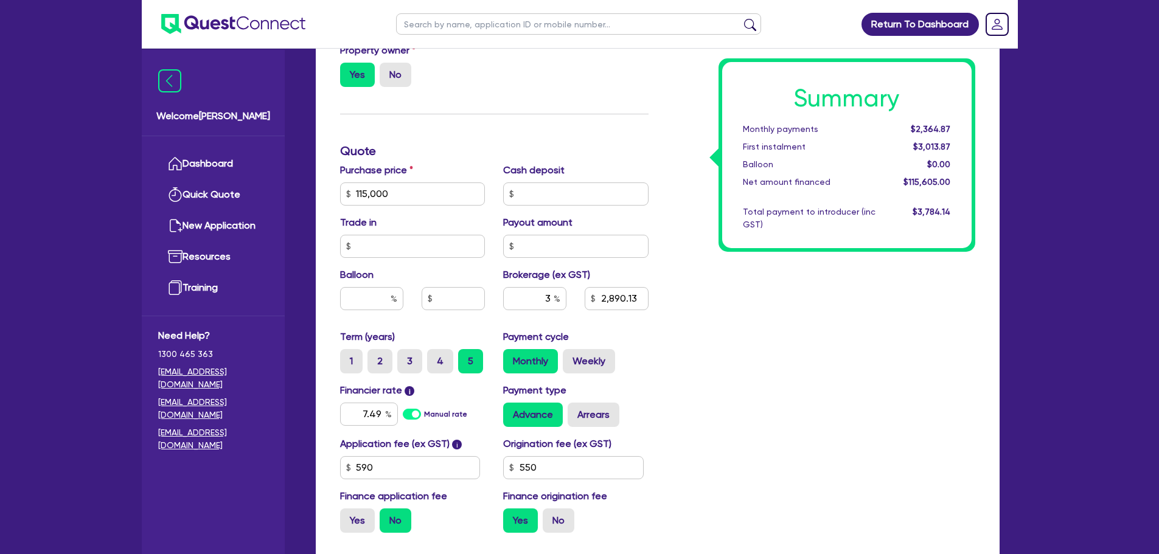
type input "2,890.13"
click at [741, 305] on div "Summary Monthly payments $2,364.87 First instalment $3,013.87 Balloon $0.00 Net…" at bounding box center [821, 187] width 327 height 711
type input "115,000"
type input "3,468.15"
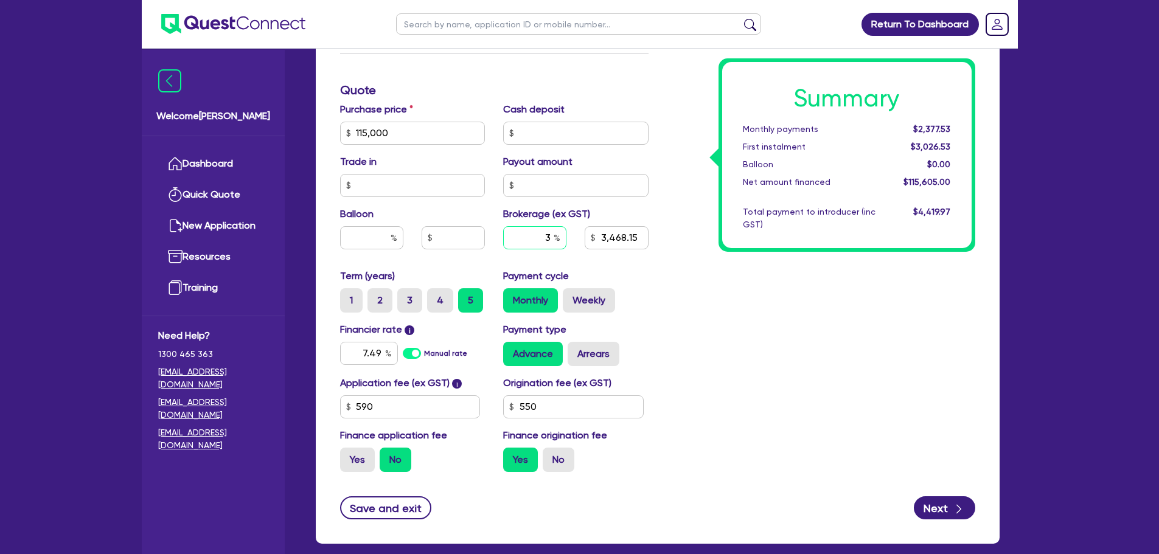
click at [552, 236] on input "3" at bounding box center [534, 237] width 63 height 23
type input "4"
type input "115,000"
type input "3,468.15"
click at [755, 279] on div "Summary Monthly payments $2,377.53 First instalment $3,026.53 Balloon $0.00 Net…" at bounding box center [821, 126] width 327 height 711
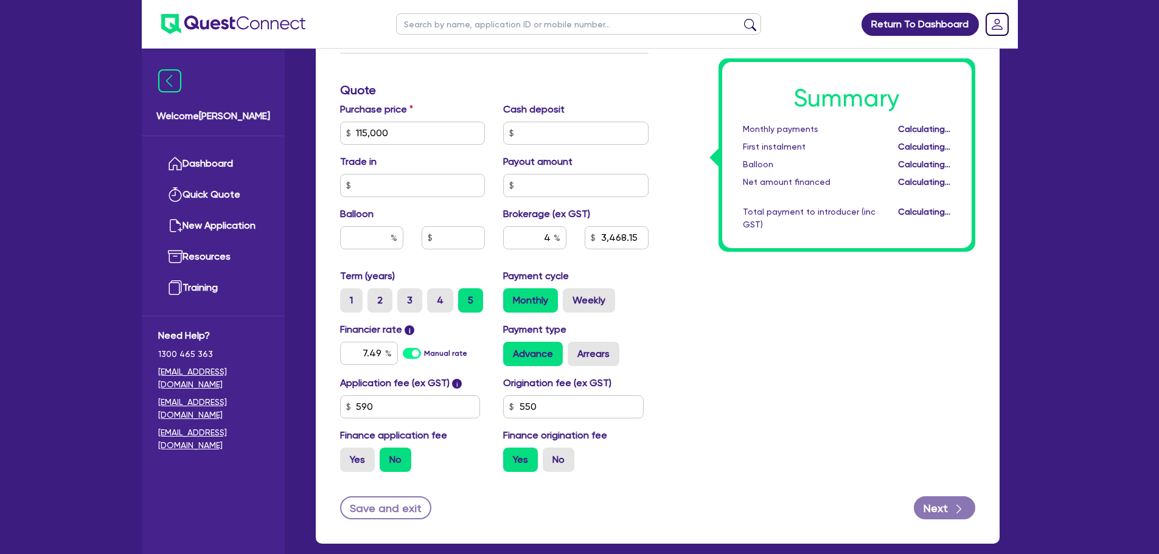
type input "115,000"
type input "4,624.2"
drag, startPoint x: 551, startPoint y: 238, endPoint x: 566, endPoint y: 293, distance: 57.0
click at [551, 238] on input "4" at bounding box center [534, 237] width 63 height 23
type input "115,000"
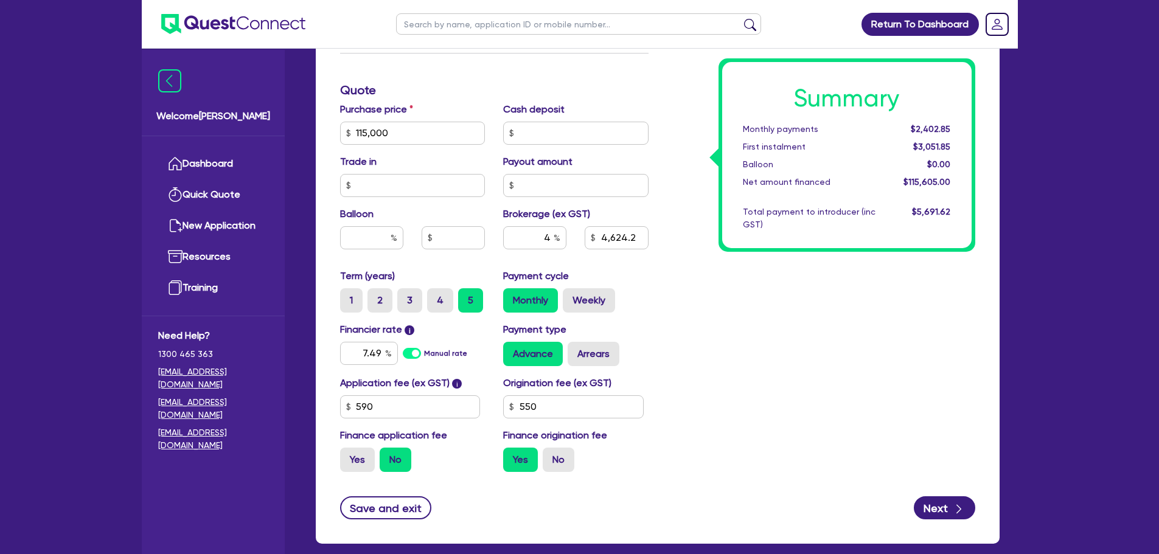
type input "4,624.2"
click at [671, 294] on div "Summary Monthly payments $2,402.85 First instalment $3,051.85 Balloon $0.00 Net…" at bounding box center [821, 126] width 327 height 711
type input "115,000"
type input "4,624.2"
drag, startPoint x: 551, startPoint y: 237, endPoint x: 542, endPoint y: 238, distance: 8.6
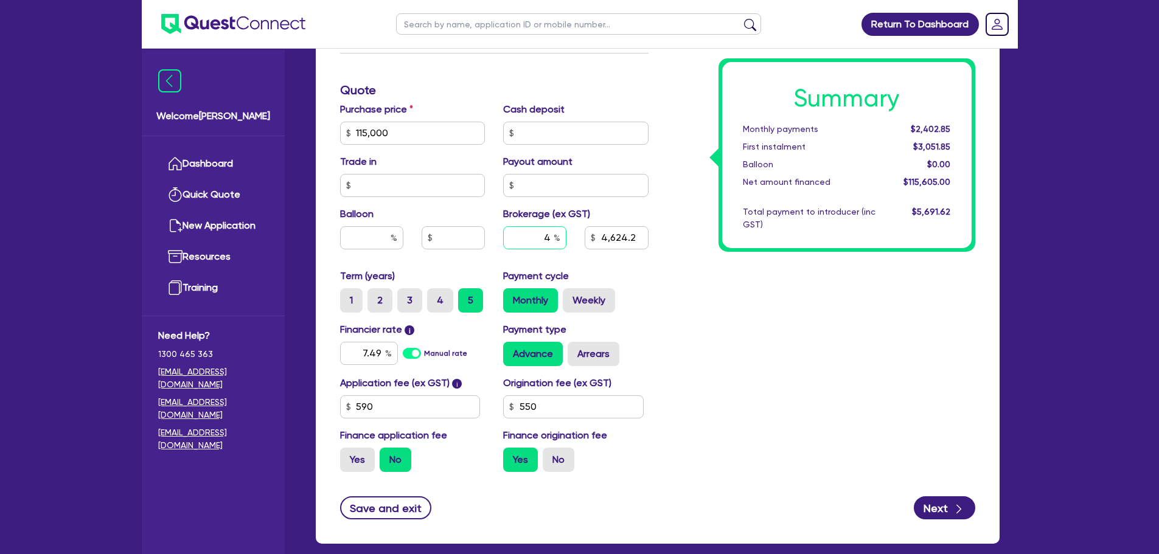
click at [543, 238] on input "4" at bounding box center [534, 237] width 63 height 23
type input "3"
type input "115,000"
type input "4,624.2"
click at [699, 276] on div "Summary Monthly payments Calculating... First instalment Calculating... Balloon…" at bounding box center [821, 126] width 327 height 711
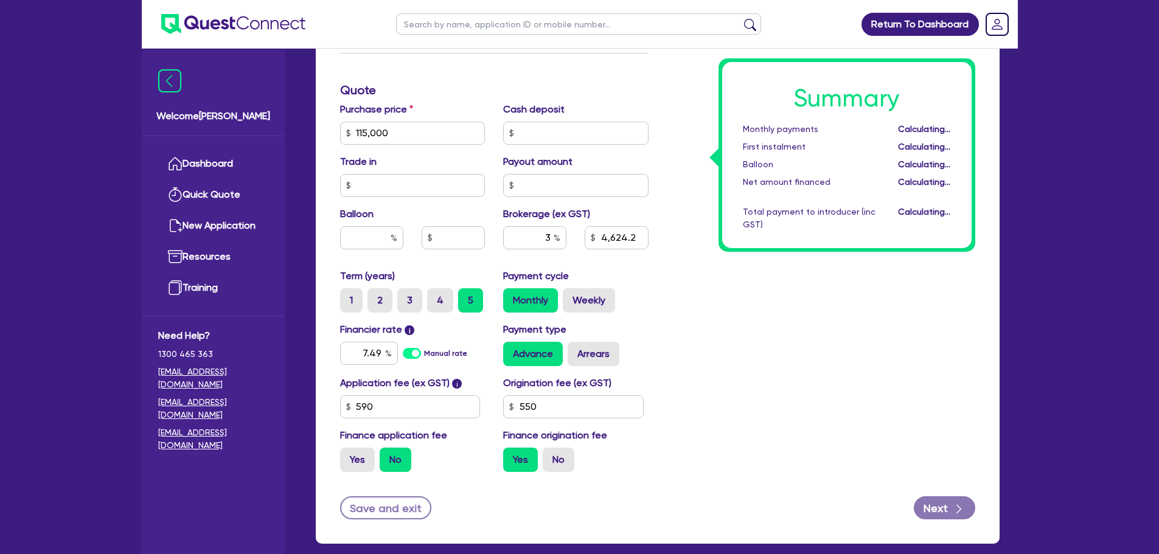
type input "115,000"
type input "3,468.15"
drag, startPoint x: 546, startPoint y: 234, endPoint x: 537, endPoint y: 235, distance: 9.2
click at [539, 235] on input "3" at bounding box center [534, 237] width 63 height 23
type input "1"
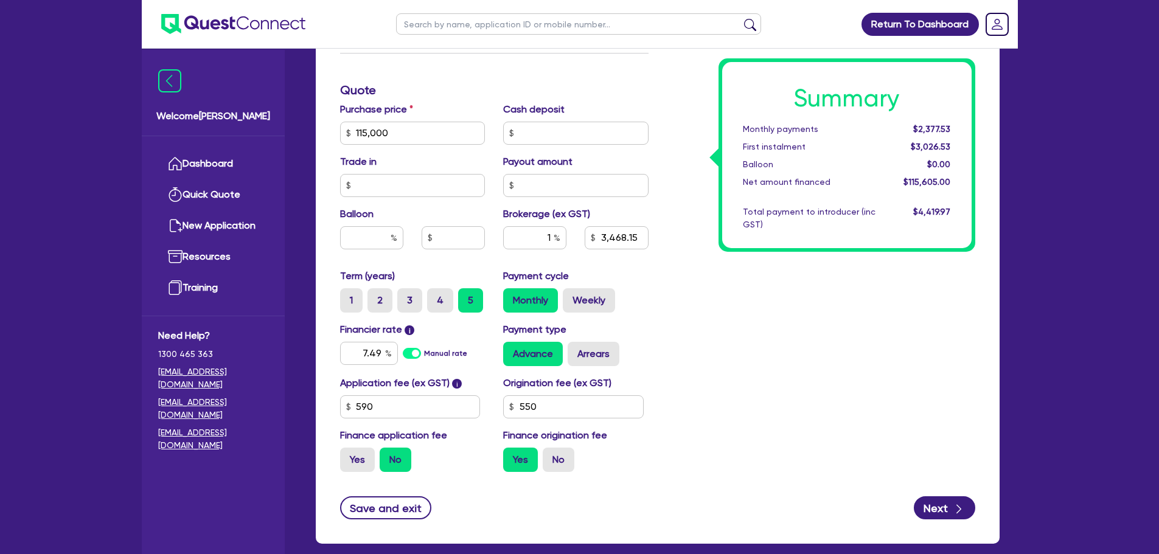
type input "115,000"
type input "3,468.15"
click at [682, 285] on div "Summary Monthly payments Calculating... First instalment Calculating... Balloon…" at bounding box center [821, 126] width 327 height 711
type input "115,000"
type input "1,156.05"
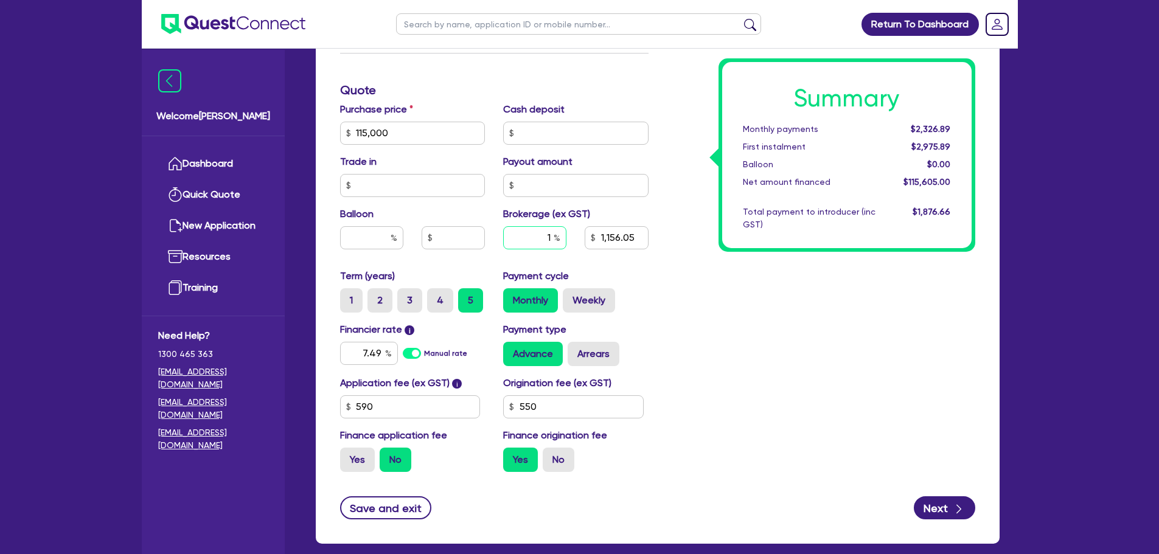
drag, startPoint x: 550, startPoint y: 241, endPoint x: 546, endPoint y: 251, distance: 10.1
click at [543, 245] on input "1" at bounding box center [534, 237] width 63 height 23
type input "3"
type input "115,000"
type input "1,156.05"
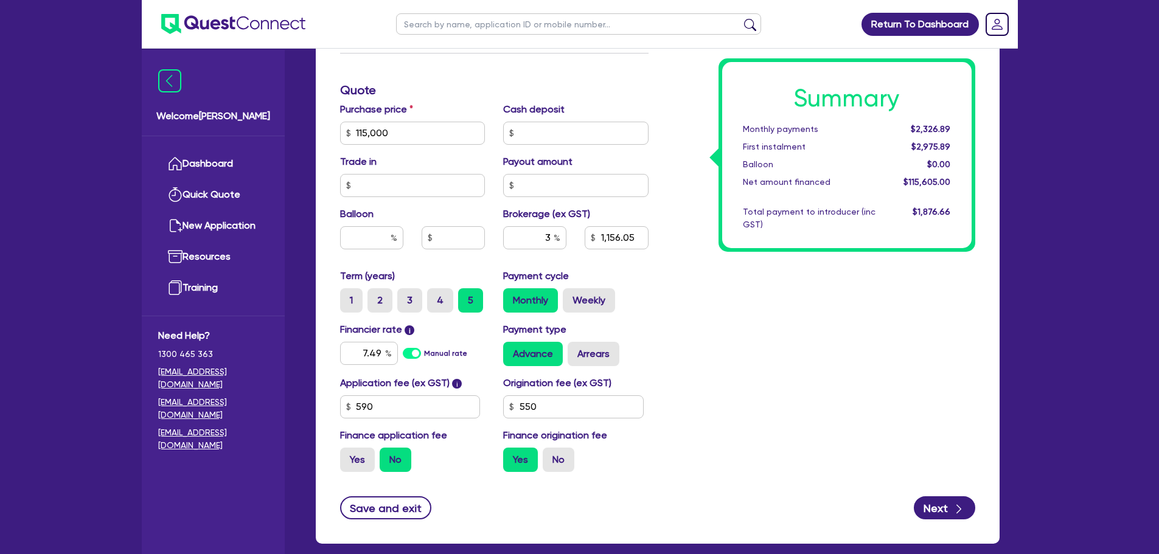
click at [667, 277] on div "Summary Monthly payments $2,326.89 First instalment $2,975.89 Balloon $0.00 Net…" at bounding box center [821, 126] width 327 height 711
type input "115,000"
type input "3,468.15"
click at [455, 233] on input "text" at bounding box center [453, 237] width 63 height 23
type input "115,000"
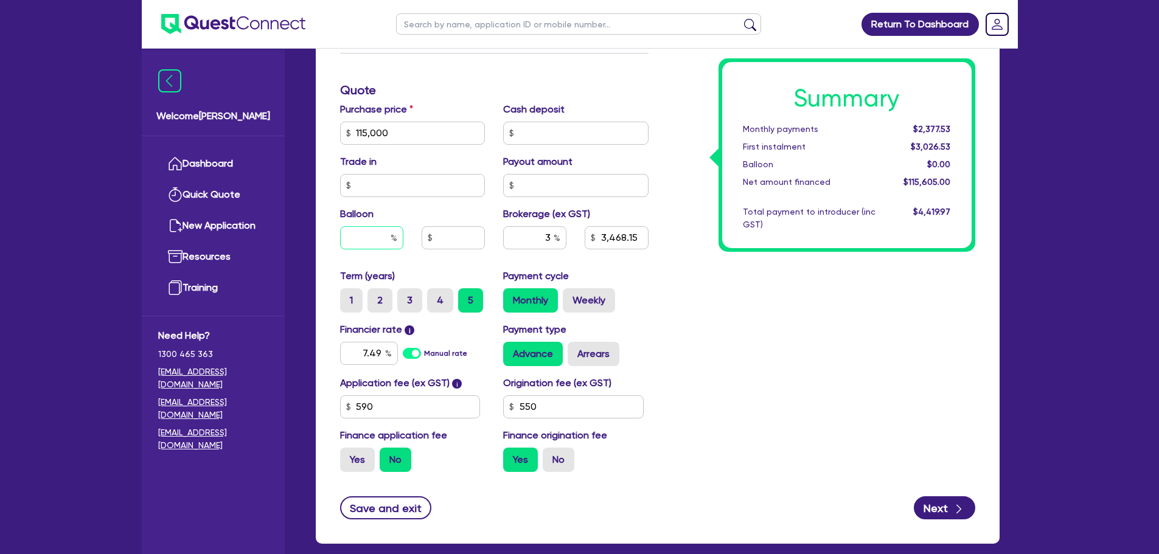
type input "3,468.15"
click at [378, 238] on input "text" at bounding box center [371, 237] width 63 height 23
type input "115,000"
type input "3,468.15"
click at [718, 298] on div "Summary Monthly payments $2,377.53 First instalment $3,026.53 Balloon $0.00 Net…" at bounding box center [821, 126] width 327 height 711
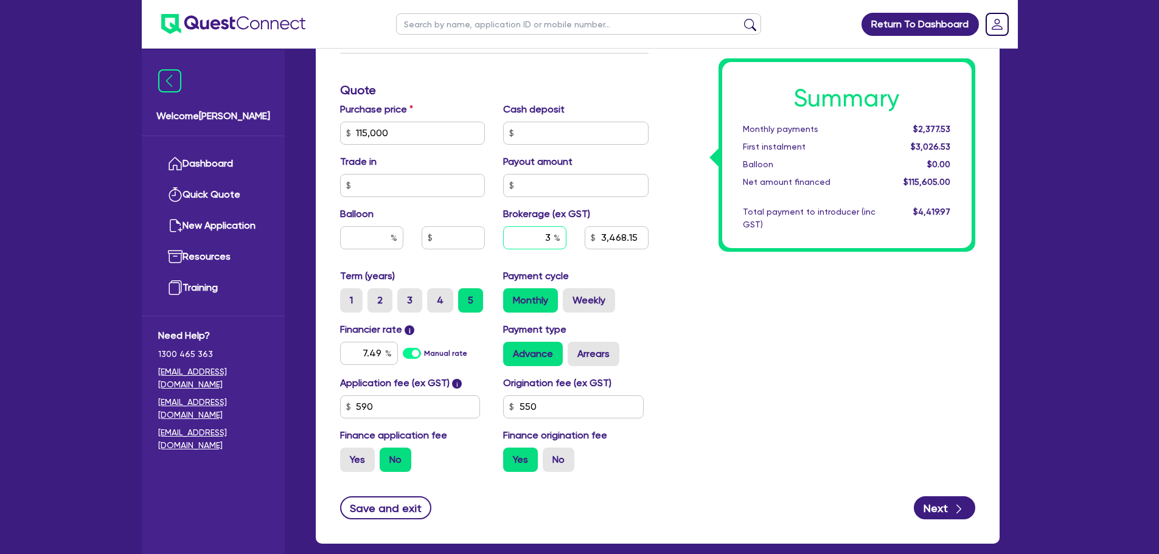
click at [543, 241] on input "3" at bounding box center [534, 237] width 63 height 23
click at [564, 239] on input "3" at bounding box center [534, 237] width 63 height 23
click at [756, 356] on div "Summary Monthly payments $2,377.53 First instalment $3,026.53 Balloon $0.00 Net…" at bounding box center [821, 126] width 327 height 711
drag, startPoint x: 544, startPoint y: 238, endPoint x: 550, endPoint y: 235, distance: 6.8
click at [547, 237] on input "3" at bounding box center [534, 237] width 63 height 23
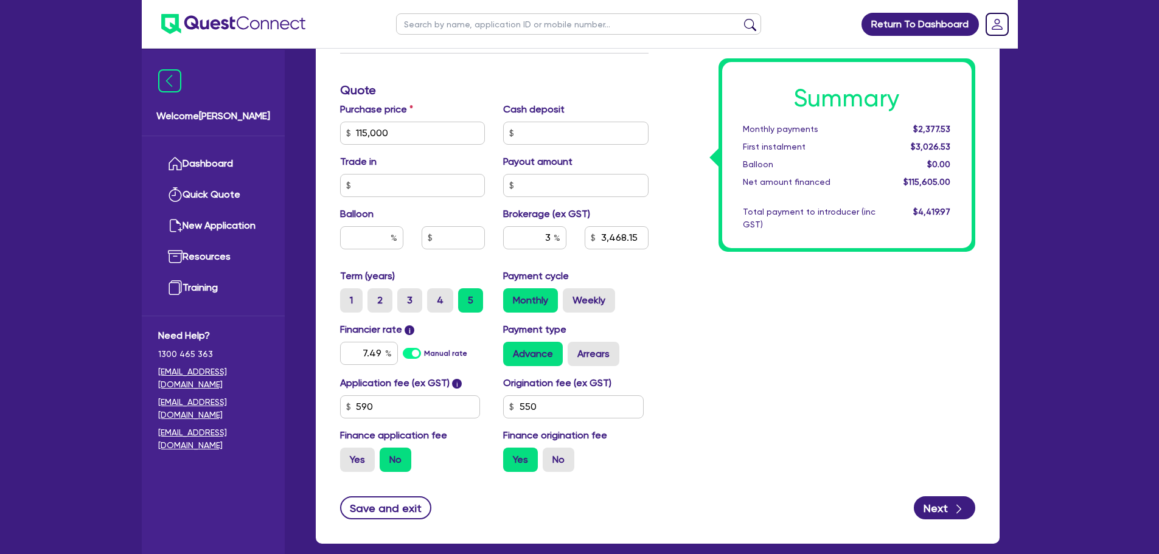
drag, startPoint x: 673, startPoint y: 294, endPoint x: 658, endPoint y: 288, distance: 16.6
click at [676, 301] on div "Summary Monthly payments $2,377.53 First instalment $3,026.53 Balloon $0.00 Net…" at bounding box center [821, 126] width 327 height 711
drag, startPoint x: 538, startPoint y: 245, endPoint x: 561, endPoint y: 241, distance: 23.5
click at [557, 241] on div "3" at bounding box center [534, 237] width 63 height 23
click at [676, 288] on div "Summary Monthly payments $2,377.53 First instalment $3,026.53 Balloon $0.00 Net…" at bounding box center [821, 126] width 327 height 711
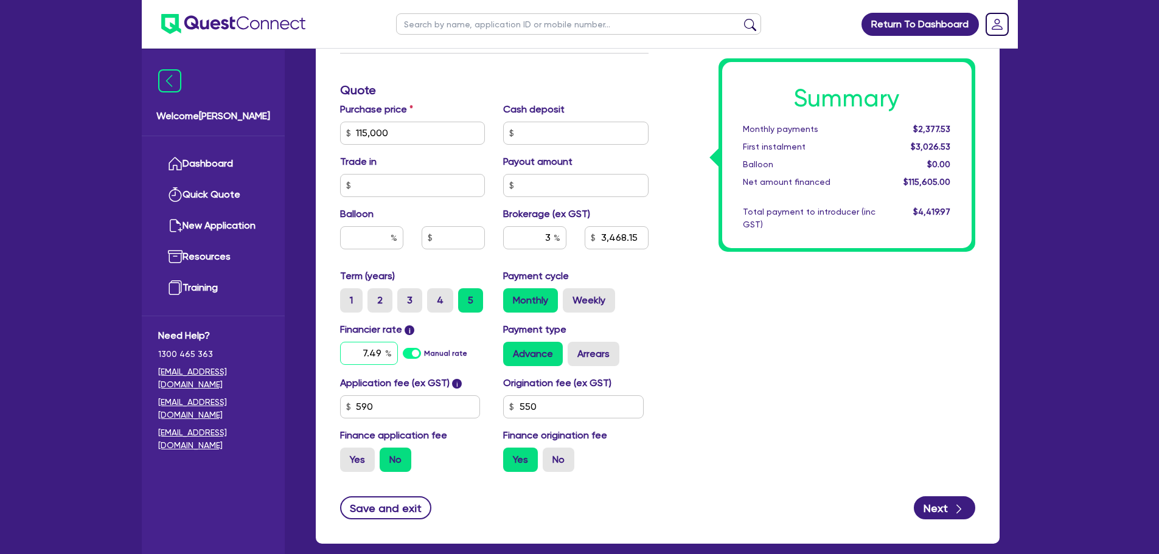
click at [383, 353] on input "7.49" at bounding box center [369, 353] width 58 height 23
click at [543, 414] on input "550" at bounding box center [573, 406] width 141 height 23
drag, startPoint x: 553, startPoint y: 403, endPoint x: 489, endPoint y: 401, distance: 63.9
click at [490, 401] on div "Application fee (ex GST) i 590 Origination fee (ex GST) 550 Finance application…" at bounding box center [494, 429] width 327 height 106
type input "115,000"
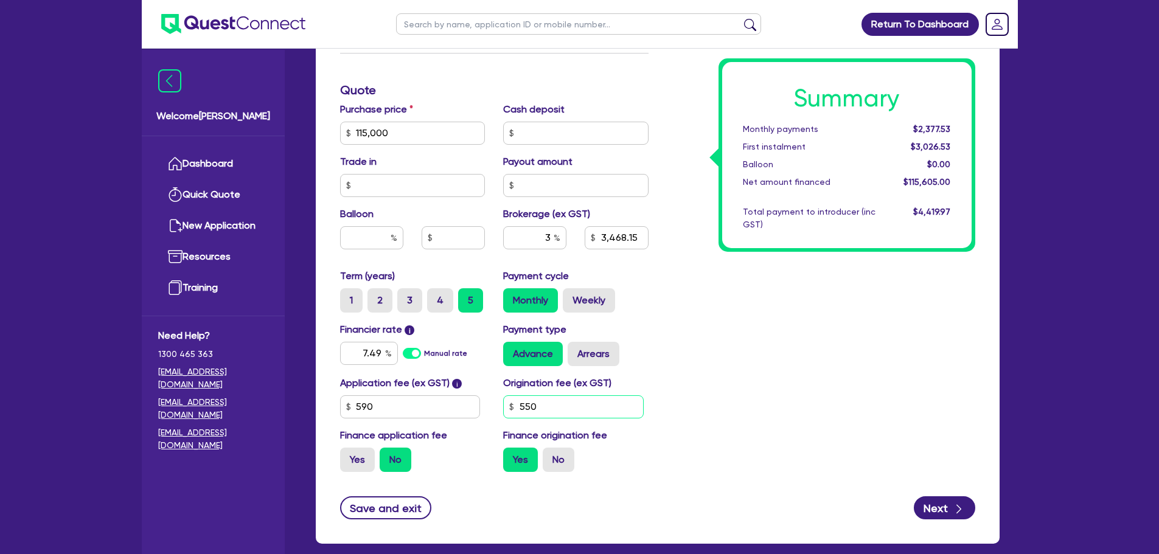
type input "3,468.15"
type input "5"
type input "115,000"
type input "3,450.17"
type input "500"
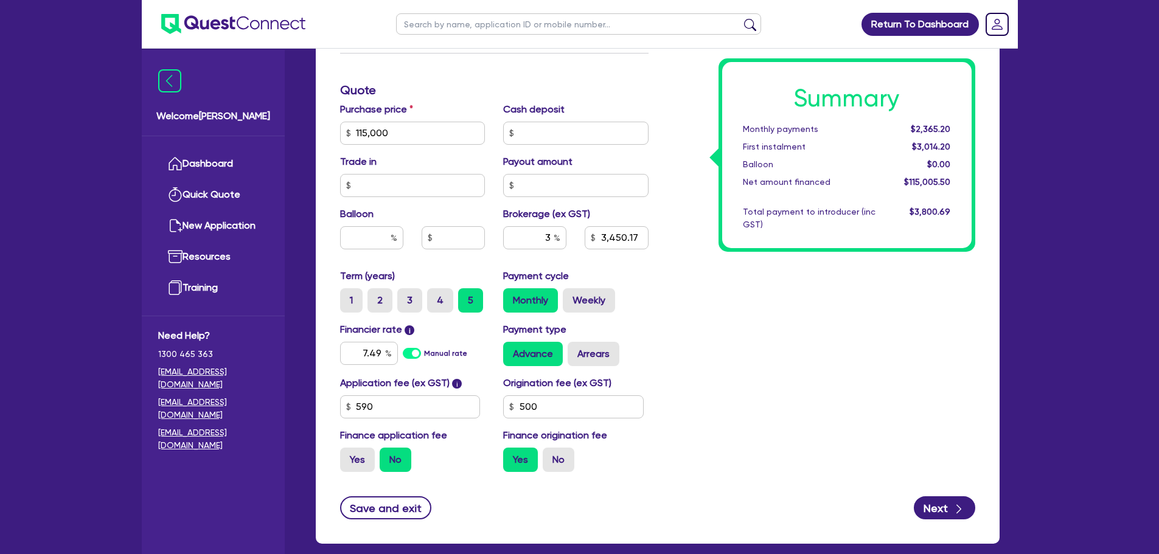
click at [679, 383] on div "Summary Monthly payments $2,365.20 First instalment $3,014.20 Balloon $0.00 Net…" at bounding box center [821, 126] width 327 height 711
click at [600, 346] on label "Arrears" at bounding box center [594, 354] width 52 height 24
click at [575, 346] on input "Arrears" at bounding box center [572, 346] width 8 height 8
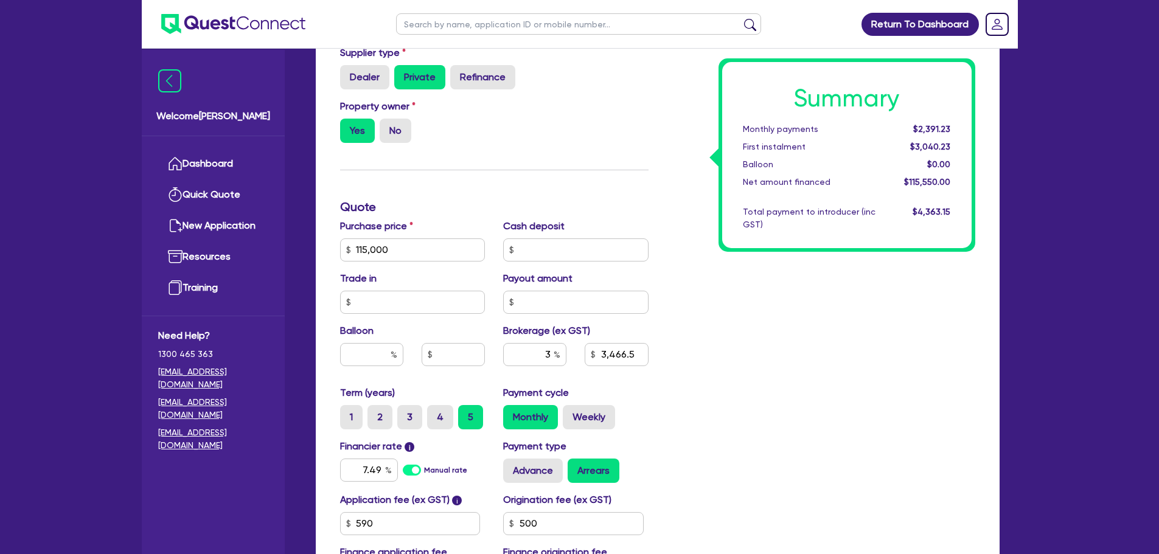
scroll to position [368, 0]
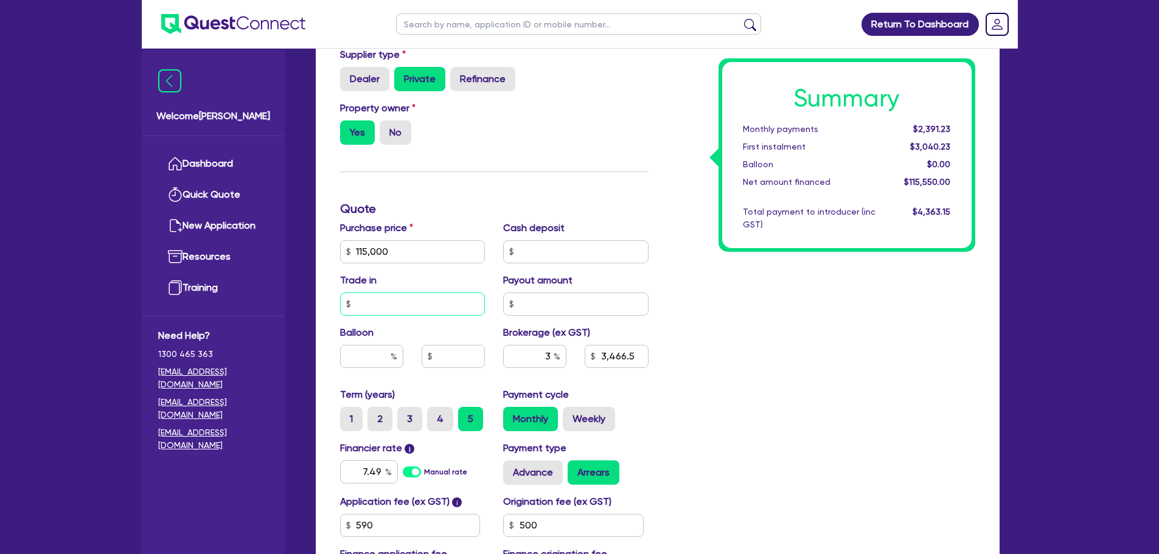
click at [440, 300] on input "text" at bounding box center [412, 304] width 145 height 23
click at [562, 306] on input "text" at bounding box center [575, 304] width 145 height 23
click at [559, 251] on input "text" at bounding box center [575, 251] width 145 height 23
click at [450, 255] on input "115,000" at bounding box center [412, 251] width 145 height 23
click at [436, 306] on input "text" at bounding box center [412, 304] width 145 height 23
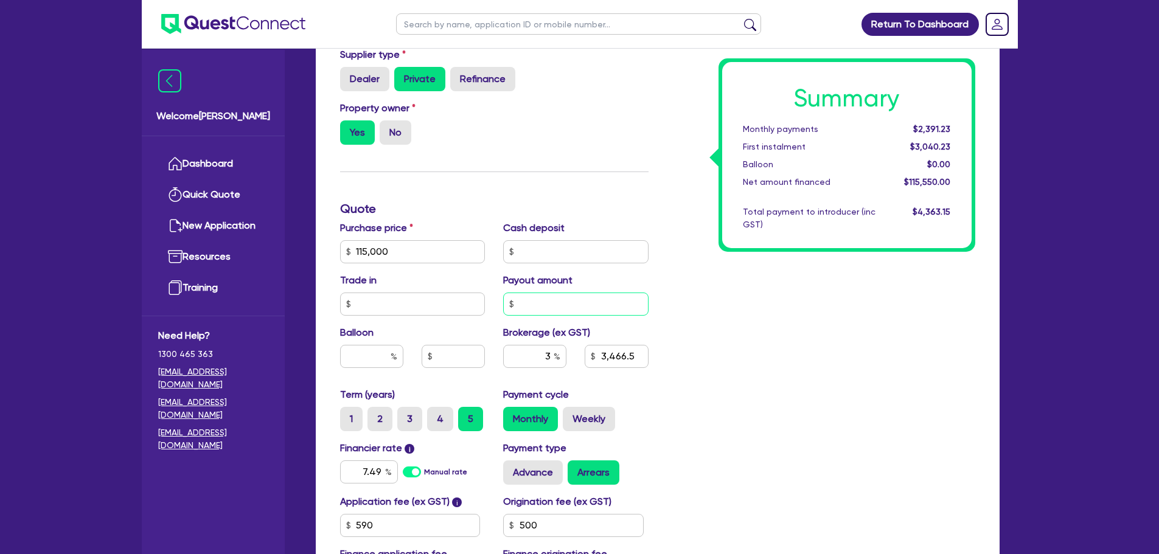
click at [538, 307] on input "text" at bounding box center [575, 304] width 145 height 23
click at [534, 246] on input "text" at bounding box center [575, 251] width 145 height 23
click at [425, 254] on input "115,000" at bounding box center [412, 251] width 145 height 23
click at [430, 310] on input "text" at bounding box center [412, 304] width 145 height 23
click at [426, 252] on input "115,000" at bounding box center [412, 251] width 145 height 23
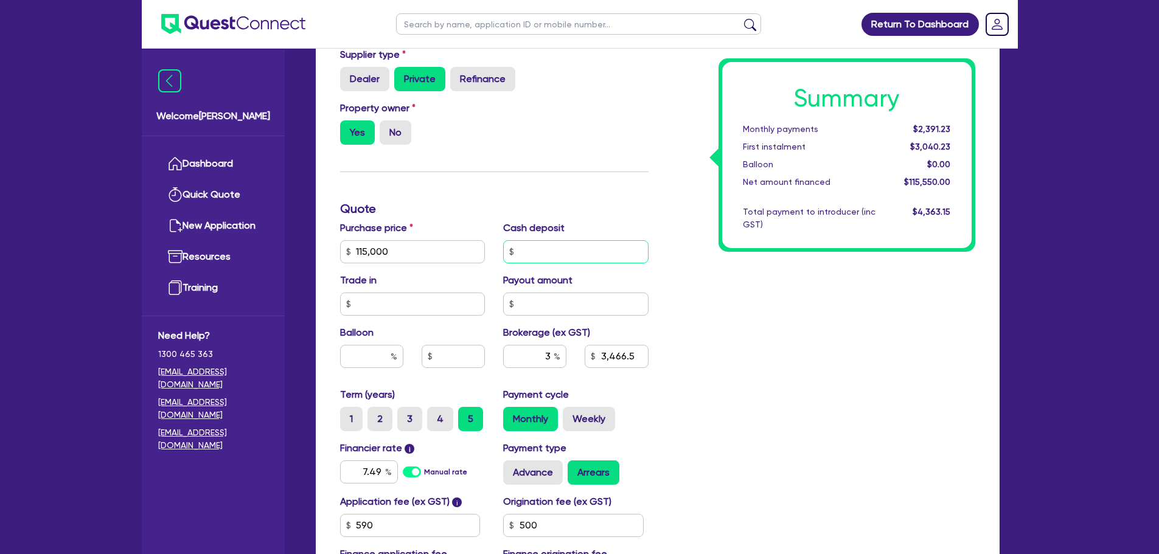
click at [534, 258] on input "text" at bounding box center [575, 251] width 145 height 23
click at [540, 298] on input "text" at bounding box center [575, 304] width 145 height 23
click at [446, 308] on input "text" at bounding box center [412, 304] width 145 height 23
click at [442, 255] on input "115,000" at bounding box center [412, 251] width 145 height 23
click at [520, 250] on input "text" at bounding box center [575, 251] width 145 height 23
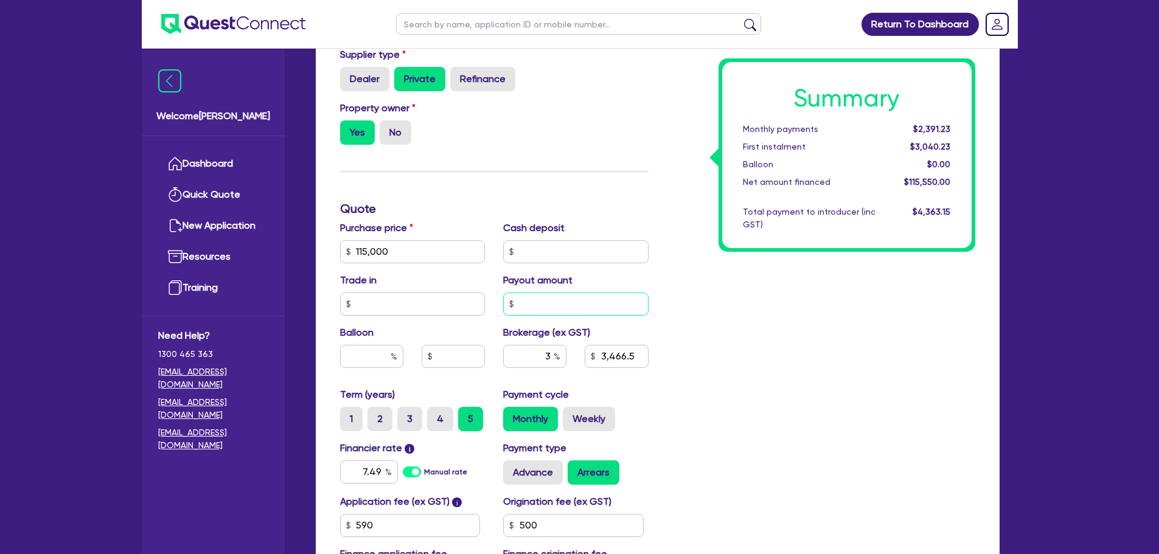
click at [543, 306] on input "text" at bounding box center [575, 304] width 145 height 23
click at [457, 301] on input "text" at bounding box center [412, 304] width 145 height 23
click at [452, 255] on input "115,000" at bounding box center [412, 251] width 145 height 23
click at [563, 264] on div "Purchase price 115,000 Cash deposit Trade in Payout amount Balloon Brokerage (e…" at bounding box center [494, 304] width 327 height 167
click at [561, 253] on input "text" at bounding box center [575, 251] width 145 height 23
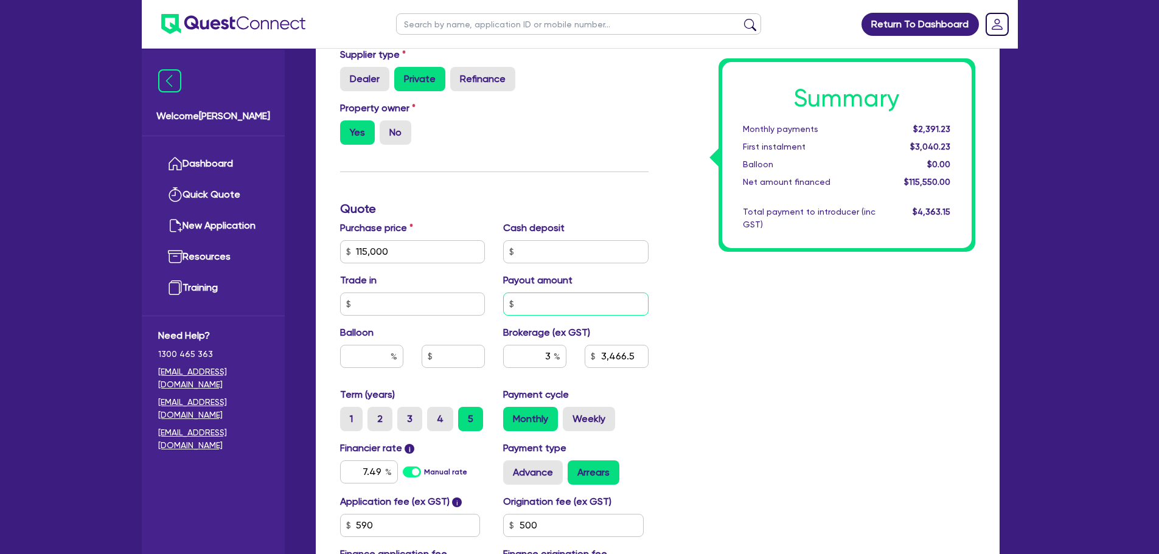
click at [566, 309] on input "text" at bounding box center [575, 304] width 145 height 23
drag, startPoint x: 450, startPoint y: 304, endPoint x: 449, endPoint y: 265, distance: 38.3
click at [450, 303] on input "text" at bounding box center [412, 304] width 145 height 23
click at [450, 249] on input "115,000" at bounding box center [412, 251] width 145 height 23
click at [641, 122] on div "Property owner Yes No" at bounding box center [494, 128] width 327 height 54
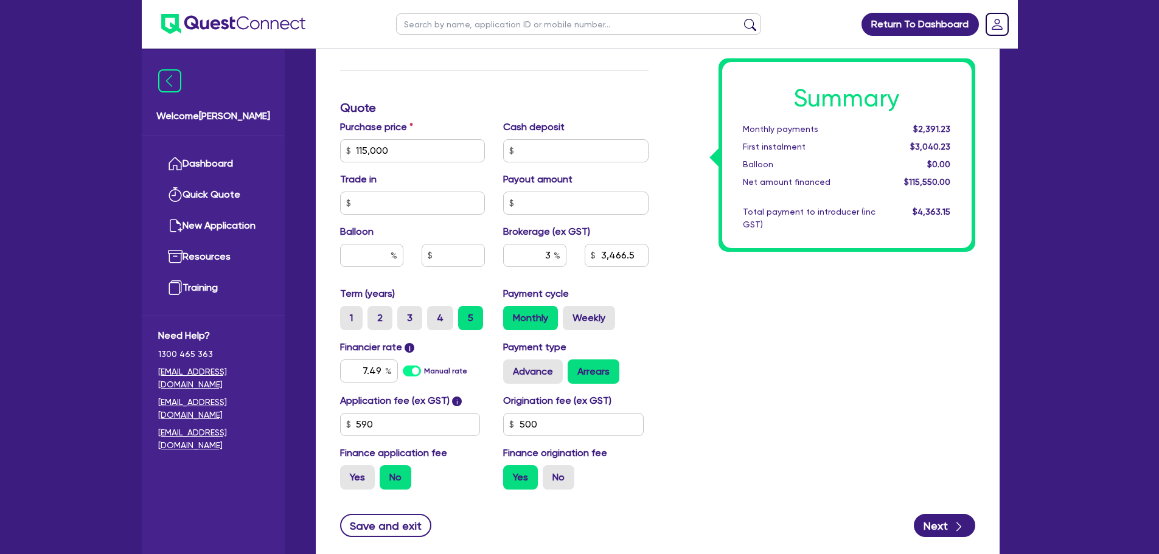
scroll to position [551, 0]
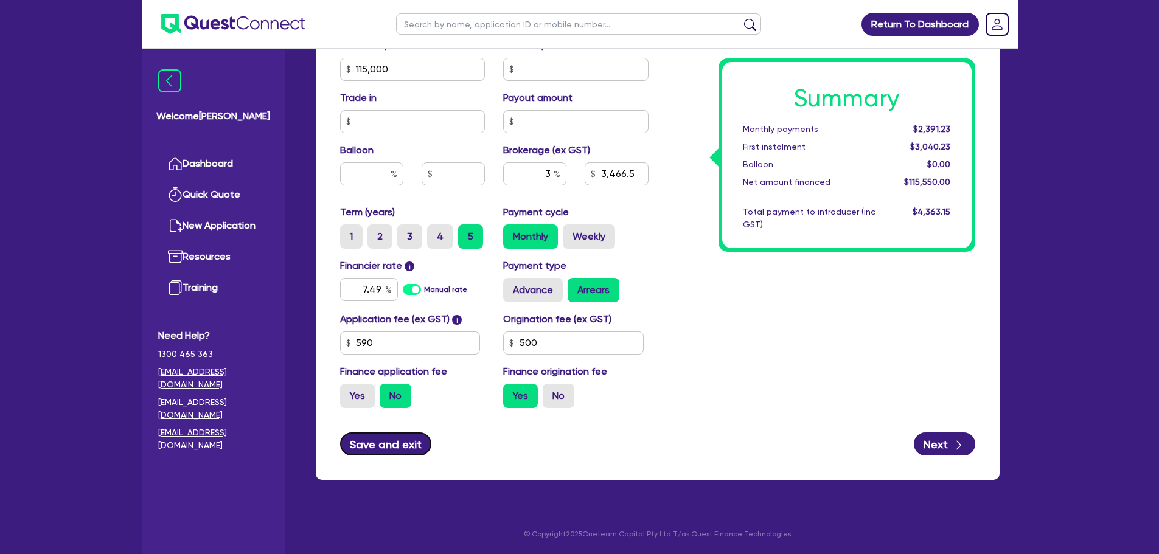
click at [378, 448] on button "Save and exit" at bounding box center [386, 443] width 92 height 23
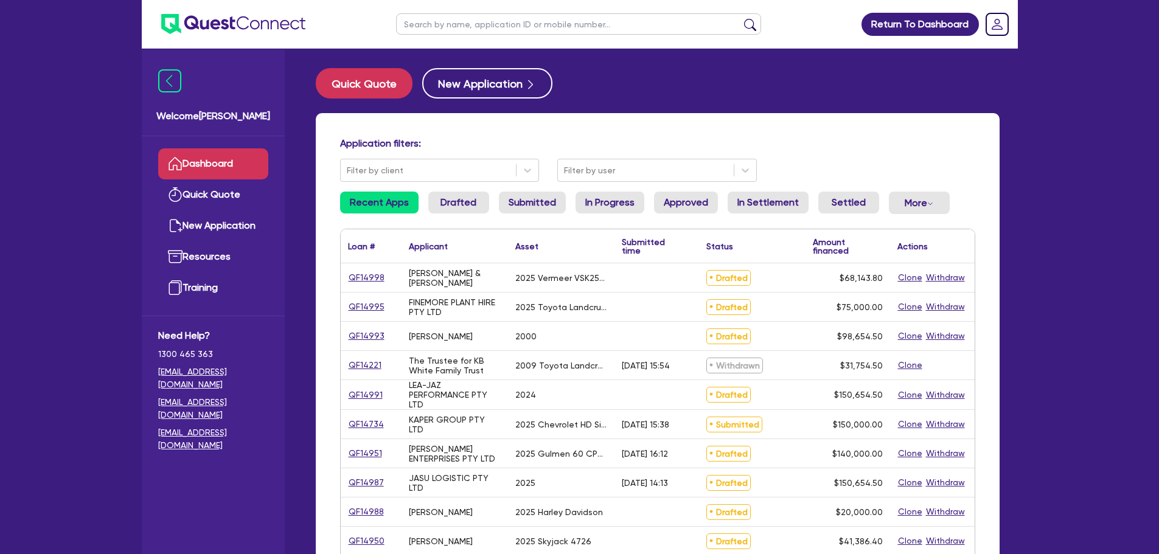
click at [433, 19] on input "text" at bounding box center [578, 23] width 365 height 21
click at [740, 18] on button "submit" at bounding box center [749, 26] width 19 height 17
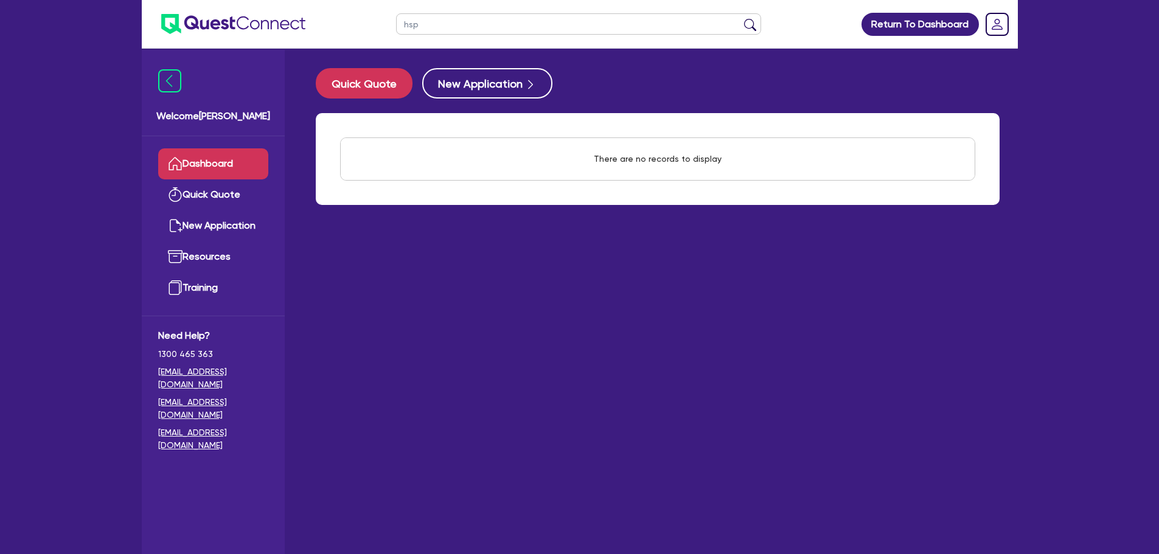
drag, startPoint x: 436, startPoint y: 24, endPoint x: 388, endPoint y: 25, distance: 48.1
click at [386, 22] on ul "hsp" at bounding box center [578, 24] width 389 height 48
click at [740, 18] on button "submit" at bounding box center [749, 26] width 19 height 17
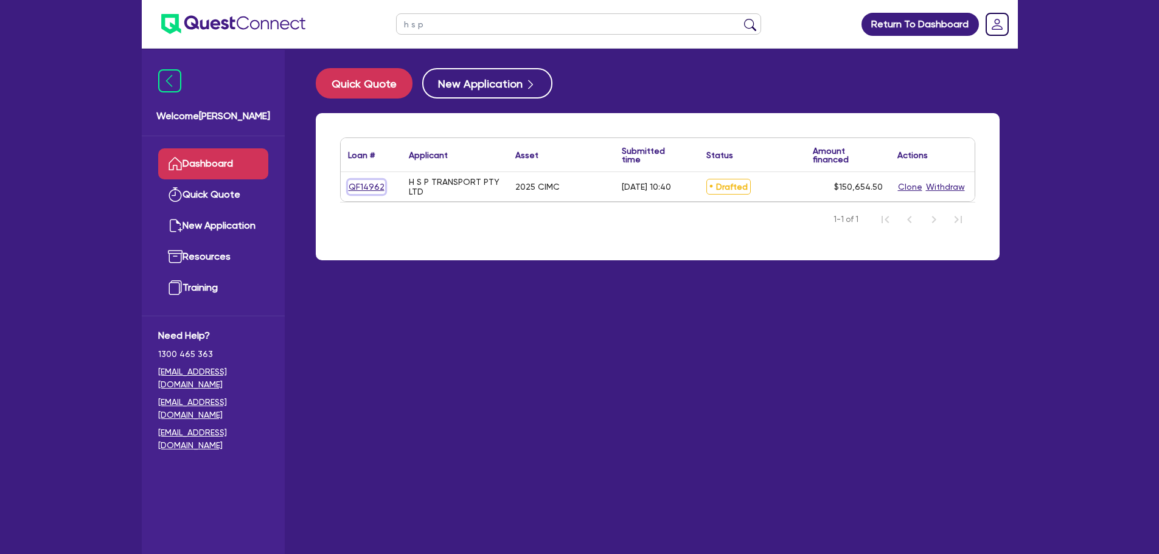
click at [350, 188] on link "QF14962" at bounding box center [366, 187] width 37 height 14
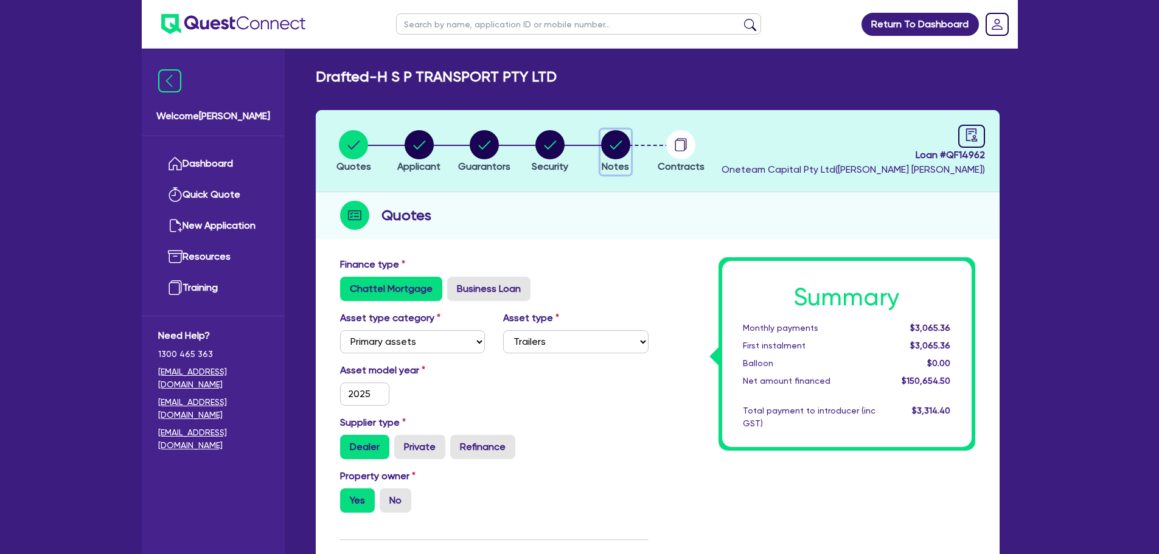
click at [617, 161] on span "Notes" at bounding box center [615, 167] width 27 height 12
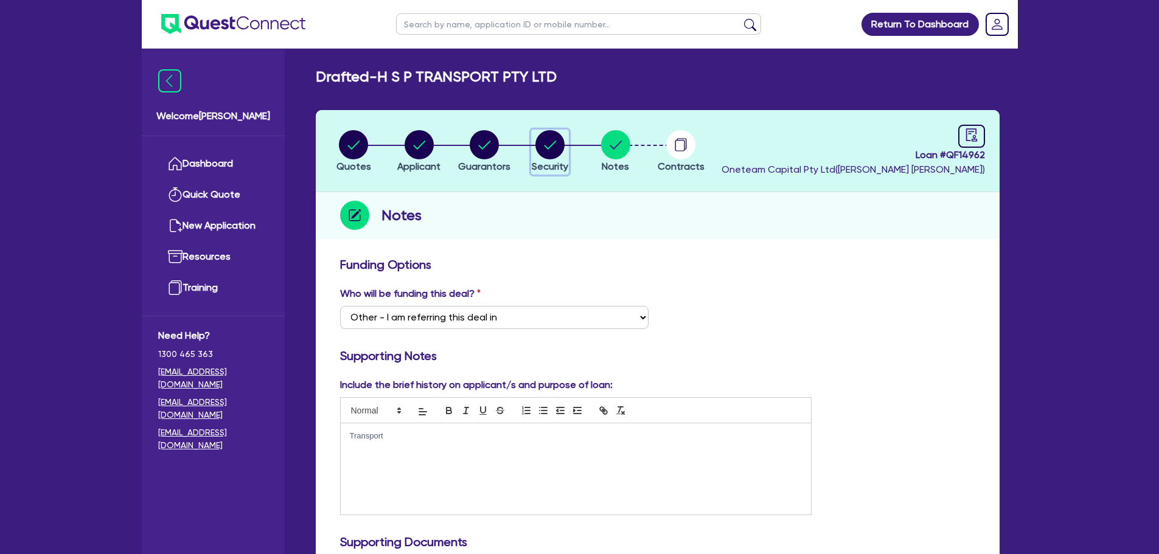
click at [549, 145] on circle "button" at bounding box center [549, 144] width 29 height 29
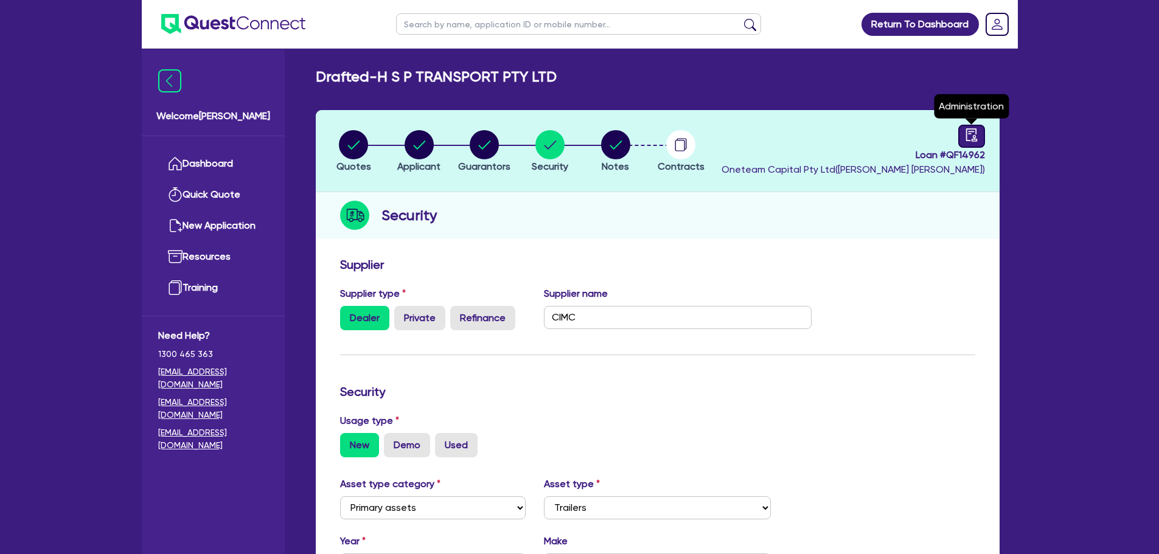
click at [976, 135] on icon "audit" at bounding box center [971, 134] width 13 height 13
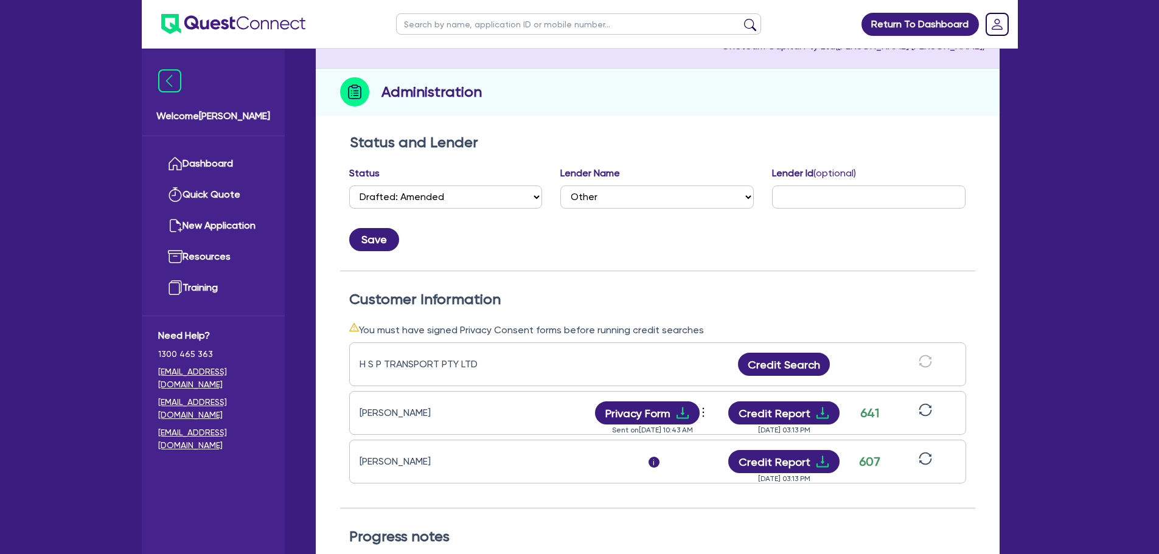
scroll to position [243, 0]
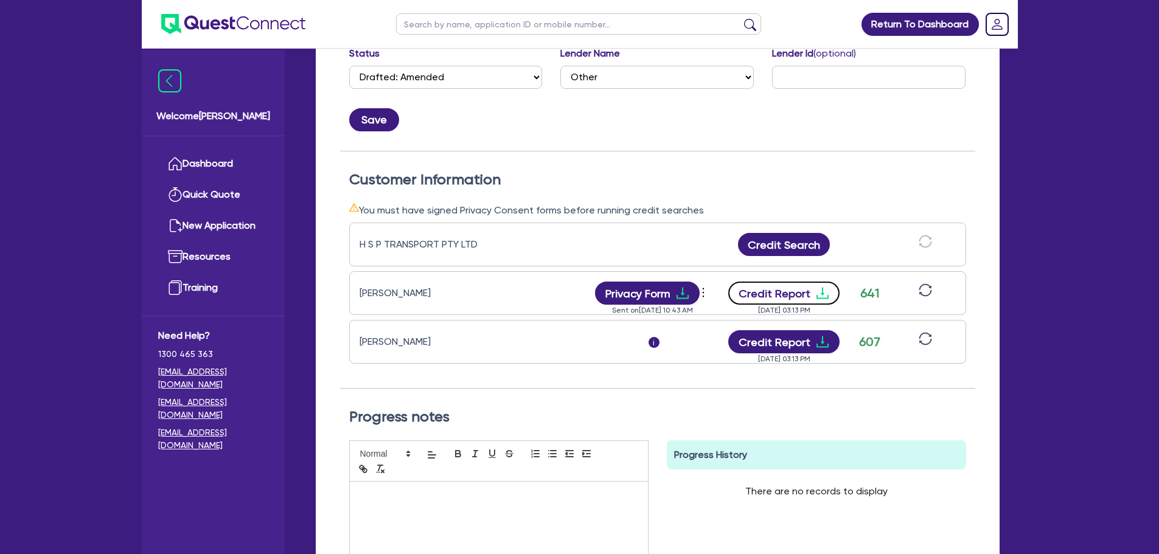
click at [782, 293] on button "Credit Report" at bounding box center [783, 293] width 111 height 23
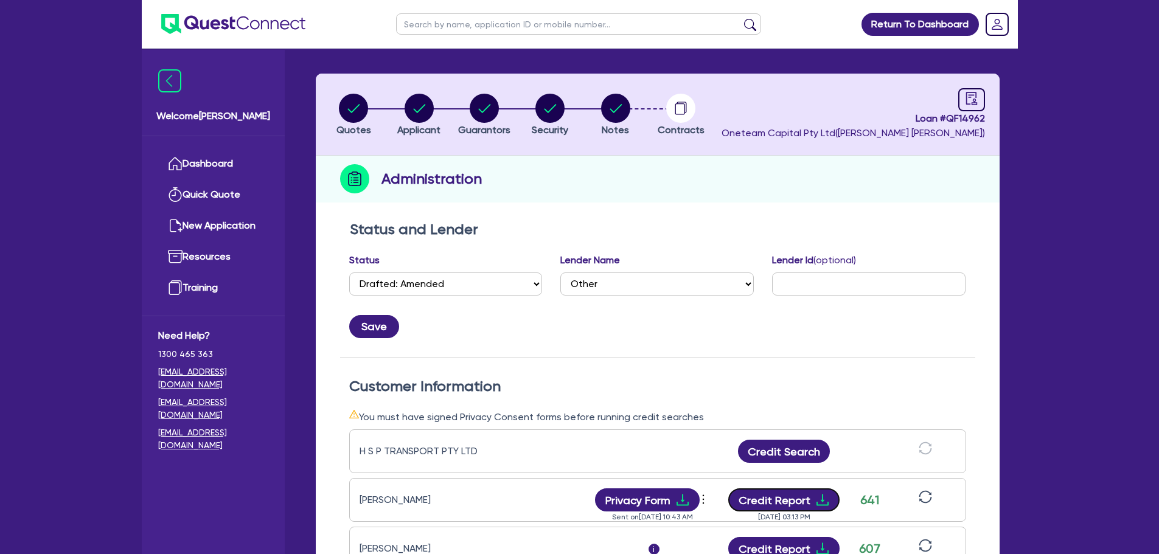
scroll to position [0, 0]
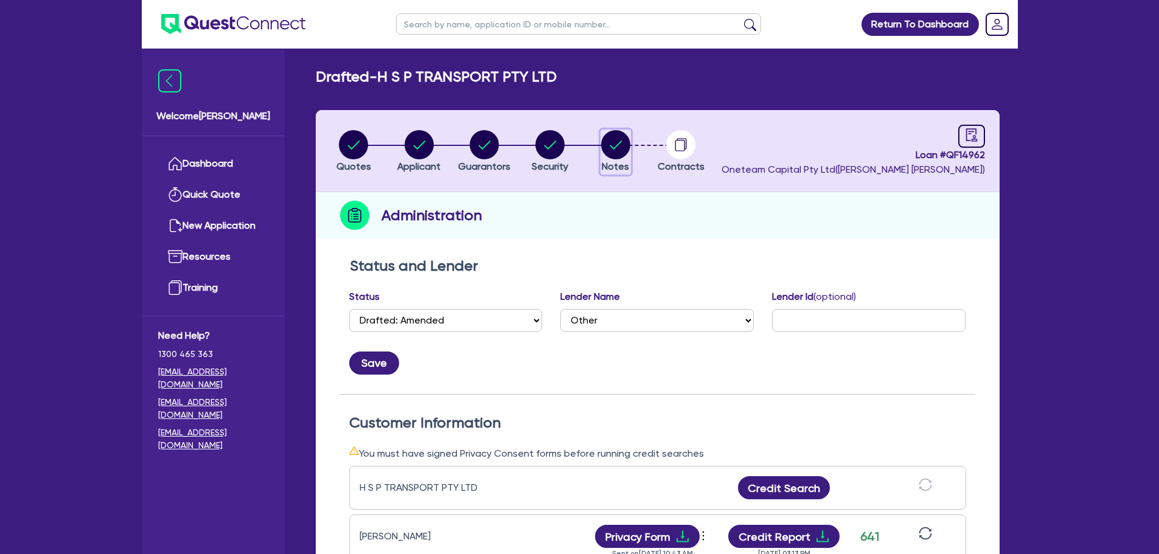
click at [623, 144] on circle "button" at bounding box center [615, 144] width 29 height 29
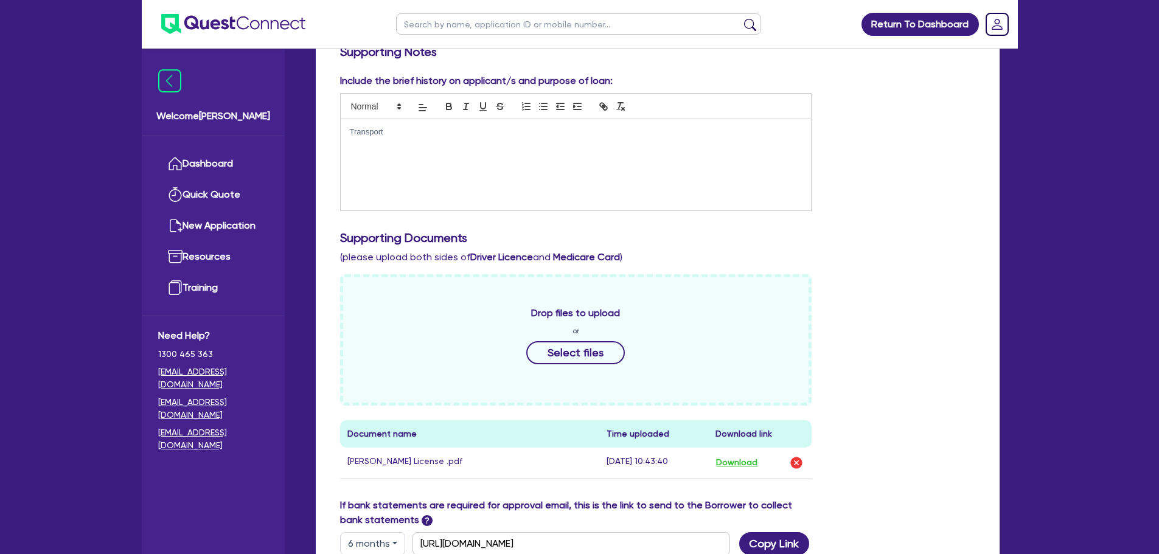
scroll to position [544, 0]
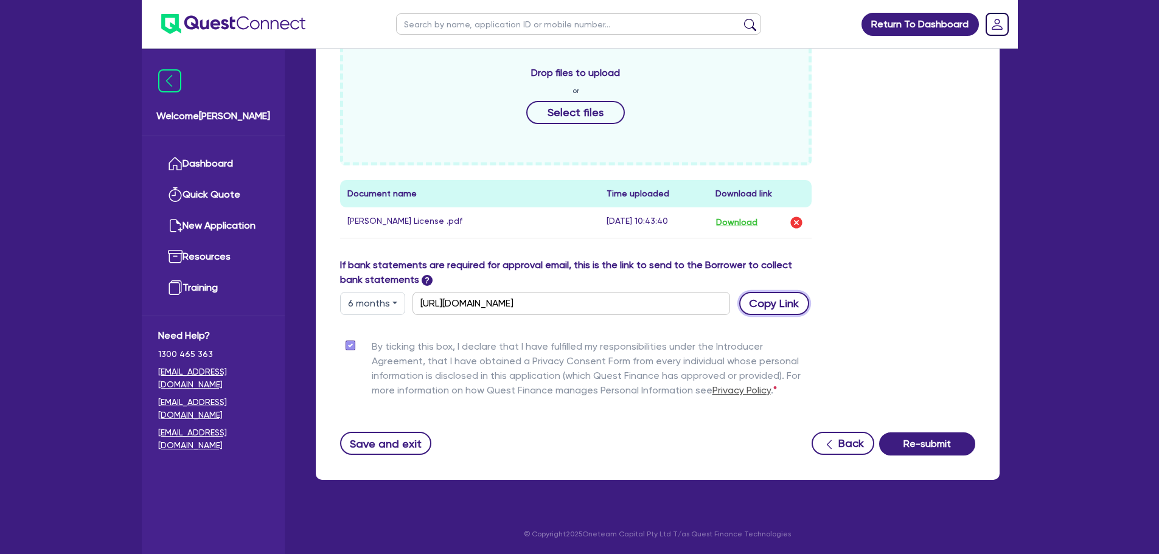
click at [772, 304] on button "Copy Link" at bounding box center [774, 303] width 70 height 23
click at [903, 239] on div "Drop files to upload or Select files Document name Time uploaded Download link …" at bounding box center [657, 146] width 653 height 224
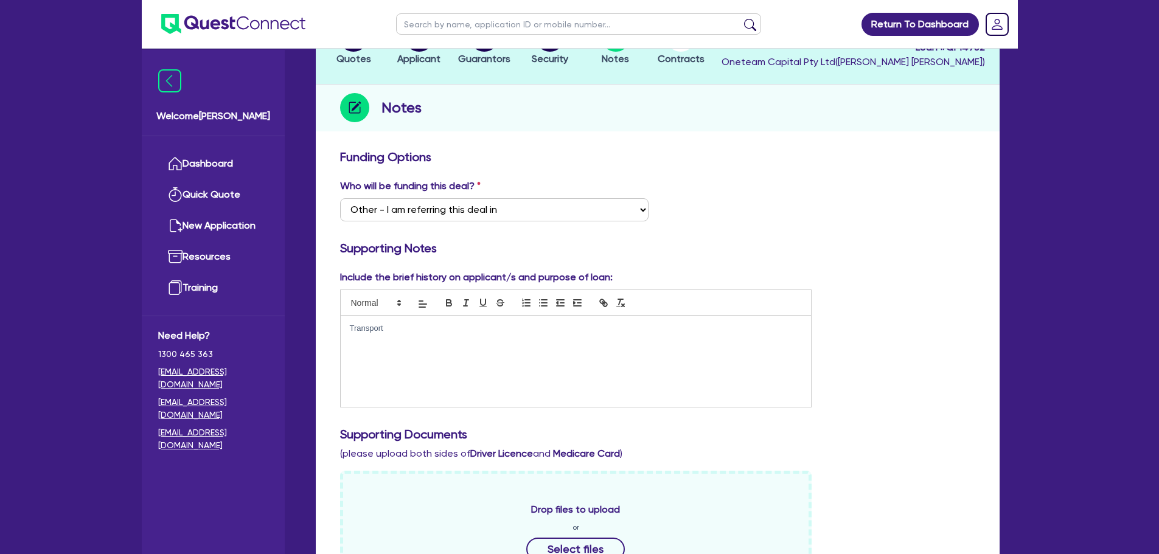
scroll to position [0, 0]
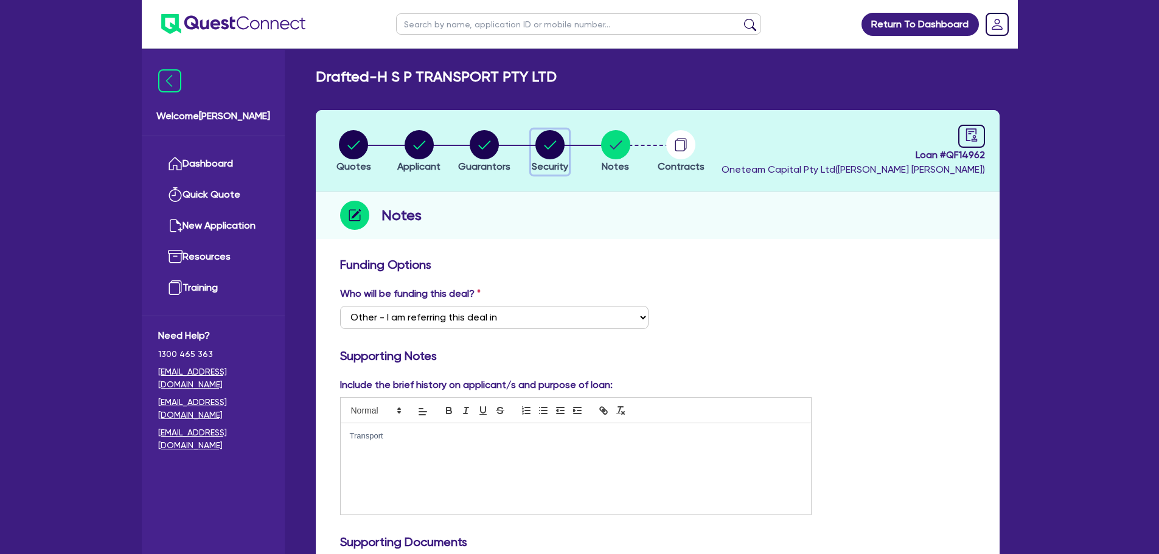
click at [548, 143] on circle "button" at bounding box center [549, 144] width 29 height 29
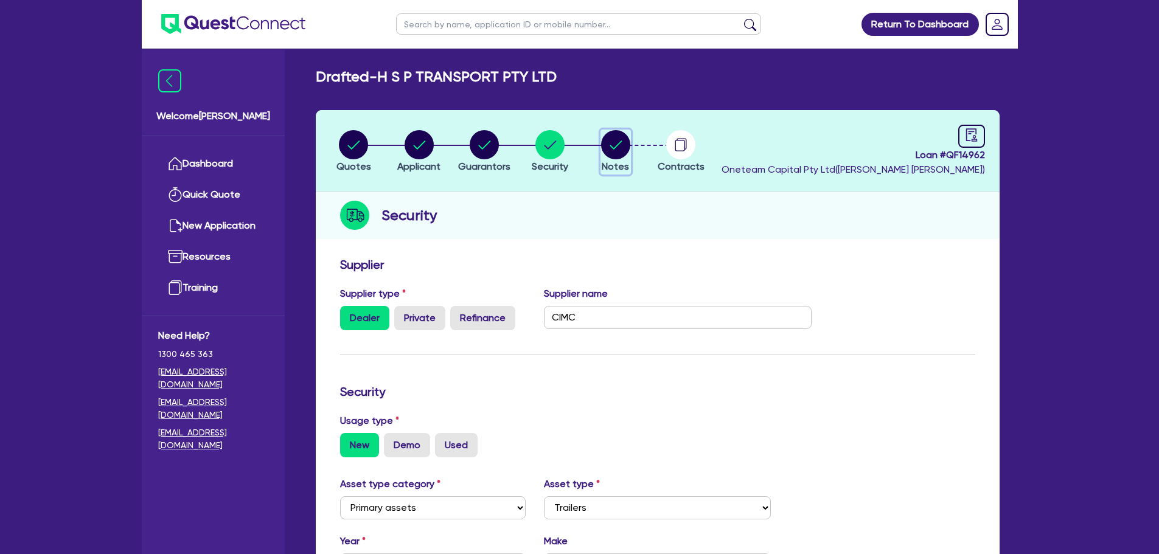
click at [604, 144] on circle "button" at bounding box center [615, 144] width 29 height 29
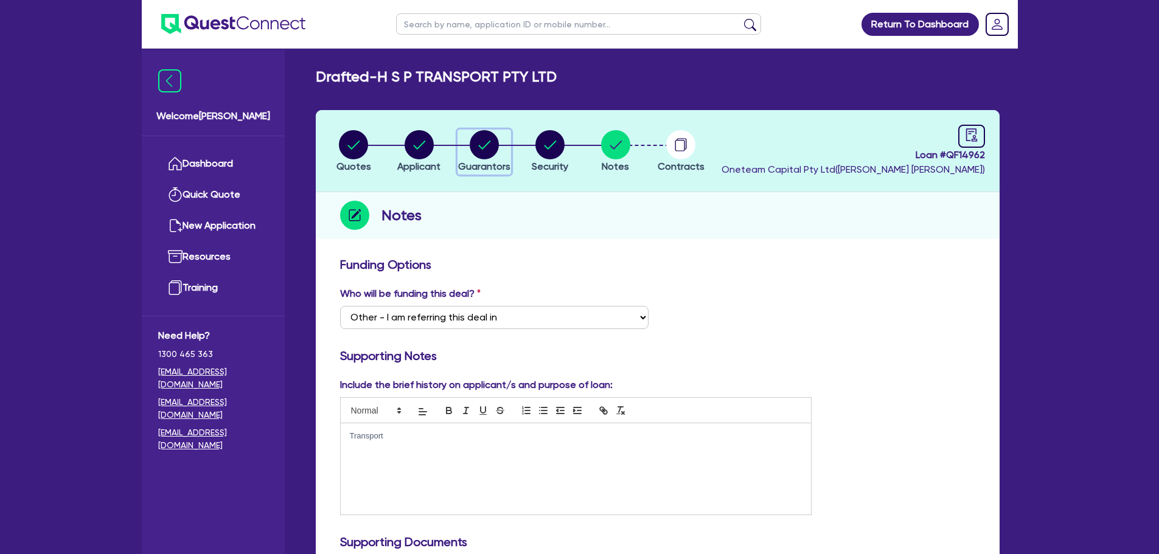
click at [496, 153] on circle "button" at bounding box center [484, 144] width 29 height 29
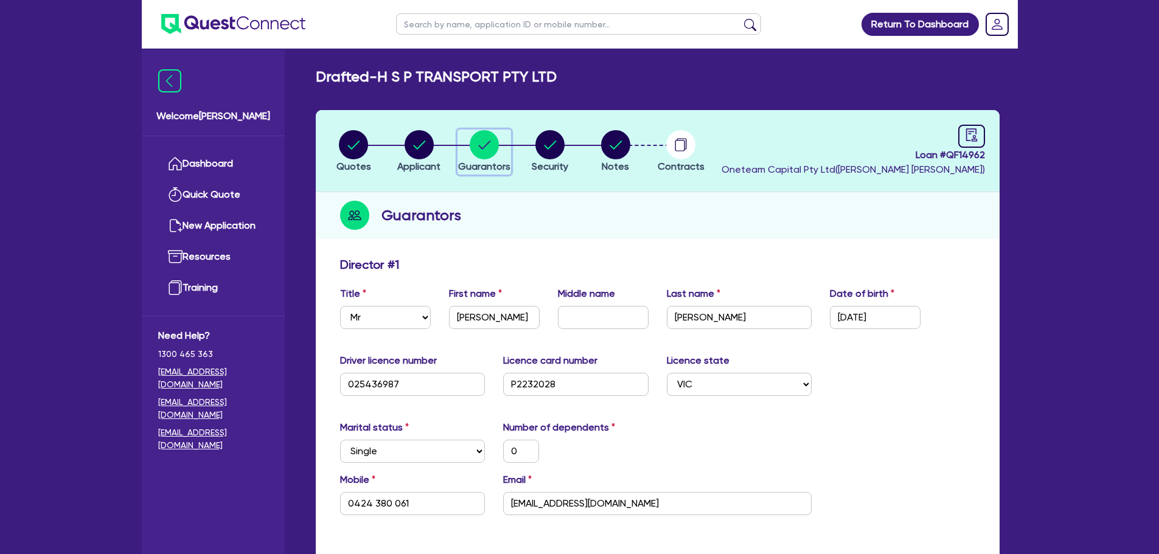
scroll to position [243, 0]
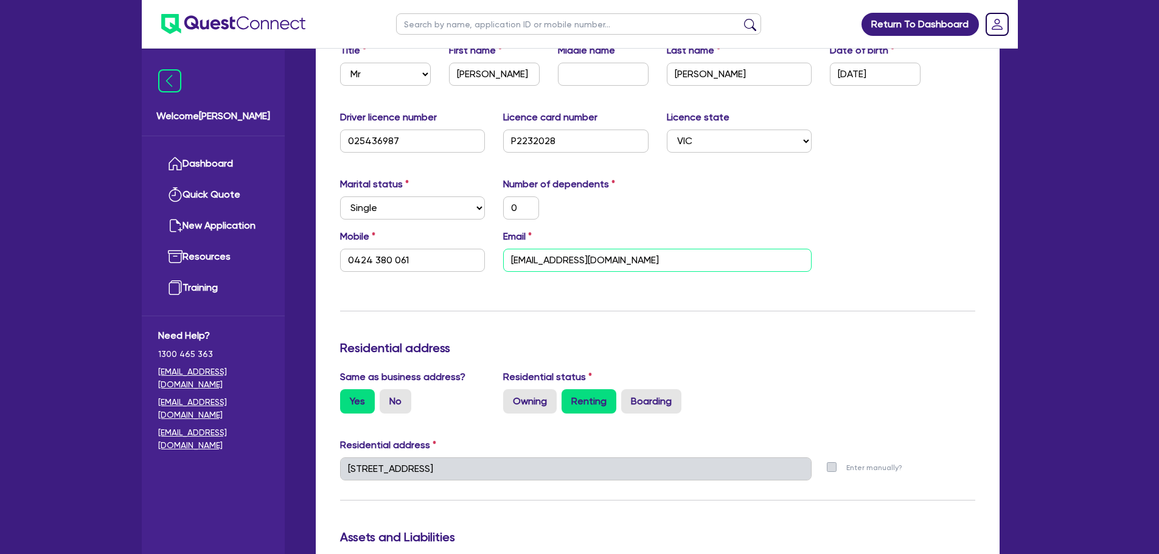
drag, startPoint x: 638, startPoint y: 265, endPoint x: 495, endPoint y: 260, distance: 143.0
click at [495, 260] on div "Email hsptransportvic@gmail.com" at bounding box center [657, 250] width 327 height 43
click at [737, 327] on div "Update residential status for Director #1 Boarding is only acceptable when the …" at bounding box center [657, 464] width 635 height 900
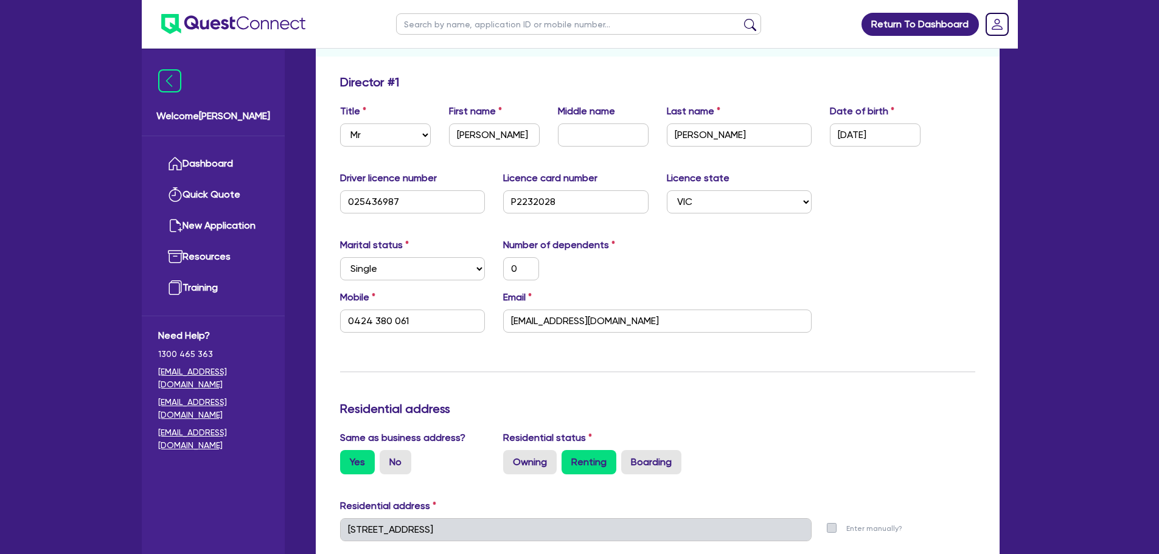
scroll to position [0, 0]
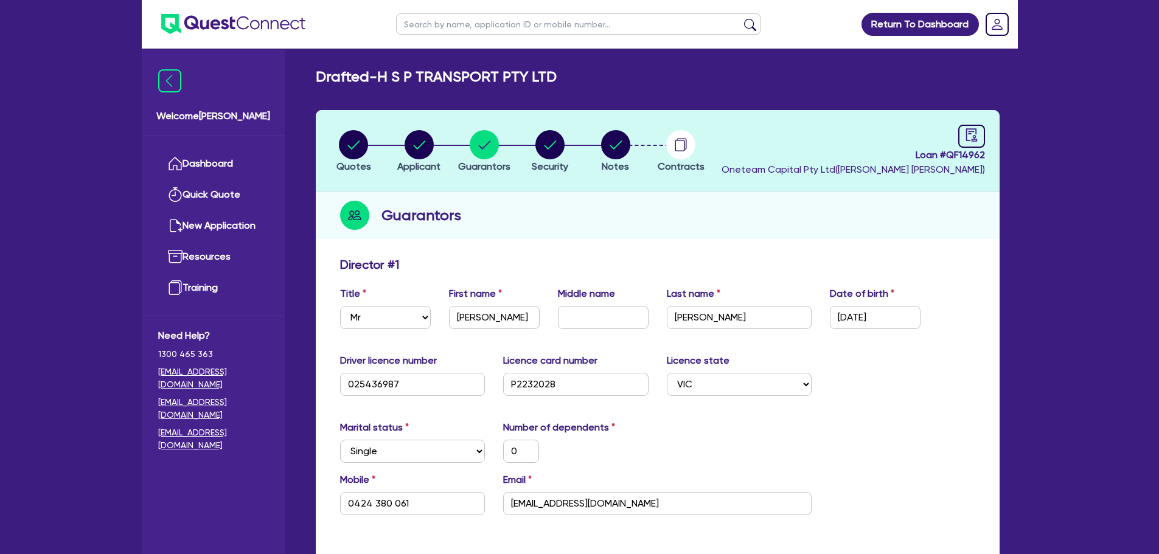
click at [632, 147] on li "Notes" at bounding box center [616, 151] width 66 height 43
click at [627, 148] on circle "button" at bounding box center [615, 144] width 29 height 29
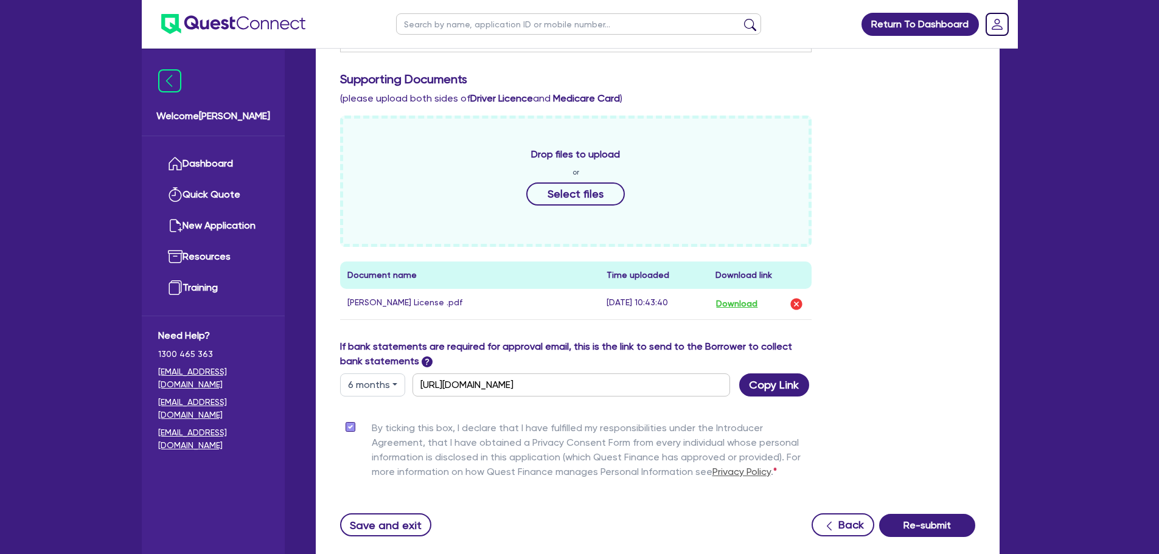
scroll to position [544, 0]
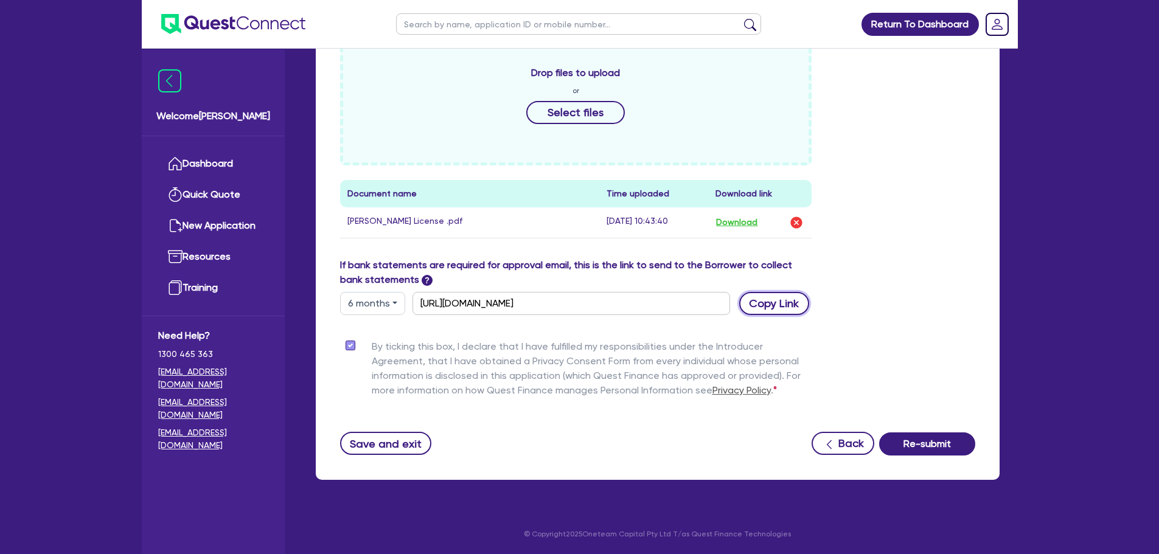
click at [755, 305] on button "Copy Link" at bounding box center [774, 303] width 70 height 23
click at [389, 454] on button "Save and exit" at bounding box center [386, 443] width 92 height 23
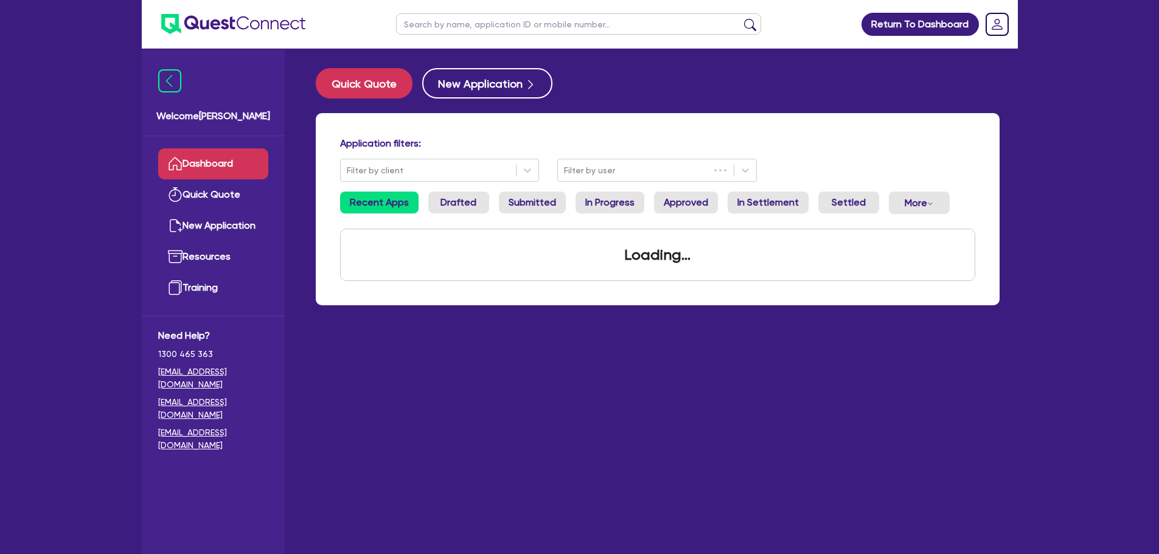
click at [538, 26] on input "text" at bounding box center [578, 23] width 365 height 21
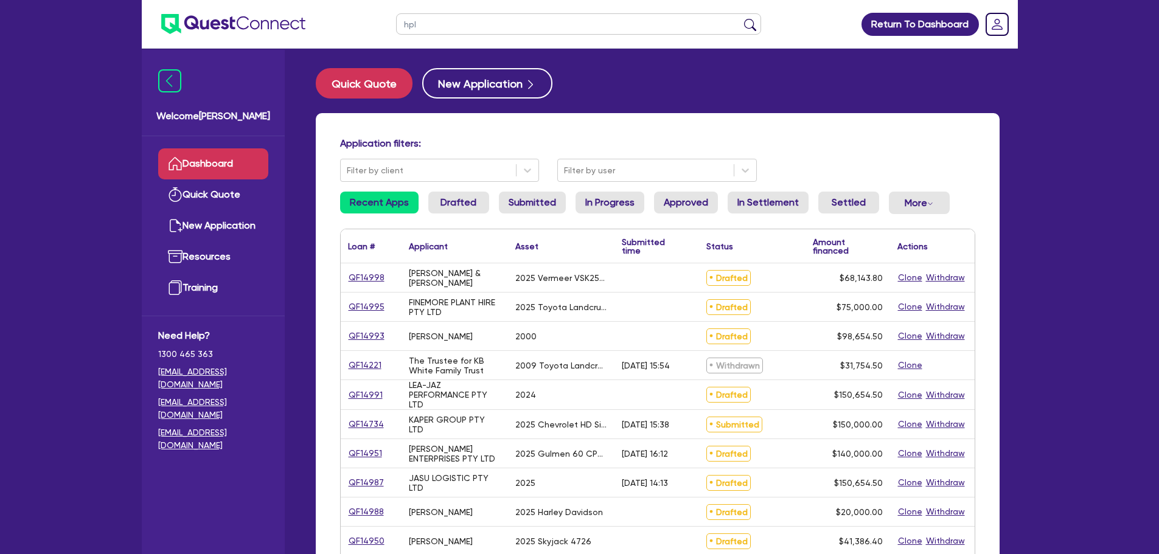
click at [740, 18] on button "submit" at bounding box center [749, 26] width 19 height 17
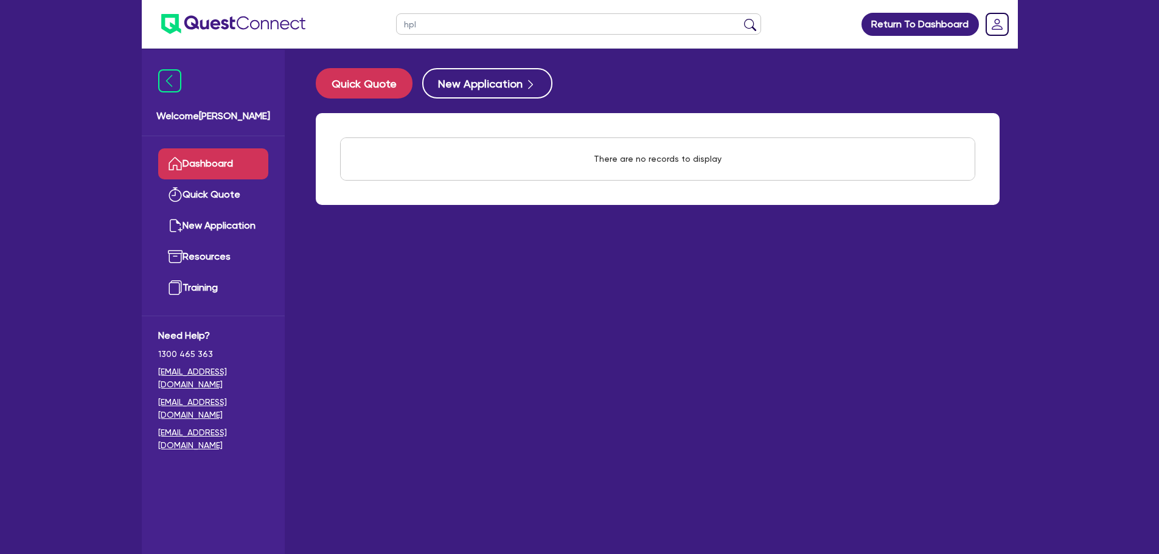
click at [537, 27] on input "hpl" at bounding box center [578, 23] width 365 height 21
drag, startPoint x: 483, startPoint y: 31, endPoint x: 387, endPoint y: 27, distance: 95.6
click at [387, 27] on ul "hpl" at bounding box center [578, 24] width 389 height 48
click at [740, 18] on button "submit" at bounding box center [749, 26] width 19 height 17
drag, startPoint x: 414, startPoint y: 23, endPoint x: 394, endPoint y: 21, distance: 19.5
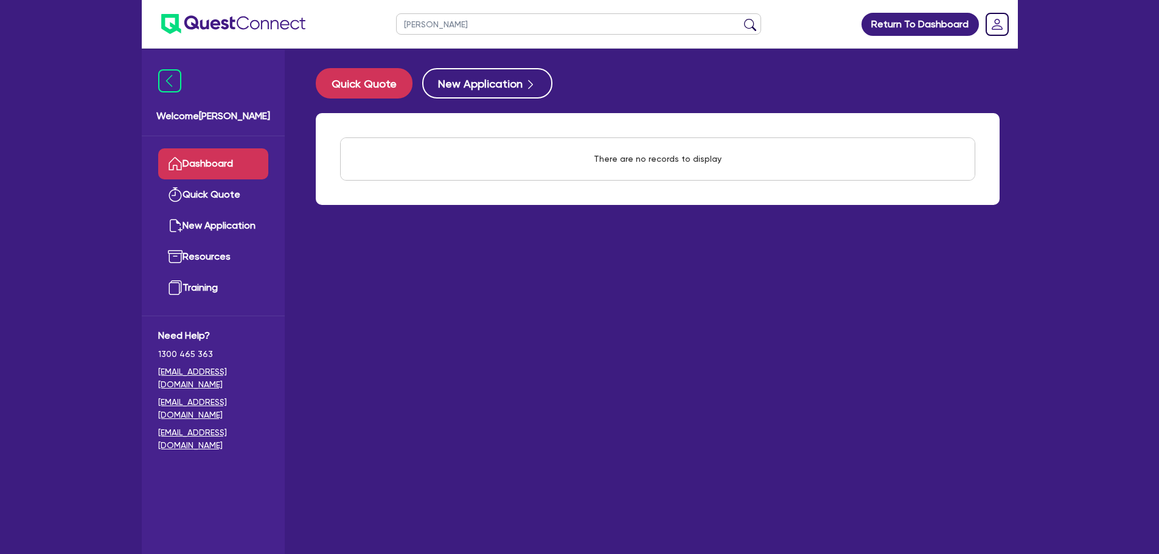
click at [395, 21] on ul "harry" at bounding box center [578, 24] width 389 height 48
click at [212, 172] on link "Dashboard" at bounding box center [213, 163] width 110 height 31
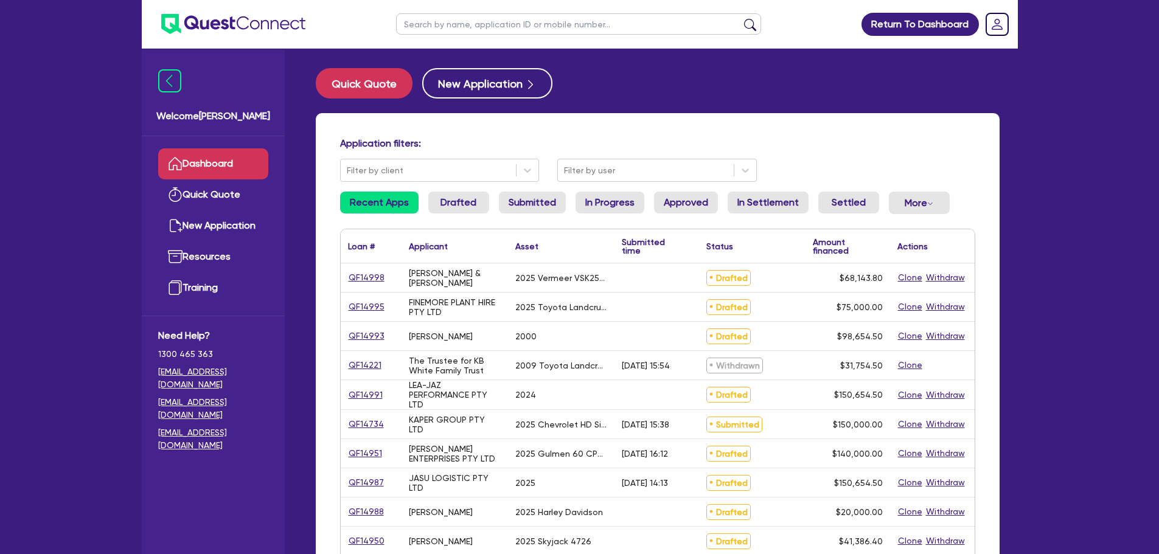
click at [474, 31] on input "text" at bounding box center [578, 23] width 365 height 21
click at [740, 18] on button "submit" at bounding box center [749, 26] width 19 height 17
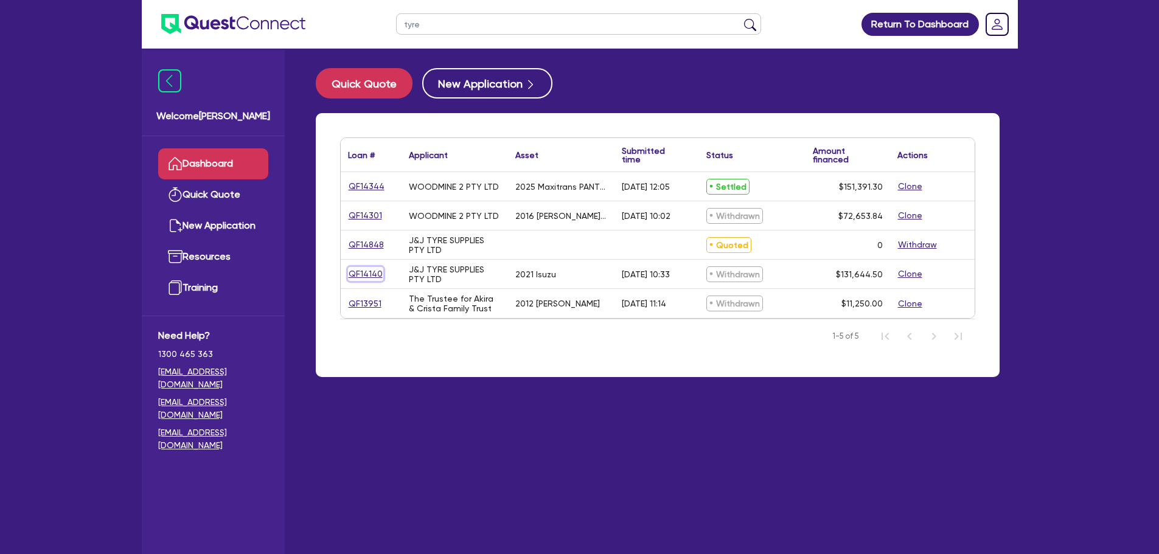
click at [377, 278] on link "QF14140" at bounding box center [365, 274] width 35 height 14
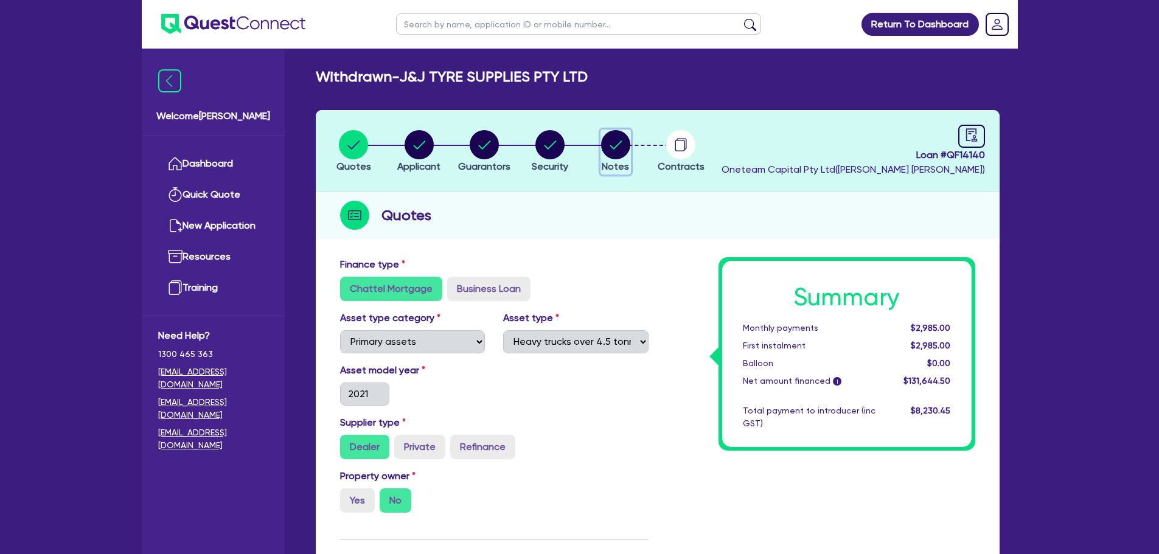
click at [623, 133] on circle "button" at bounding box center [615, 144] width 29 height 29
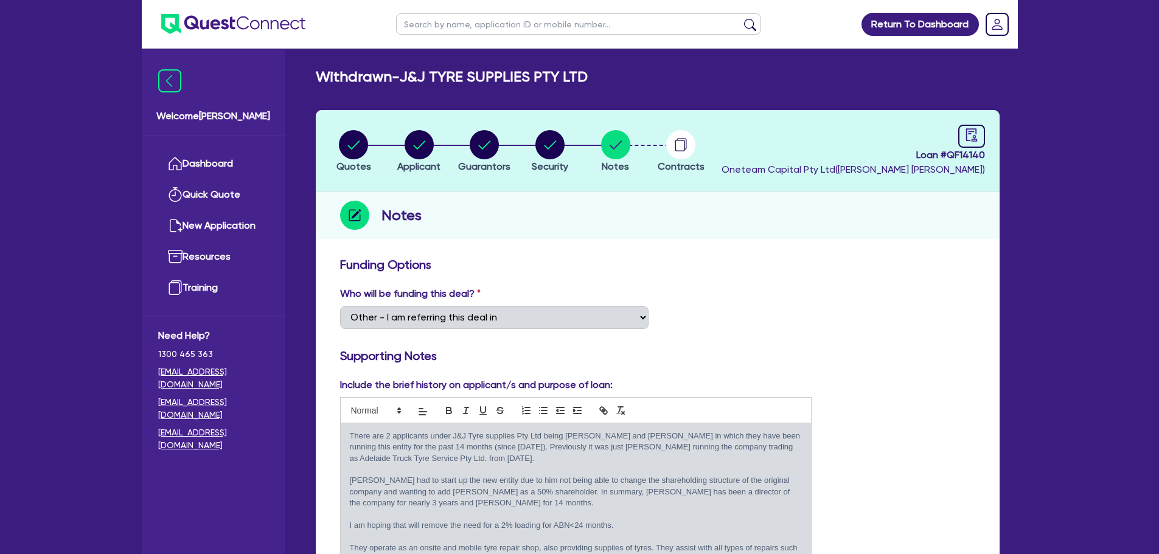
click at [512, 18] on input "text" at bounding box center [578, 23] width 365 height 21
click button "submit" at bounding box center [749, 26] width 19 height 17
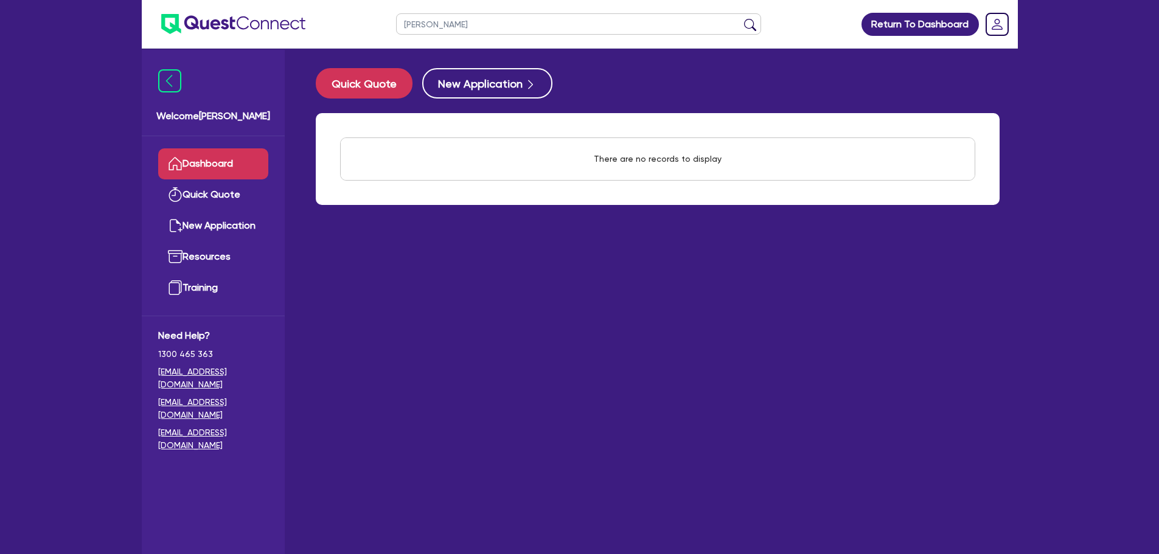
click at [519, 15] on input "tyer" at bounding box center [578, 23] width 365 height 21
click at [740, 18] on button "submit" at bounding box center [749, 26] width 19 height 17
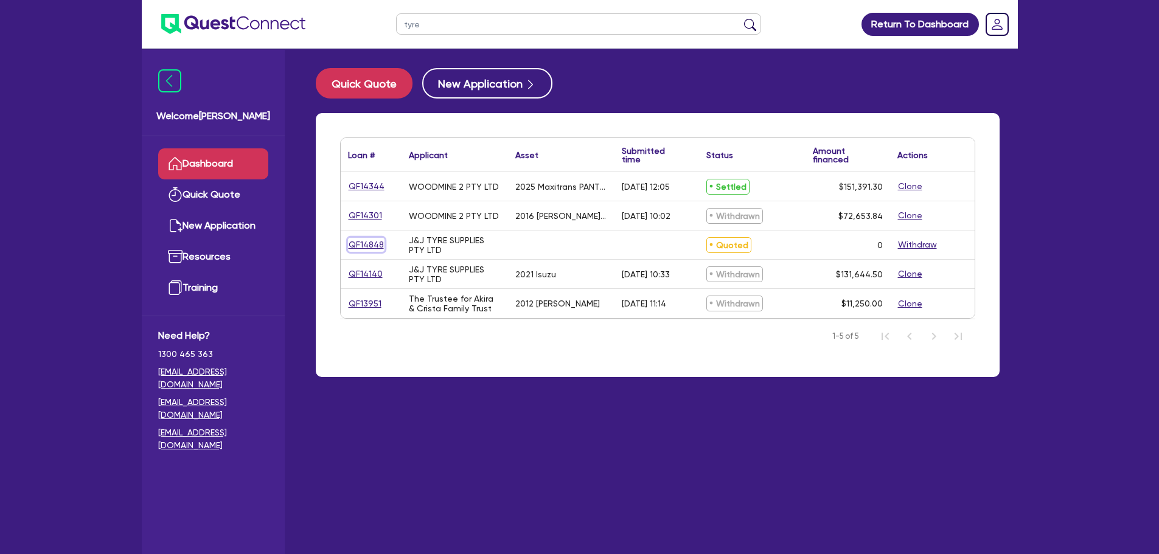
click at [365, 243] on link "QF14848" at bounding box center [366, 245] width 36 height 14
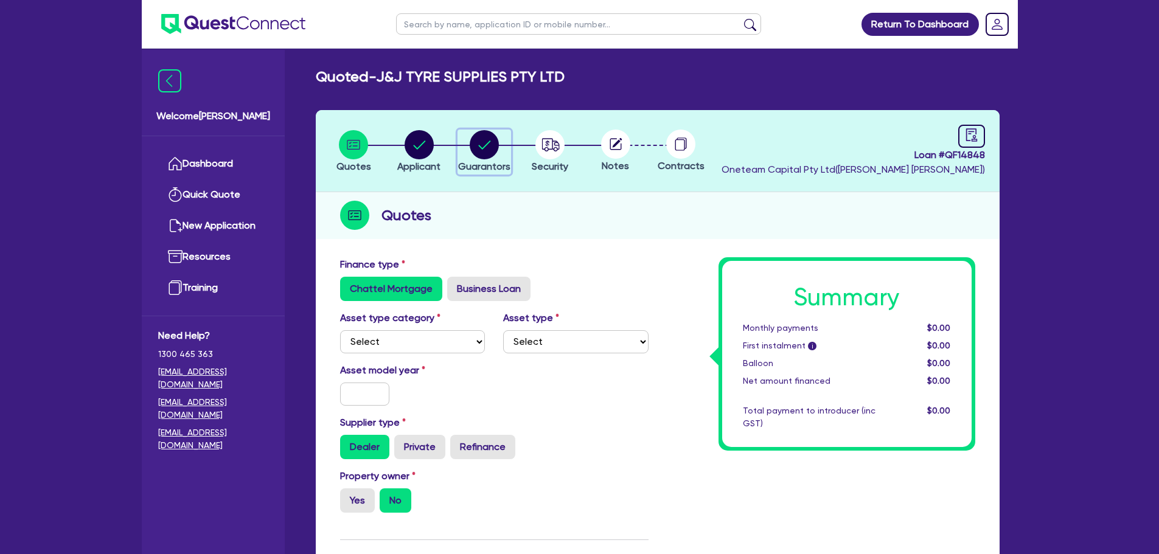
click at [483, 147] on circle "button" at bounding box center [484, 144] width 29 height 29
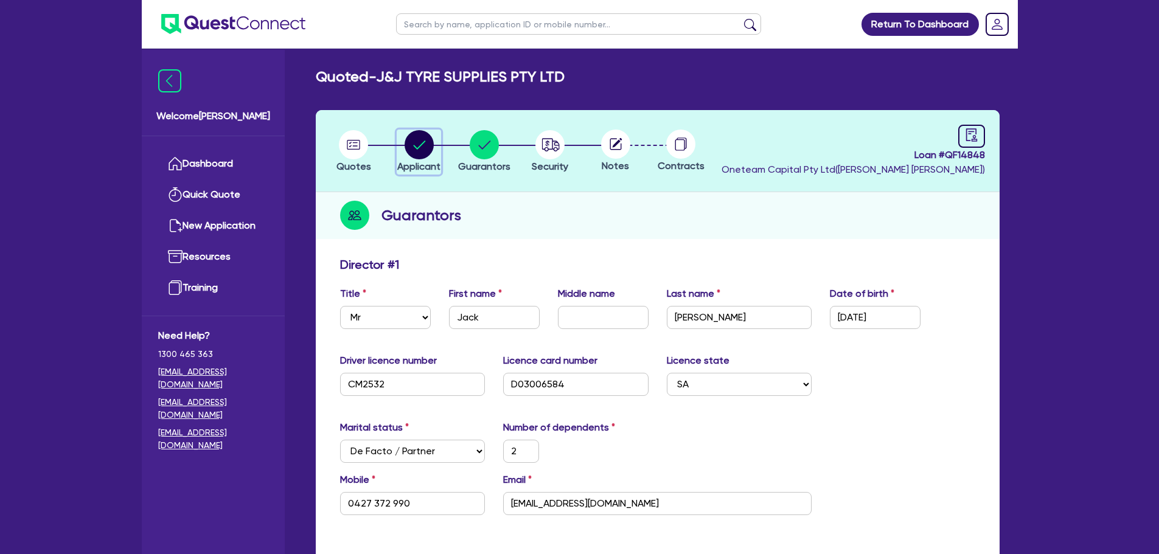
click at [420, 150] on circle "button" at bounding box center [419, 144] width 29 height 29
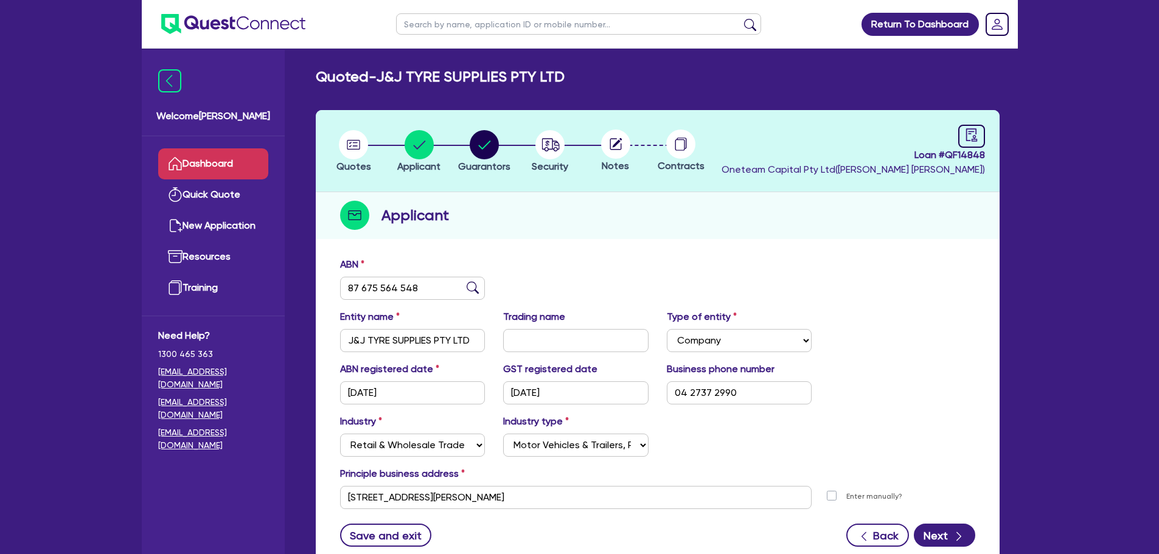
click at [244, 164] on link "Dashboard" at bounding box center [213, 163] width 110 height 31
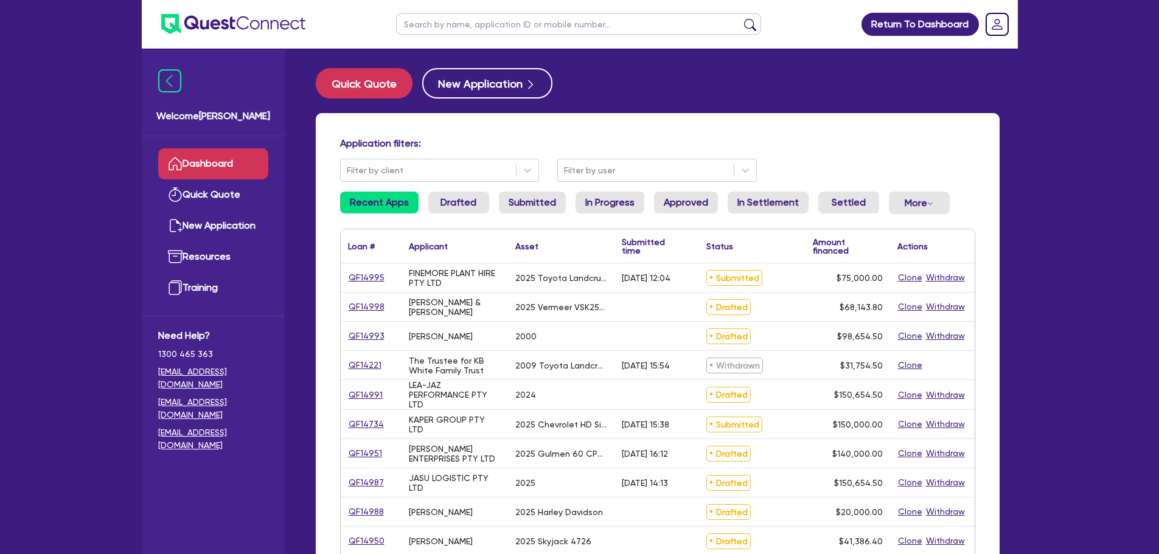
click at [517, 36] on ul at bounding box center [578, 24] width 389 height 48
click at [519, 25] on input "text" at bounding box center [578, 23] width 365 height 21
click at [740, 18] on button "submit" at bounding box center [749, 26] width 19 height 17
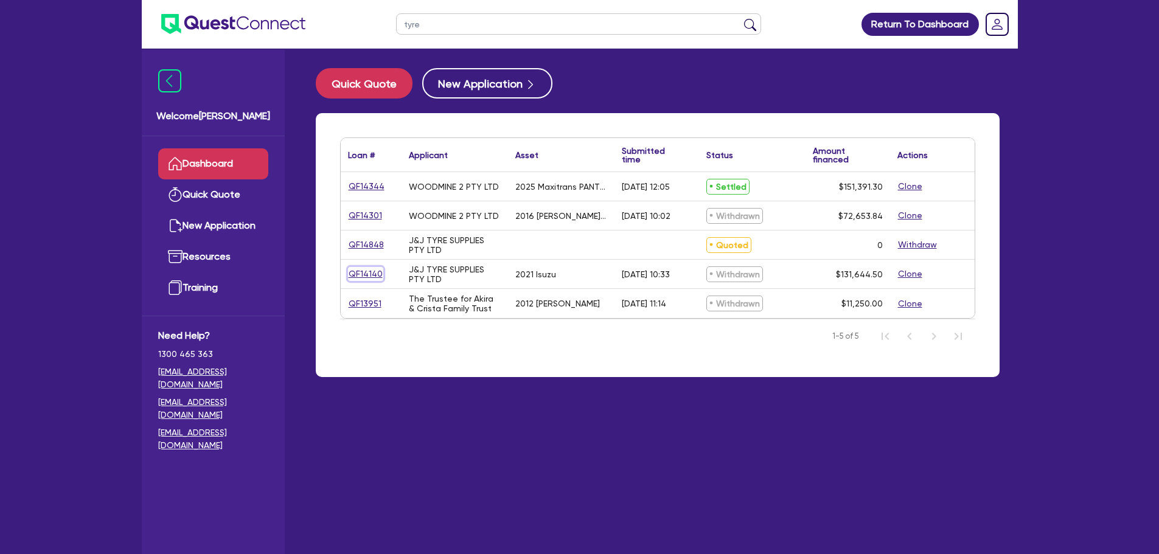
click at [380, 273] on link "QF14140" at bounding box center [365, 274] width 35 height 14
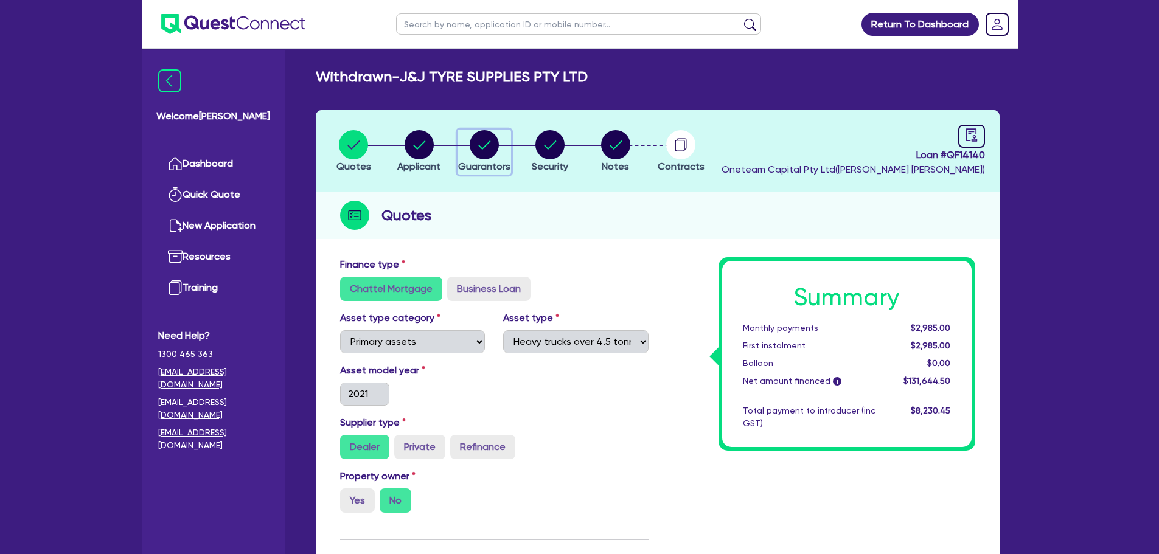
click at [474, 138] on circle "button" at bounding box center [484, 144] width 29 height 29
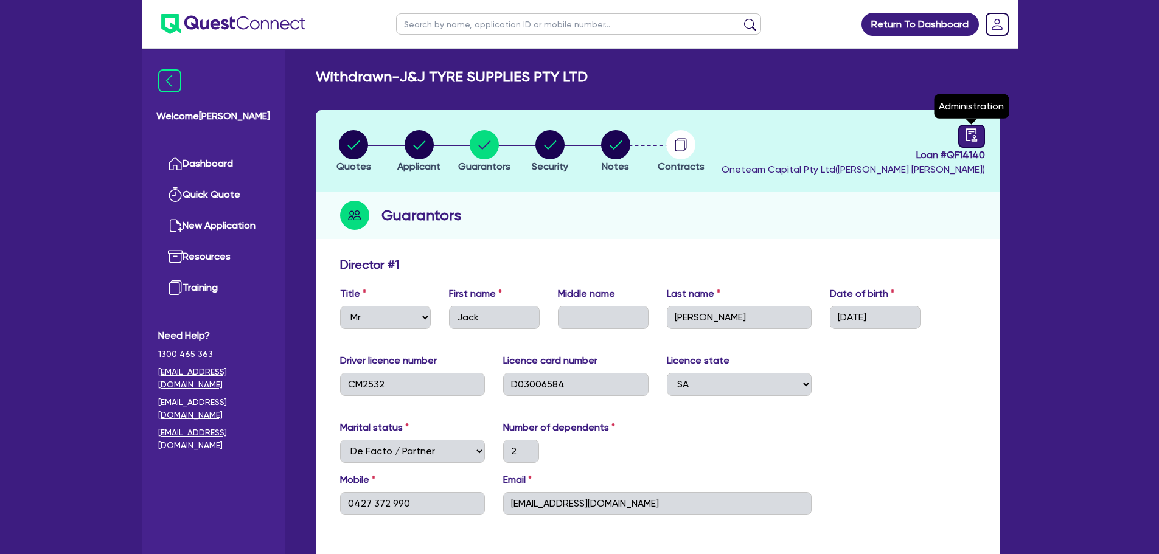
click at [980, 131] on link at bounding box center [971, 136] width 27 height 23
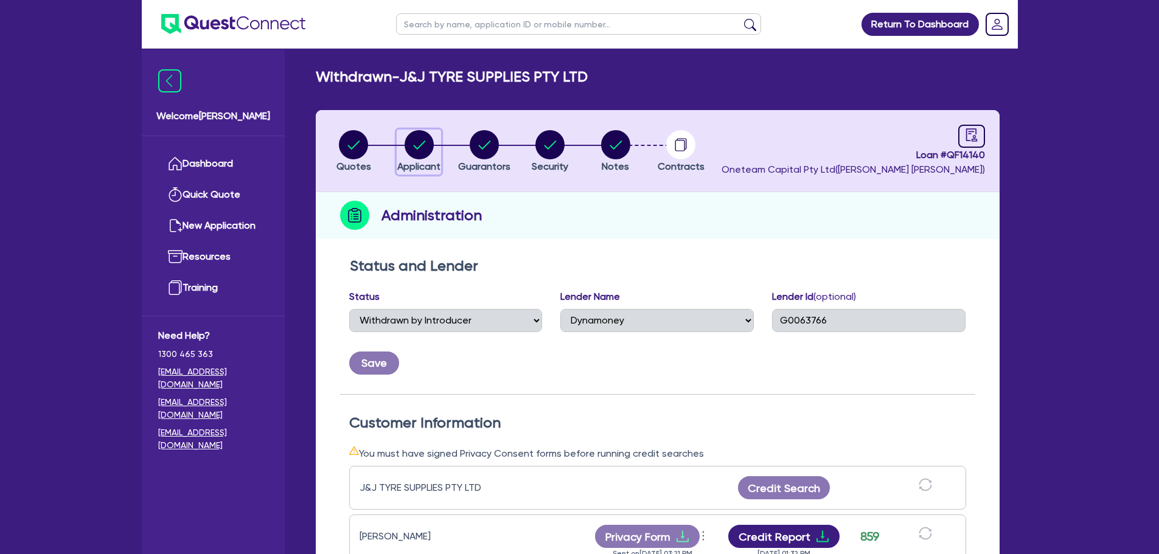
click at [412, 141] on circle "button" at bounding box center [419, 144] width 29 height 29
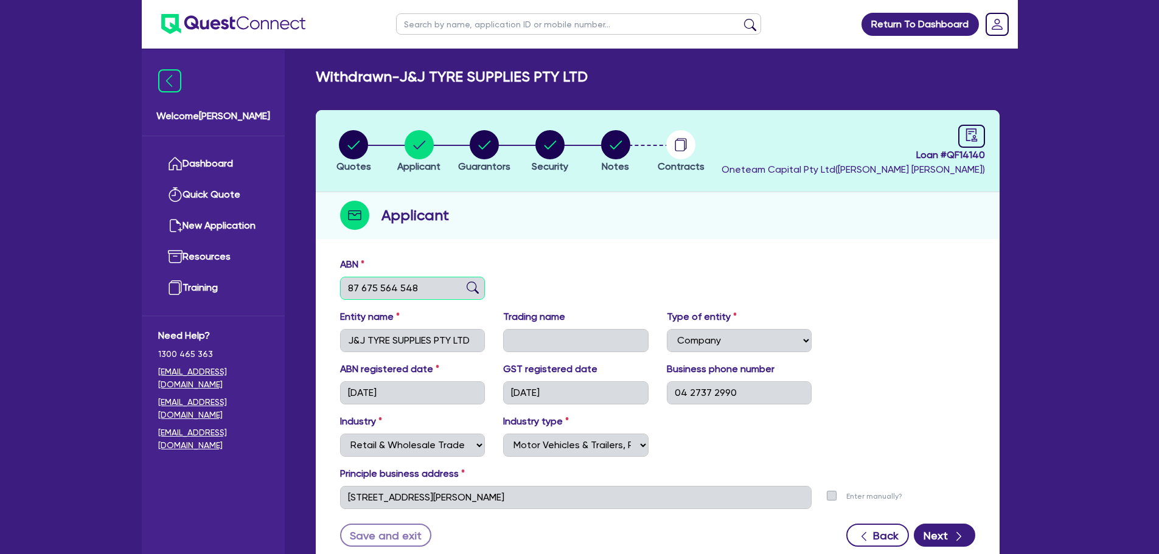
drag, startPoint x: 430, startPoint y: 291, endPoint x: 338, endPoint y: 290, distance: 92.5
click at [338, 290] on div "ABN 87 675 564 548" at bounding box center [413, 278] width 164 height 43
click at [561, 296] on div "ABN 87 675 564 548" at bounding box center [657, 283] width 653 height 52
drag, startPoint x: 945, startPoint y: 153, endPoint x: 995, endPoint y: 158, distance: 50.1
click at [995, 158] on header "Quotes Applicant Guarantors Security Notes Contracts Loan # QF14140 Oneteam Cap…" at bounding box center [658, 151] width 684 height 82
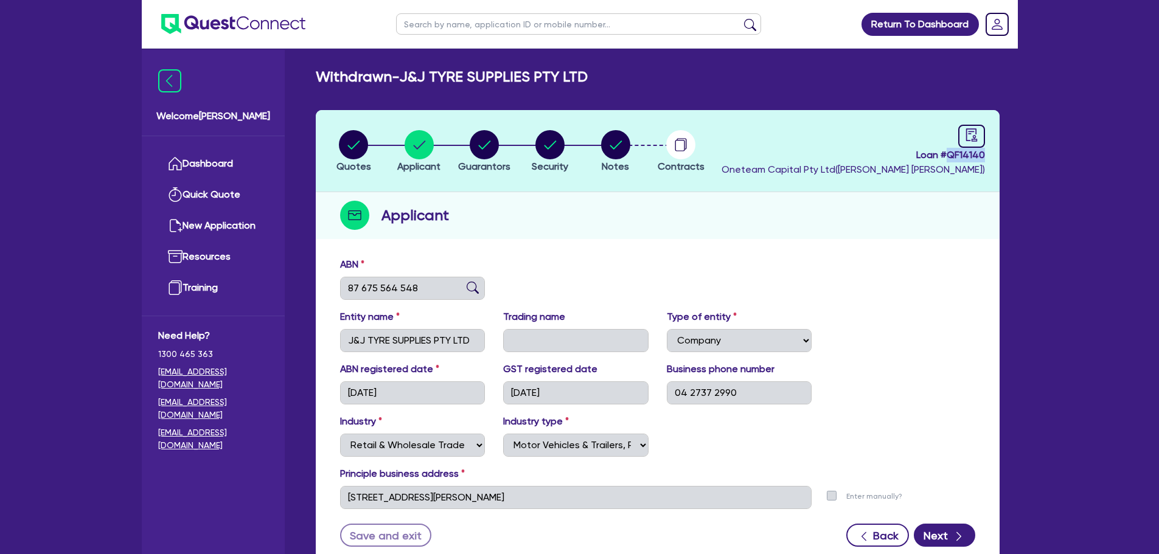
copy span "QF14140"
click at [493, 145] on circle "button" at bounding box center [484, 144] width 29 height 29
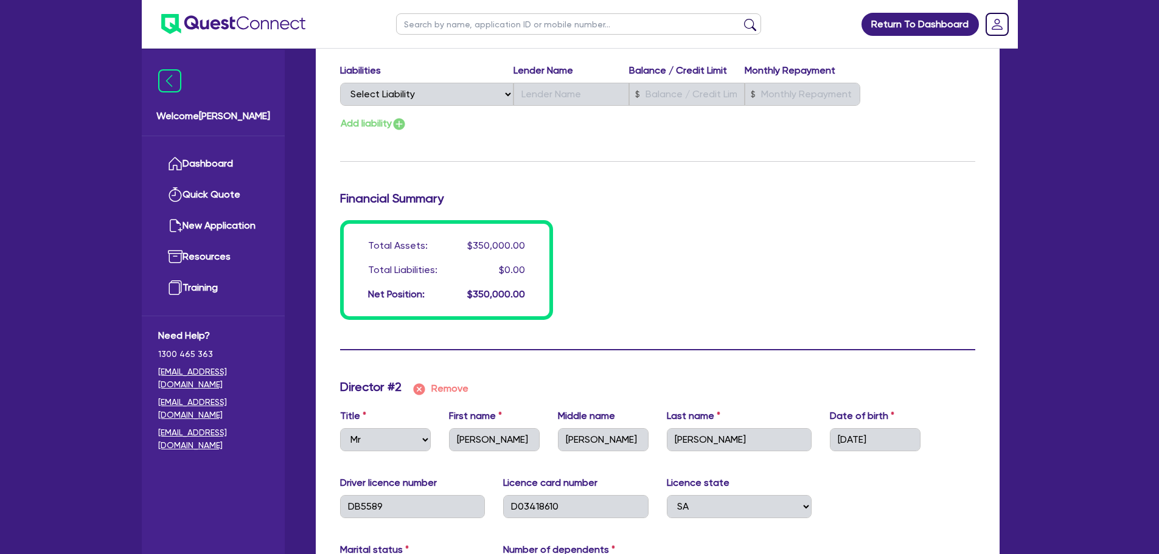
scroll to position [1156, 0]
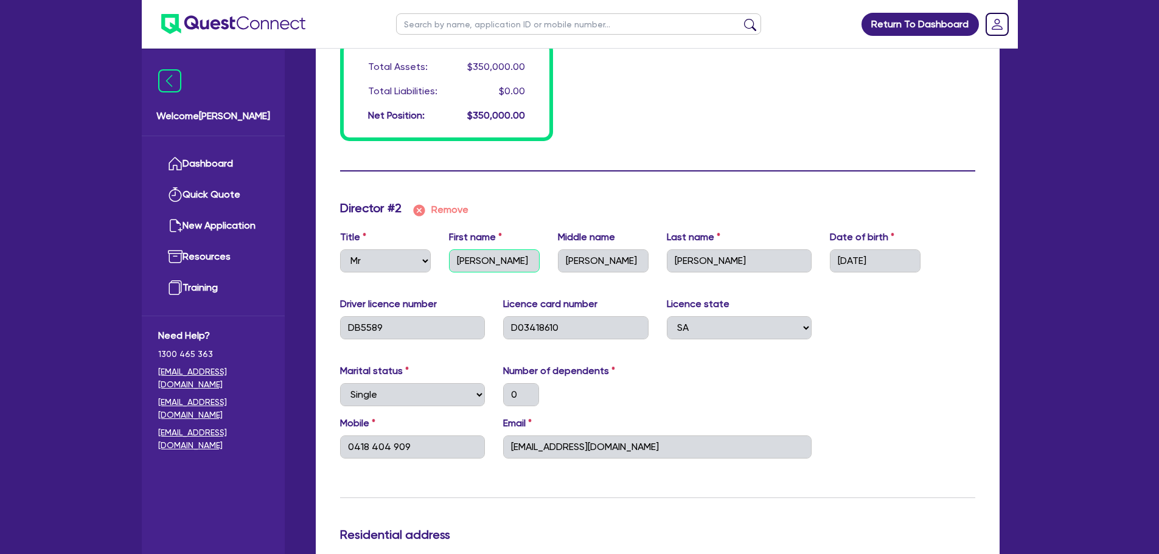
drag, startPoint x: 495, startPoint y: 254, endPoint x: 442, endPoint y: 254, distance: 52.3
click at [443, 254] on div "First name Joshua" at bounding box center [494, 251] width 109 height 43
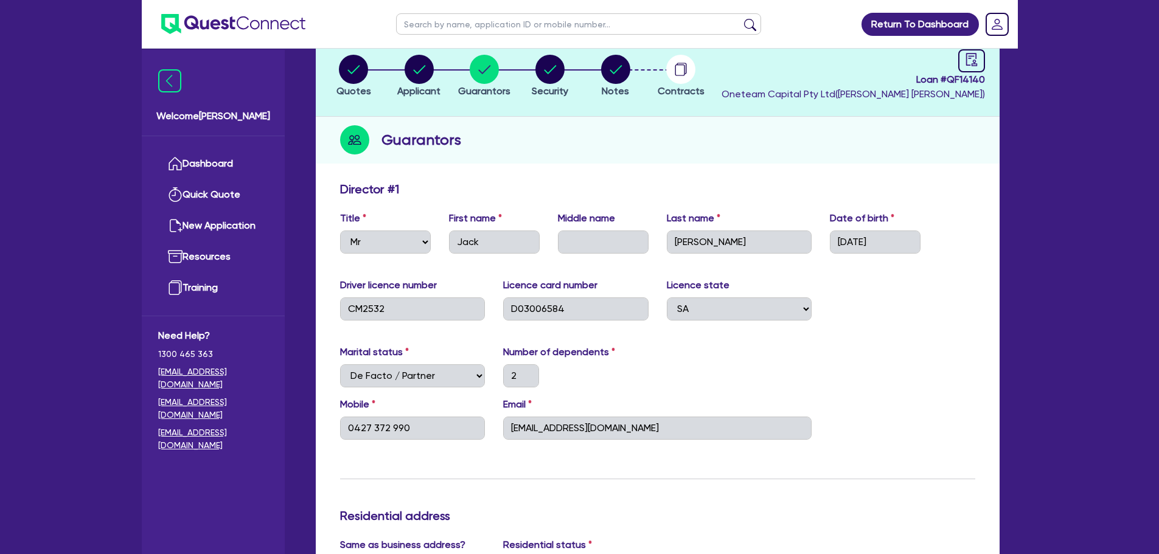
scroll to position [122, 0]
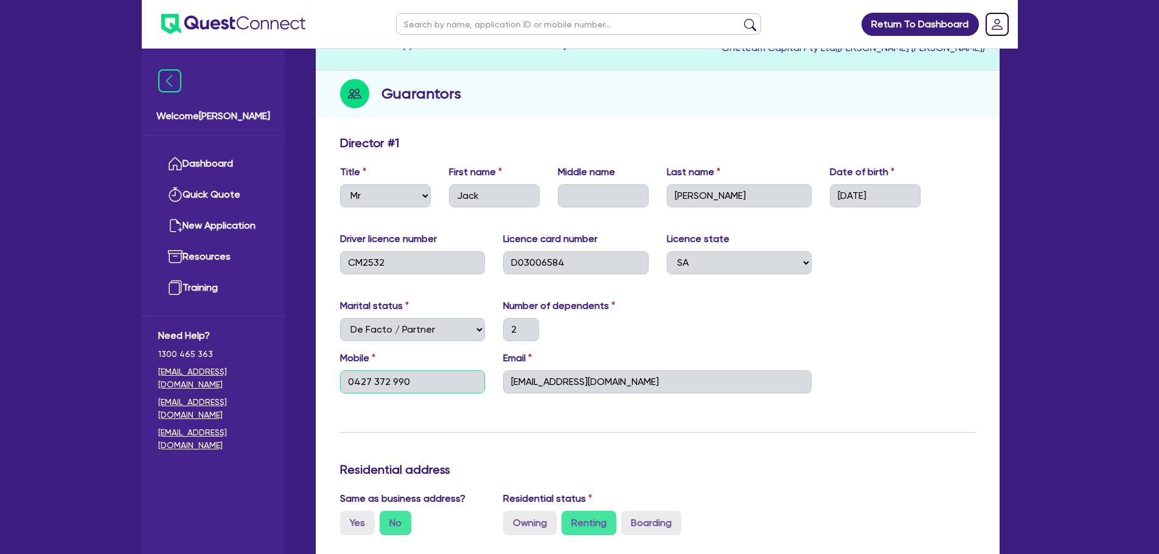
drag, startPoint x: 436, startPoint y: 381, endPoint x: 337, endPoint y: 383, distance: 99.2
click at [338, 383] on div "Mobile 0427 372 990" at bounding box center [413, 372] width 164 height 43
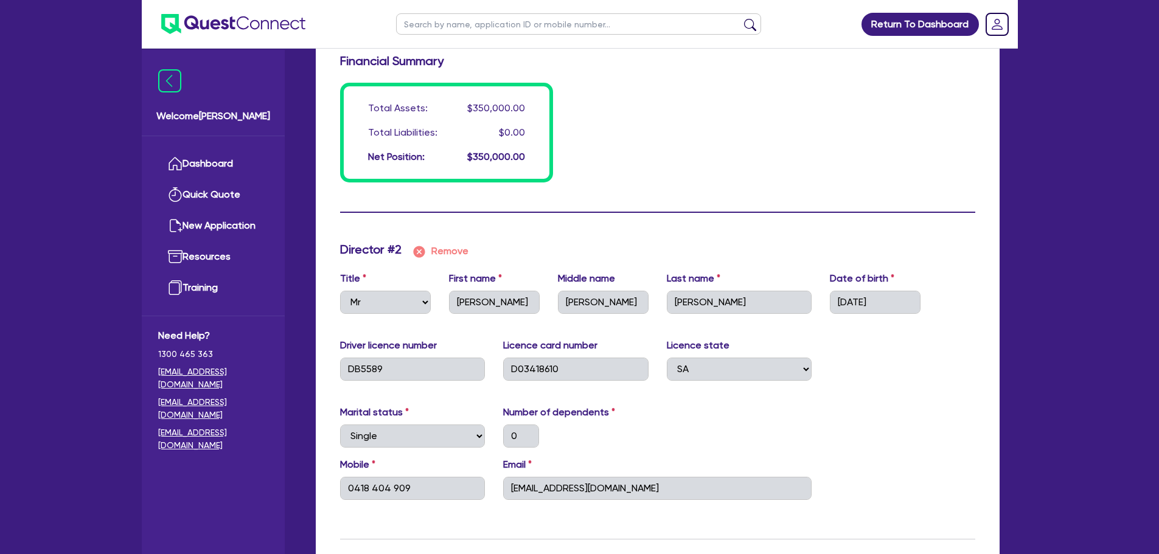
scroll to position [1217, 0]
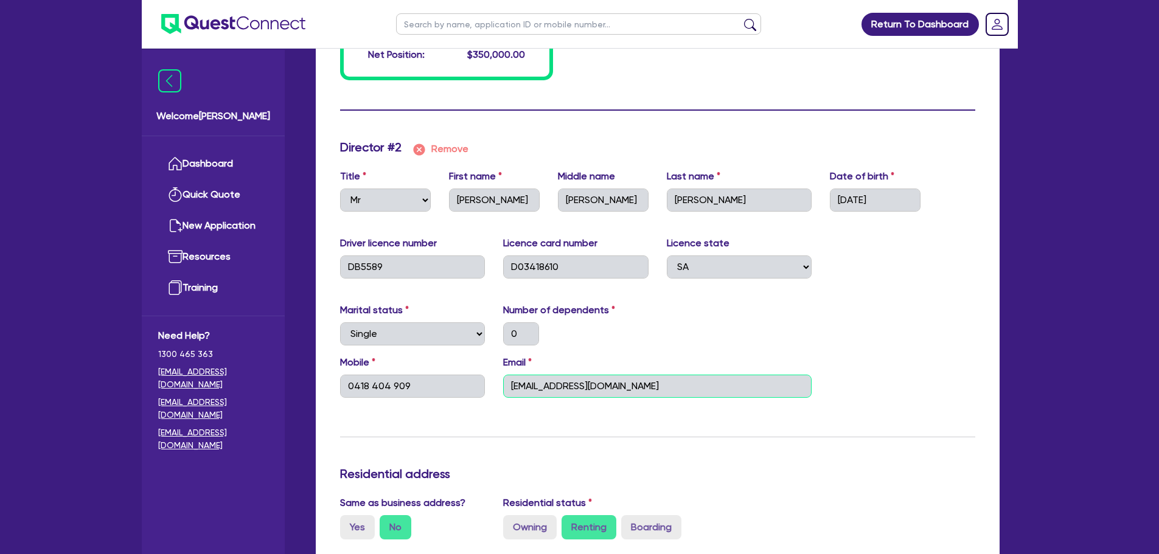
click at [586, 375] on input "josh_gabba01@hotmail.com" at bounding box center [657, 386] width 308 height 23
drag, startPoint x: 433, startPoint y: 388, endPoint x: 330, endPoint y: 387, distance: 102.8
click at [331, 387] on div "Mobile 0418 404 909" at bounding box center [413, 376] width 164 height 43
drag, startPoint x: 593, startPoint y: 385, endPoint x: 463, endPoint y: 412, distance: 132.9
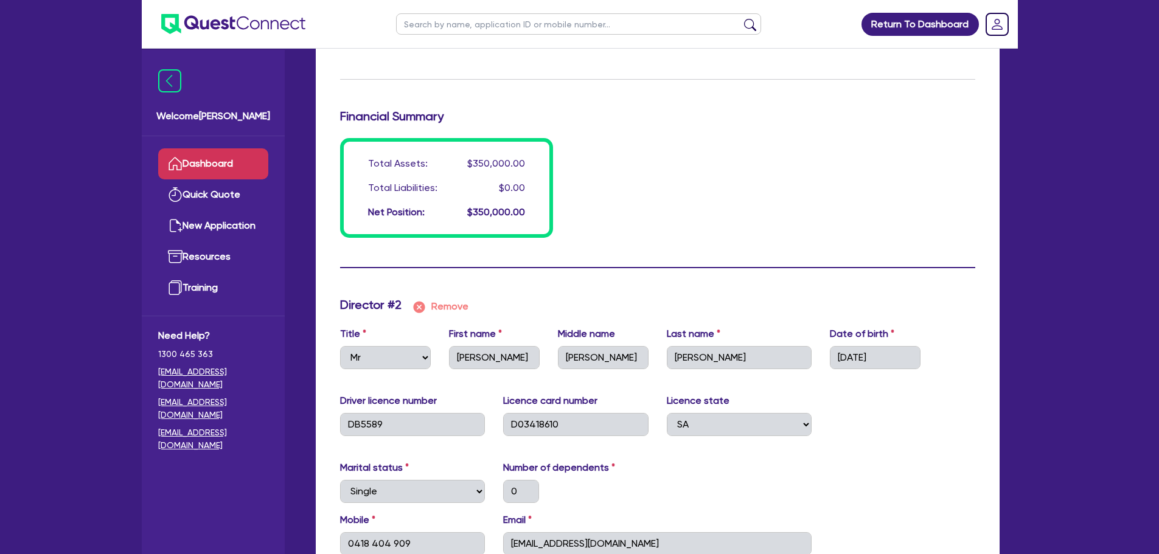
scroll to position [973, 0]
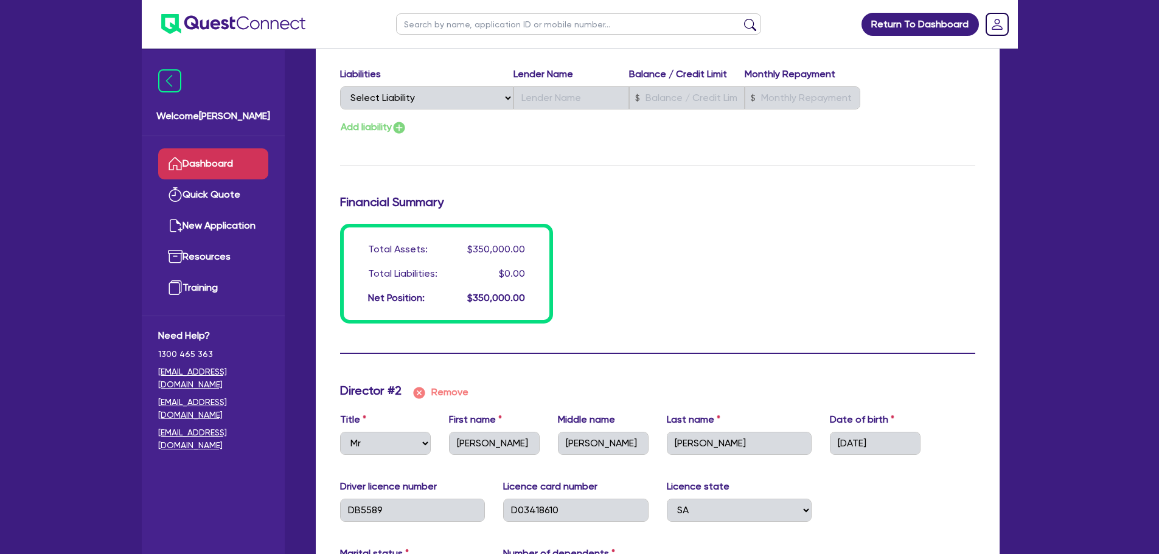
click at [262, 161] on link "Dashboard" at bounding box center [213, 163] width 110 height 31
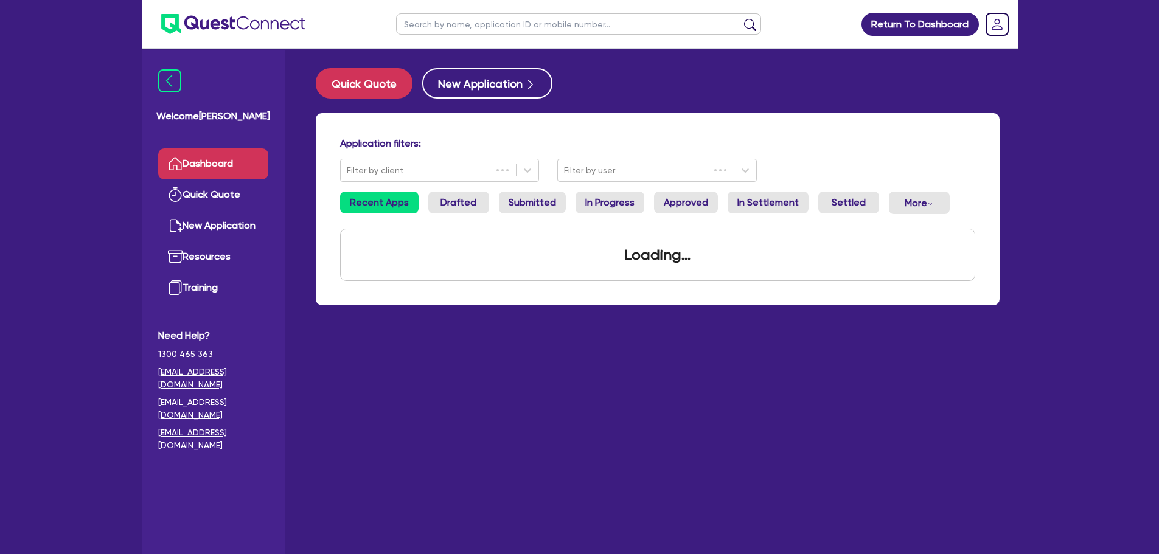
click at [488, 22] on input "text" at bounding box center [578, 23] width 365 height 21
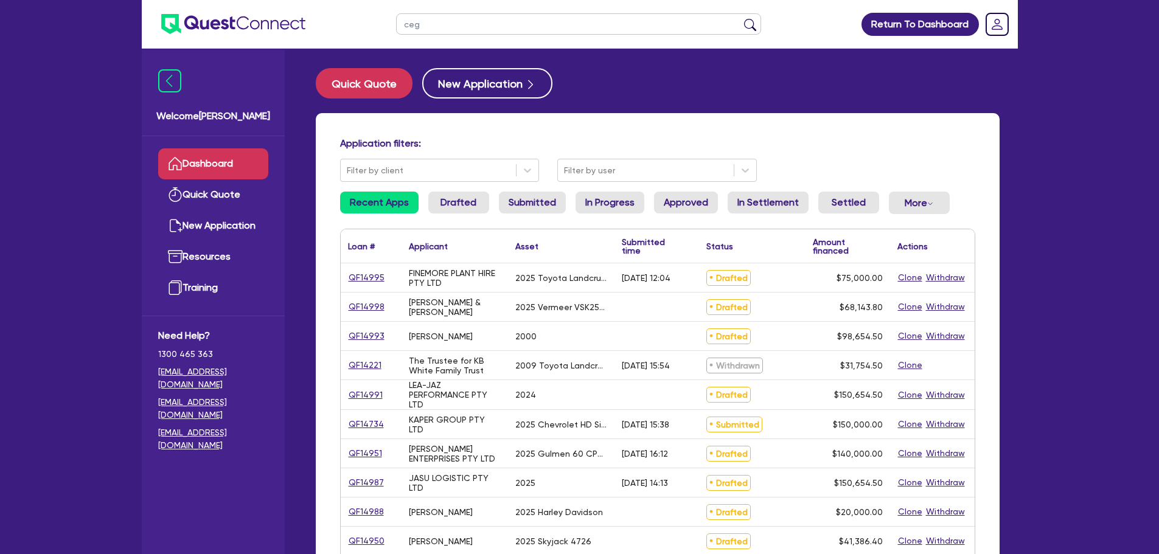
click at [740, 18] on button "submit" at bounding box center [749, 26] width 19 height 17
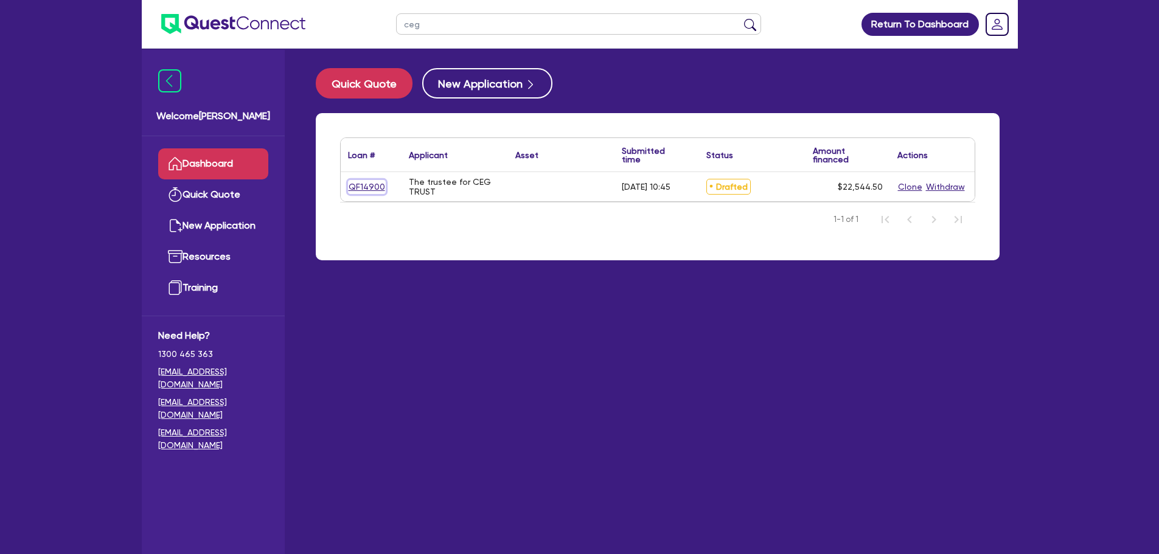
click at [372, 186] on link "QF14900" at bounding box center [367, 187] width 38 height 14
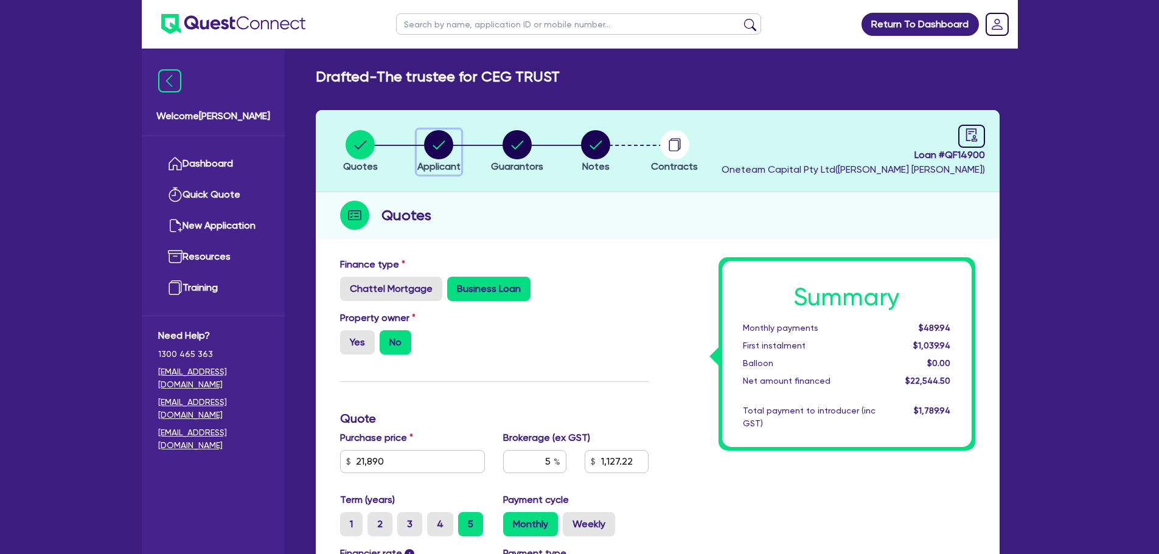
click at [437, 145] on circle "button" at bounding box center [438, 144] width 29 height 29
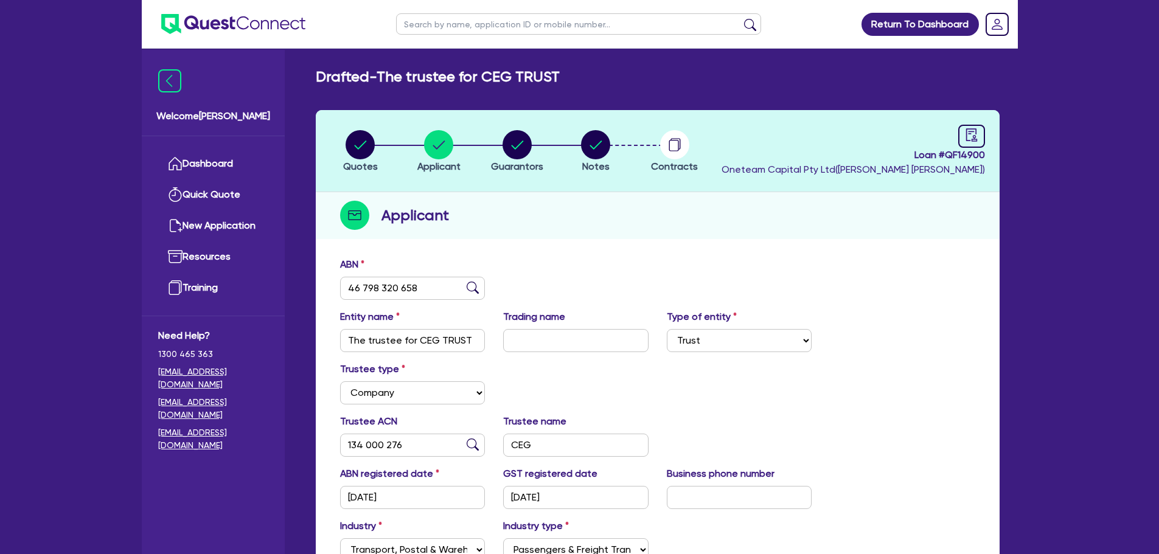
click at [380, 148] on li "Quotes" at bounding box center [360, 151] width 78 height 43
click at [370, 150] on circle "button" at bounding box center [360, 144] width 29 height 29
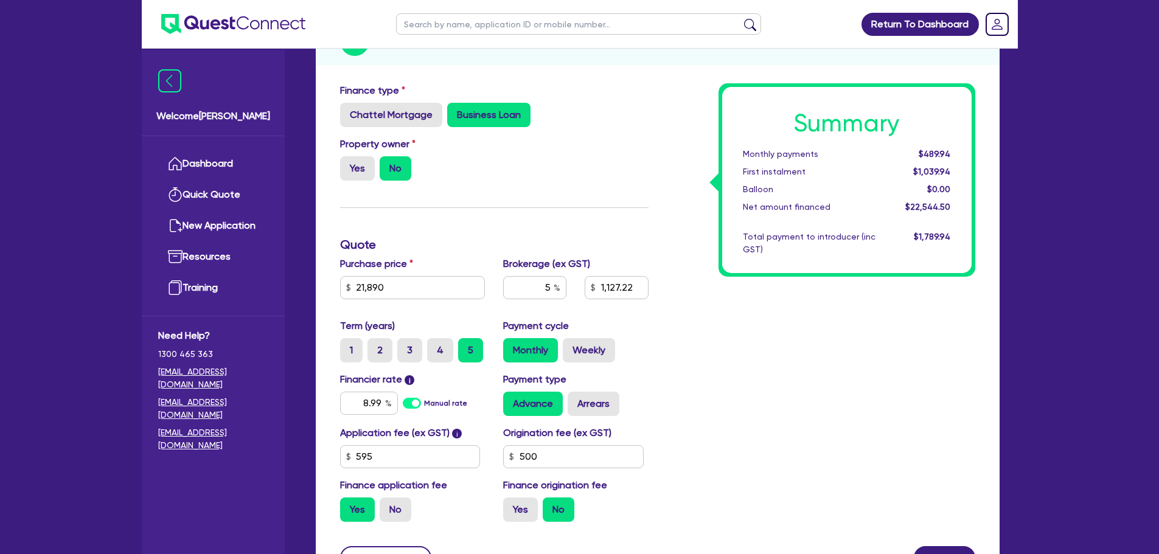
scroll to position [166, 0]
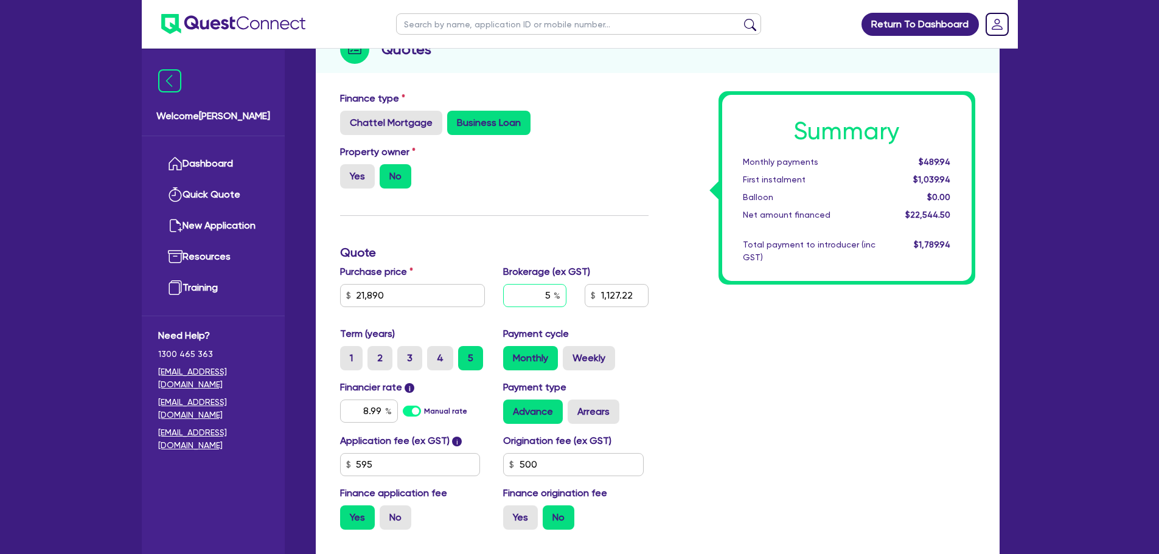
click at [552, 296] on input "5" at bounding box center [534, 295] width 63 height 23
click at [808, 346] on div "Summary Monthly payments $489.94 First instalment $1,039.94 Balloon $0.00 Net a…" at bounding box center [821, 315] width 327 height 448
click at [547, 297] on input "4" at bounding box center [534, 295] width 63 height 23
click at [537, 294] on input "4" at bounding box center [534, 295] width 63 height 23
drag, startPoint x: 551, startPoint y: 294, endPoint x: 537, endPoint y: 294, distance: 14.0
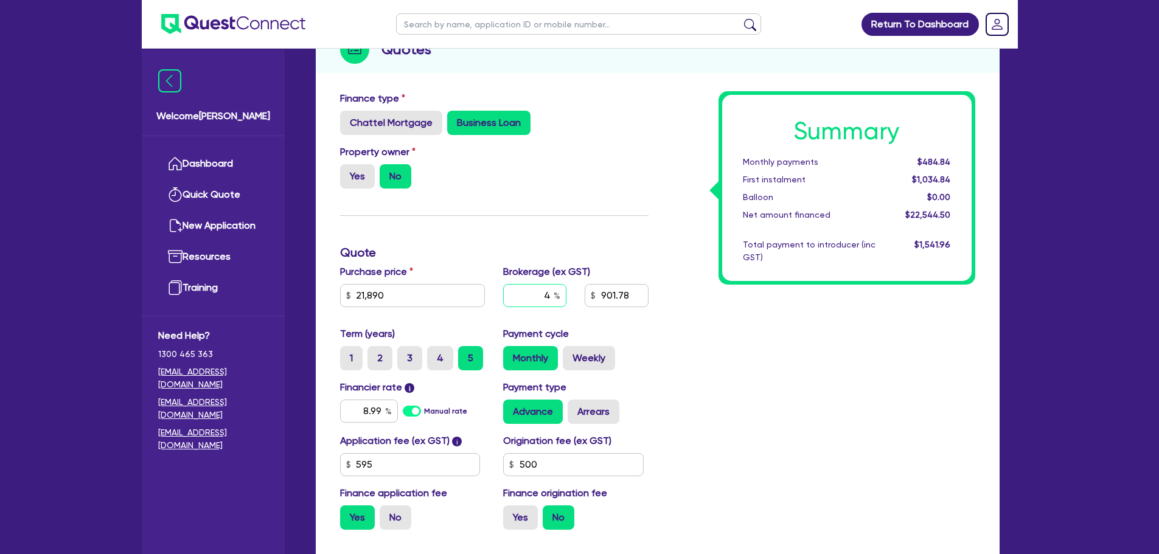
click at [537, 294] on input "4" at bounding box center [534, 295] width 63 height 23
click at [846, 342] on div "Summary Monthly payments $484.84 First instalment $1,034.84 Balloon $0.00 Net a…" at bounding box center [821, 315] width 327 height 448
drag, startPoint x: 394, startPoint y: 358, endPoint x: 401, endPoint y: 358, distance: 7.9
click at [397, 358] on div "1 2 3 4 5" at bounding box center [417, 358] width 155 height 24
click at [415, 355] on label "3" at bounding box center [409, 358] width 25 height 24
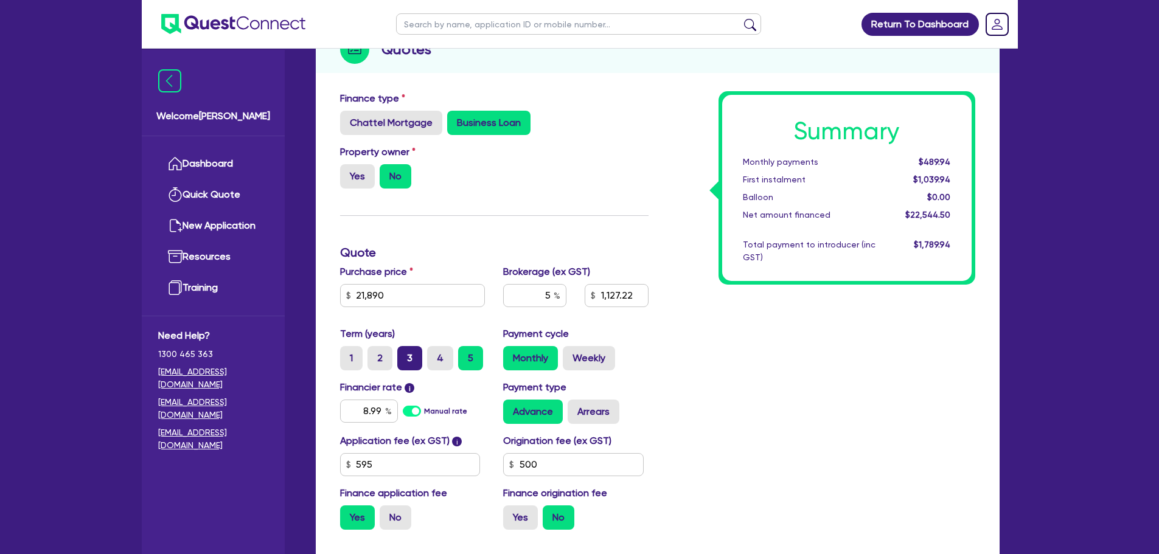
click at [405, 354] on input "3" at bounding box center [401, 350] width 8 height 8
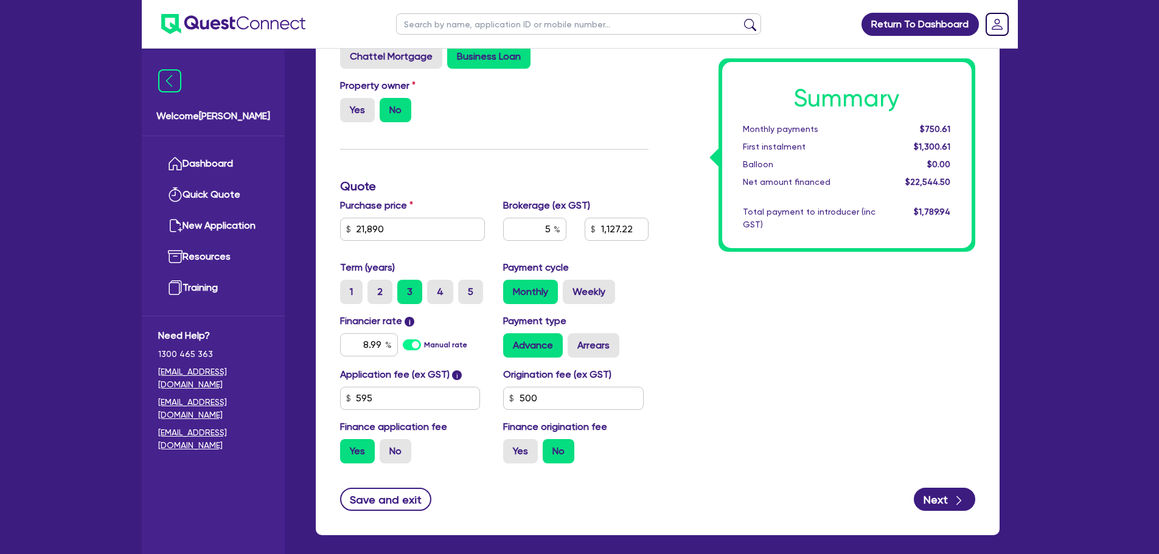
scroll to position [288, 0]
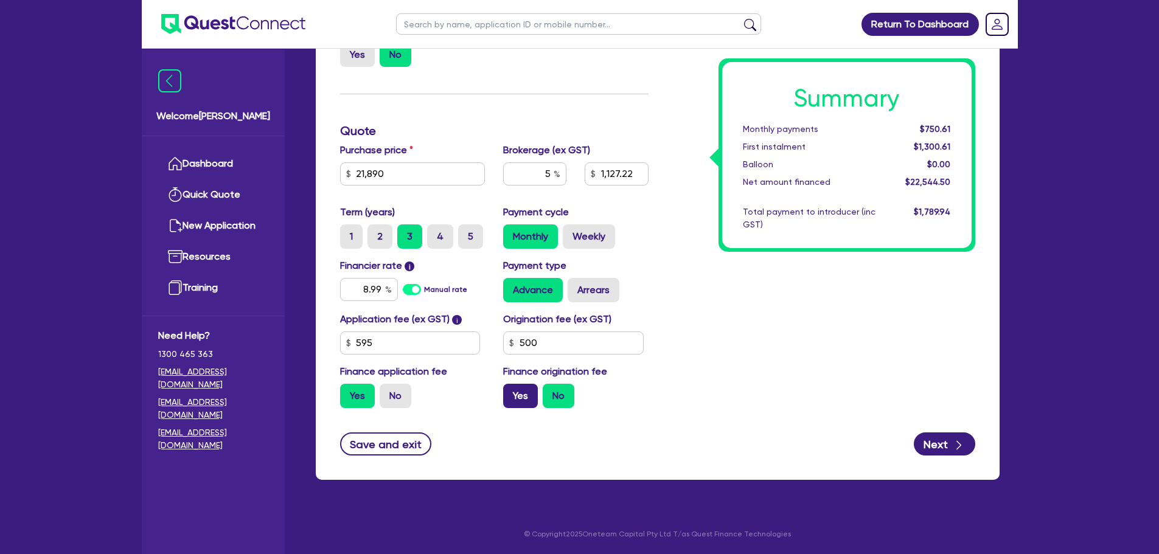
click at [527, 394] on label "Yes" at bounding box center [520, 396] width 35 height 24
click at [511, 392] on input "Yes" at bounding box center [507, 388] width 8 height 8
click at [571, 397] on label "No" at bounding box center [559, 396] width 32 height 24
click at [551, 392] on input "No" at bounding box center [547, 388] width 8 height 8
click at [513, 396] on label "Yes" at bounding box center [520, 396] width 35 height 24
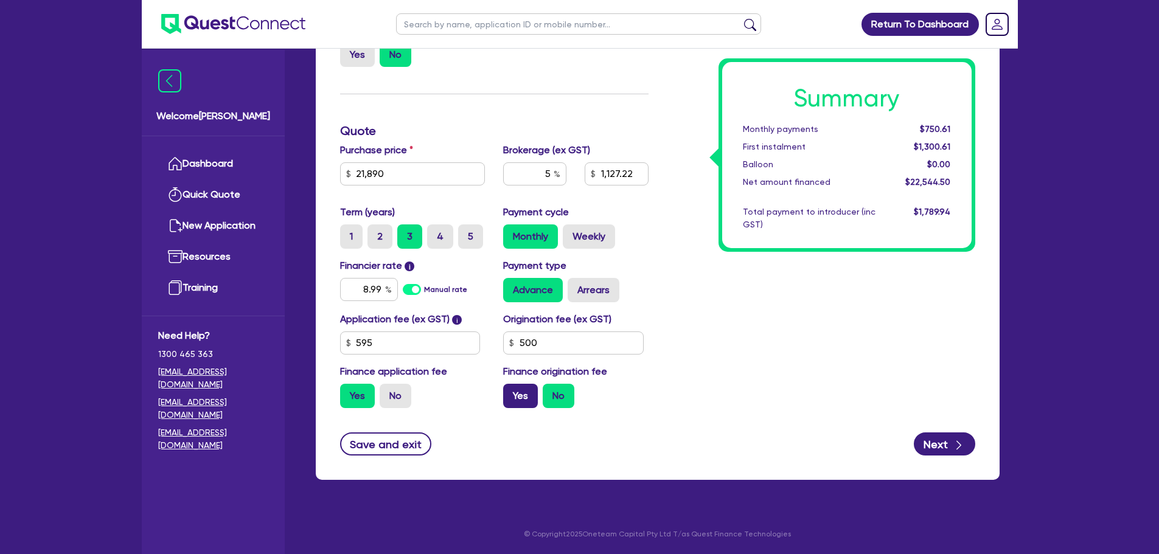
click at [511, 392] on input "Yes" at bounding box center [507, 388] width 8 height 8
click at [436, 238] on label "4" at bounding box center [440, 236] width 26 height 24
click at [435, 232] on input "4" at bounding box center [431, 228] width 8 height 8
click at [460, 243] on label "5" at bounding box center [470, 236] width 25 height 24
click at [460, 232] on input "5" at bounding box center [462, 228] width 8 height 8
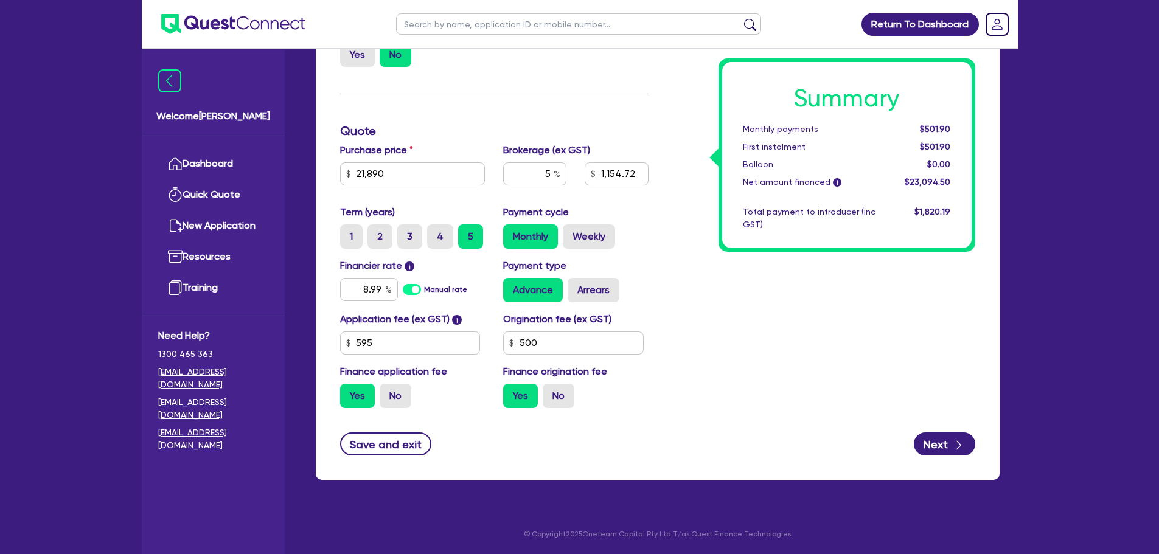
click at [808, 348] on div "Summary Monthly payments $501.90 First instalment $501.90 Balloon $0.00 Net amo…" at bounding box center [821, 194] width 327 height 448
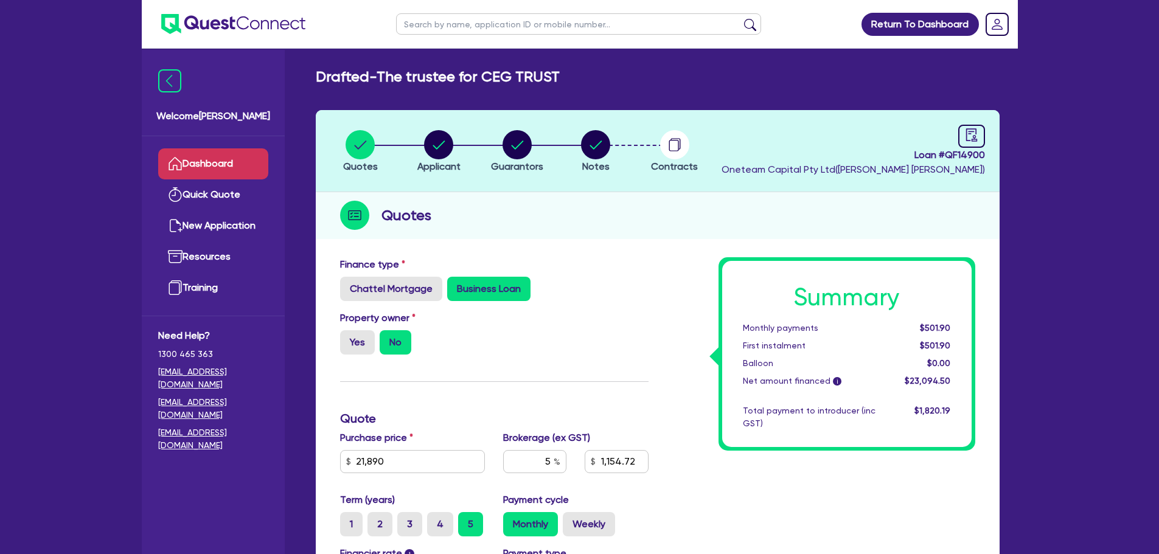
click at [210, 164] on link "Dashboard" at bounding box center [213, 163] width 110 height 31
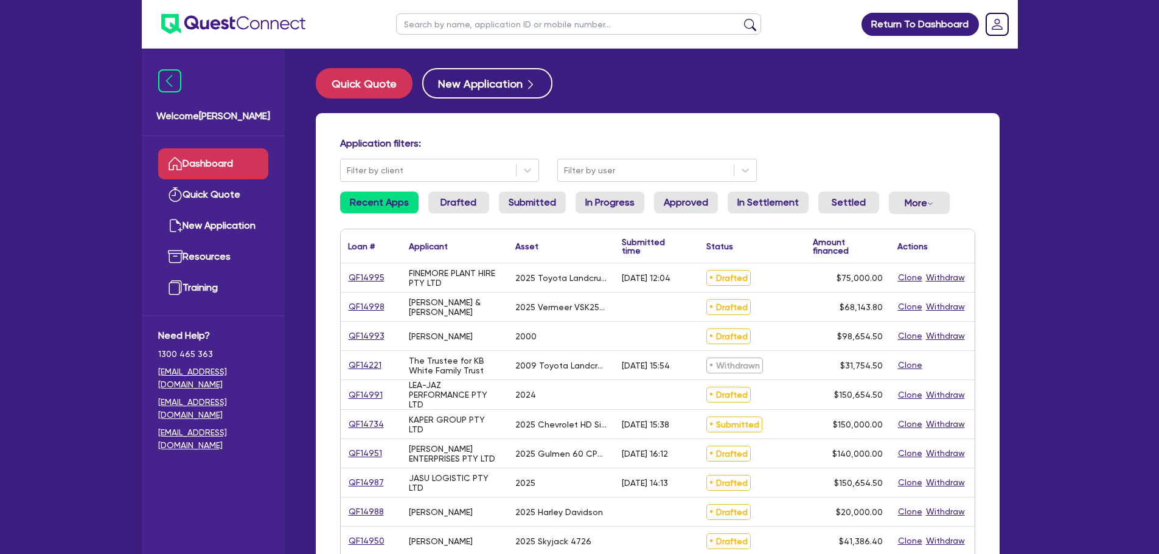
click at [470, 29] on input "text" at bounding box center [578, 23] width 365 height 21
click at [740, 18] on button "submit" at bounding box center [749, 26] width 19 height 17
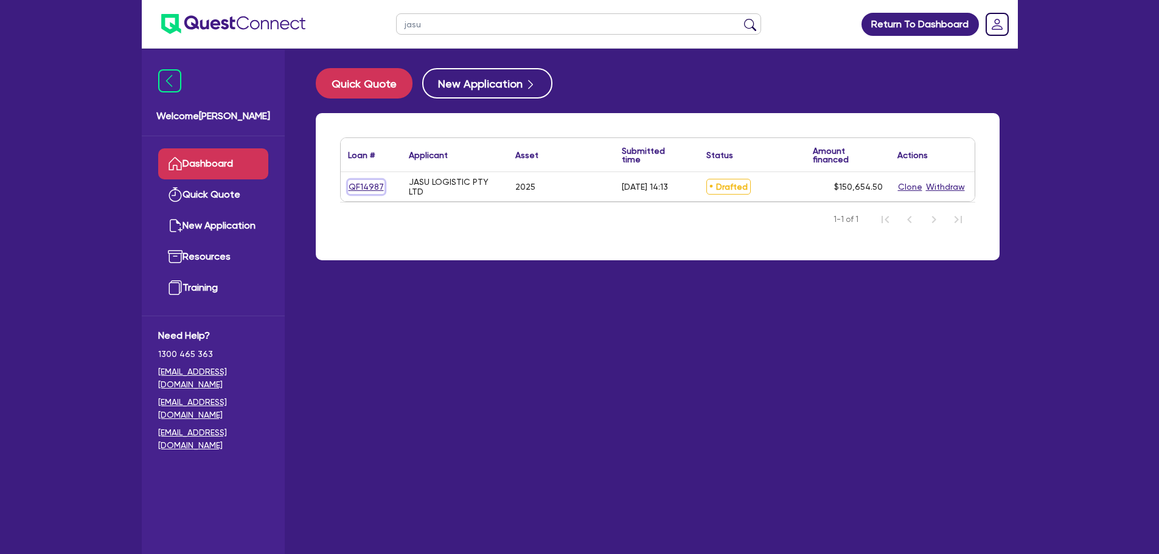
click at [371, 190] on link "QF14987" at bounding box center [366, 187] width 36 height 14
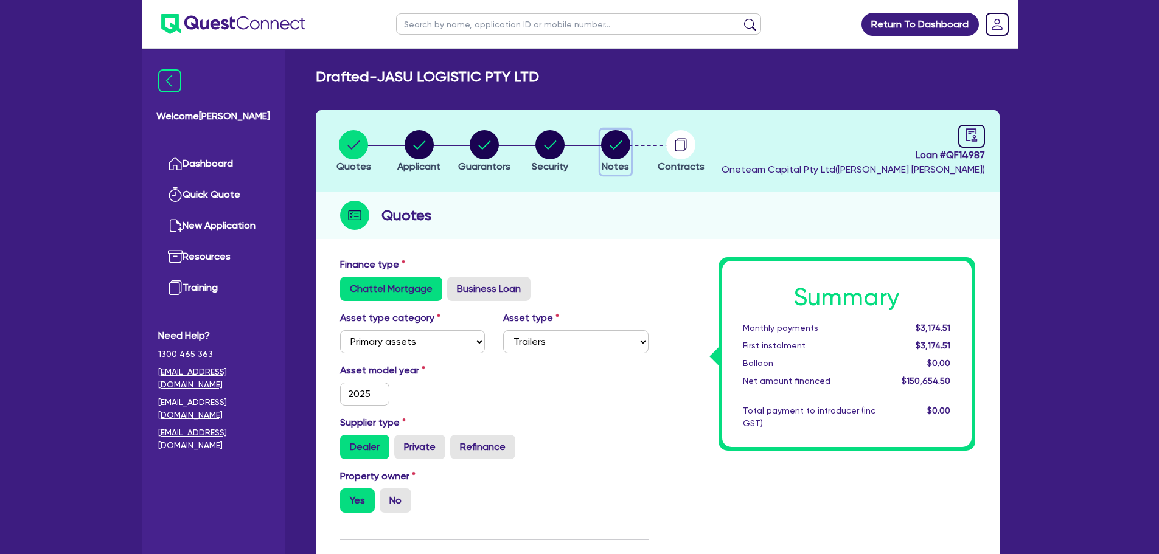
click at [627, 150] on circle "button" at bounding box center [615, 144] width 29 height 29
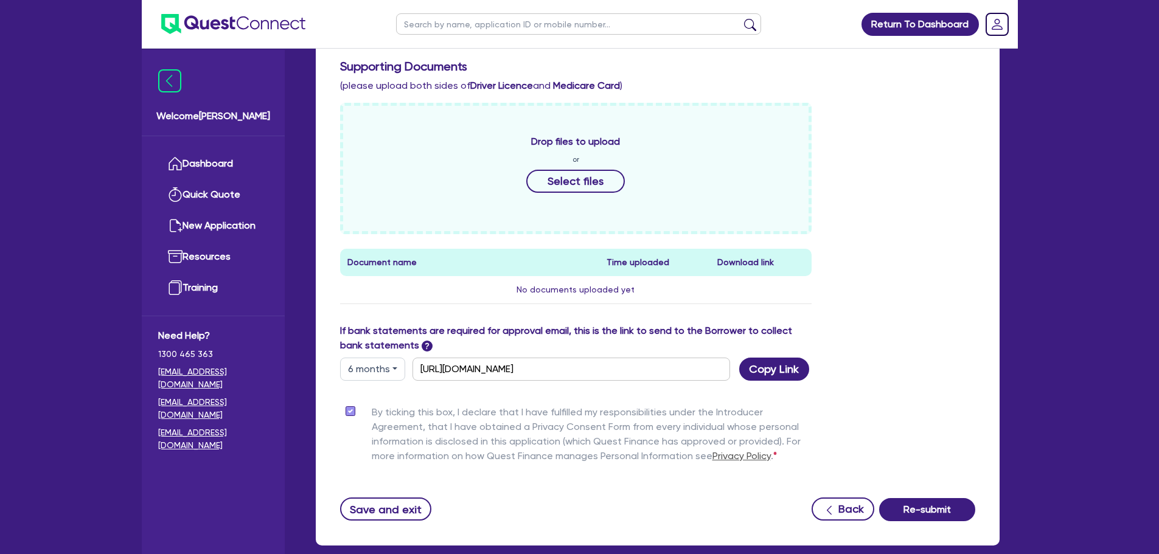
scroll to position [541, 0]
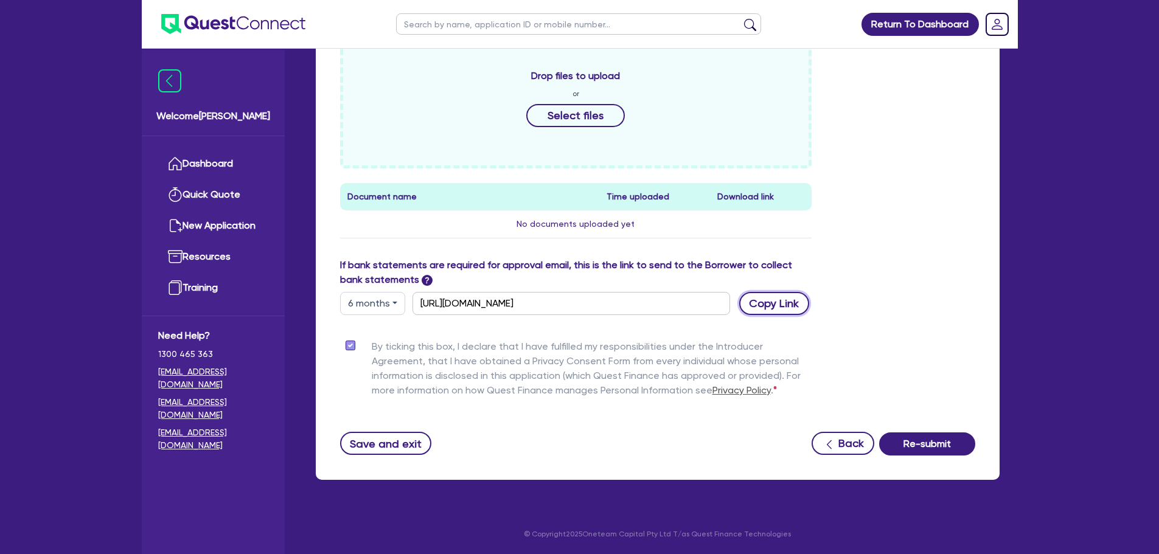
click at [763, 299] on button "Copy Link" at bounding box center [774, 303] width 70 height 23
click at [856, 248] on div "Drop files to upload or Select files Document name Time uploaded Download link …" at bounding box center [657, 147] width 653 height 221
click at [752, 304] on button "Copy Link" at bounding box center [774, 303] width 70 height 23
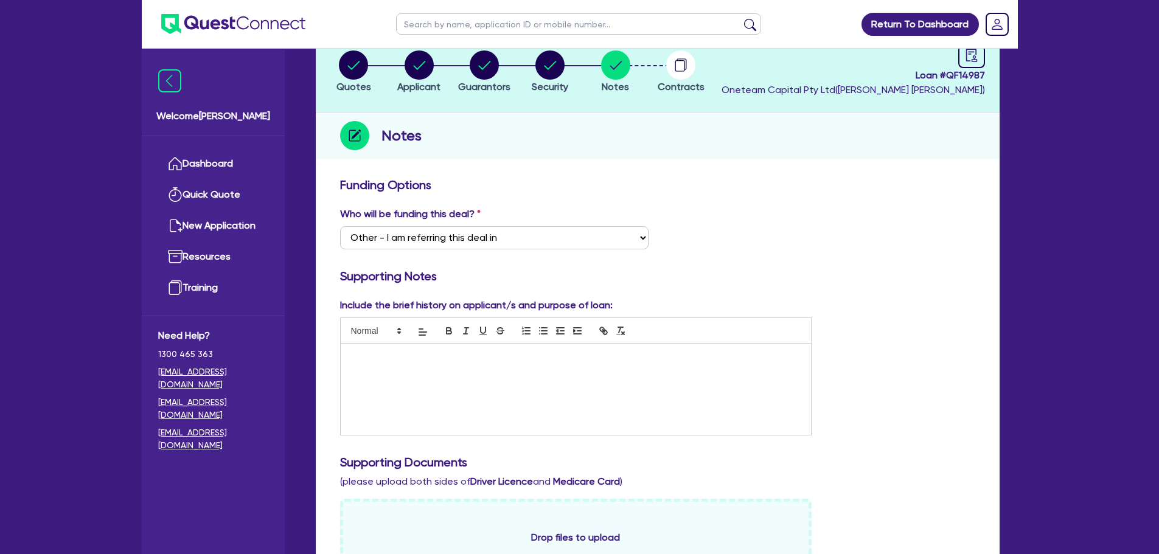
scroll to position [0, 0]
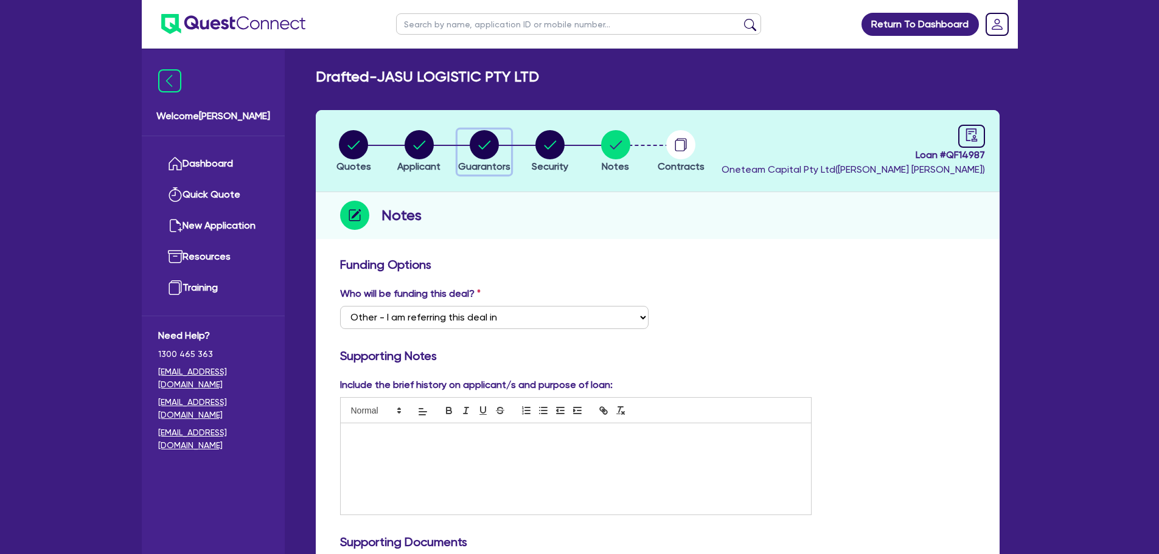
click at [488, 137] on circle "button" at bounding box center [484, 144] width 29 height 29
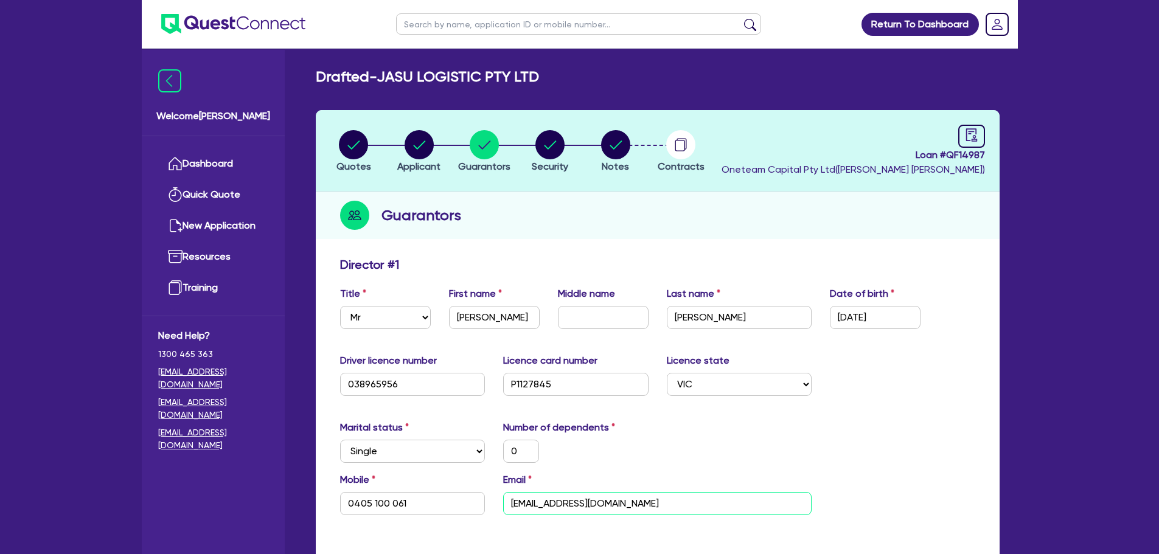
drag, startPoint x: 635, startPoint y: 502, endPoint x: 479, endPoint y: 511, distance: 156.6
click at [479, 511] on div "Mobile 0405 100 061 Email jasulogistic@gmail.com" at bounding box center [657, 499] width 653 height 52
click at [709, 276] on div "Director # 1" at bounding box center [657, 266] width 653 height 19
click at [207, 165] on link "Dashboard" at bounding box center [213, 163] width 110 height 31
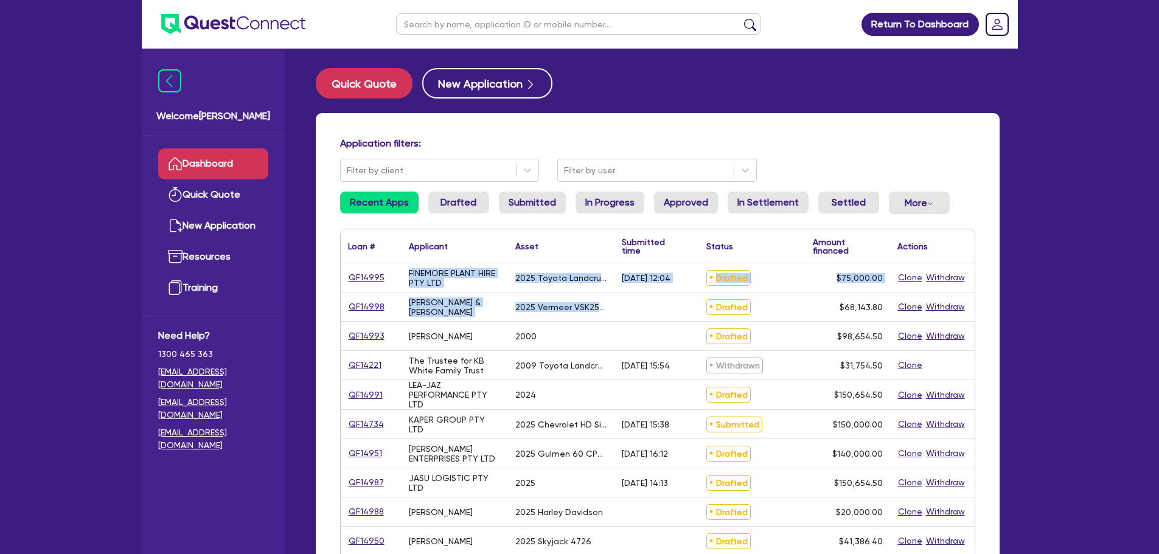
click at [409, 270] on div "QF14995 FINEMORE PLANT HIRE PTY LTD 2025 Toyota Landcrusier 20/08/2025 - 12:04 …" at bounding box center [658, 555] width 634 height 585
click at [522, 291] on div "2025 Toyota Landcrusier" at bounding box center [561, 277] width 106 height 29
click at [584, 301] on div "2025 Vermeer VSK25-100G" at bounding box center [561, 307] width 106 height 29
click at [596, 305] on div "2025 Vermeer VSK25-100G" at bounding box center [561, 307] width 92 height 10
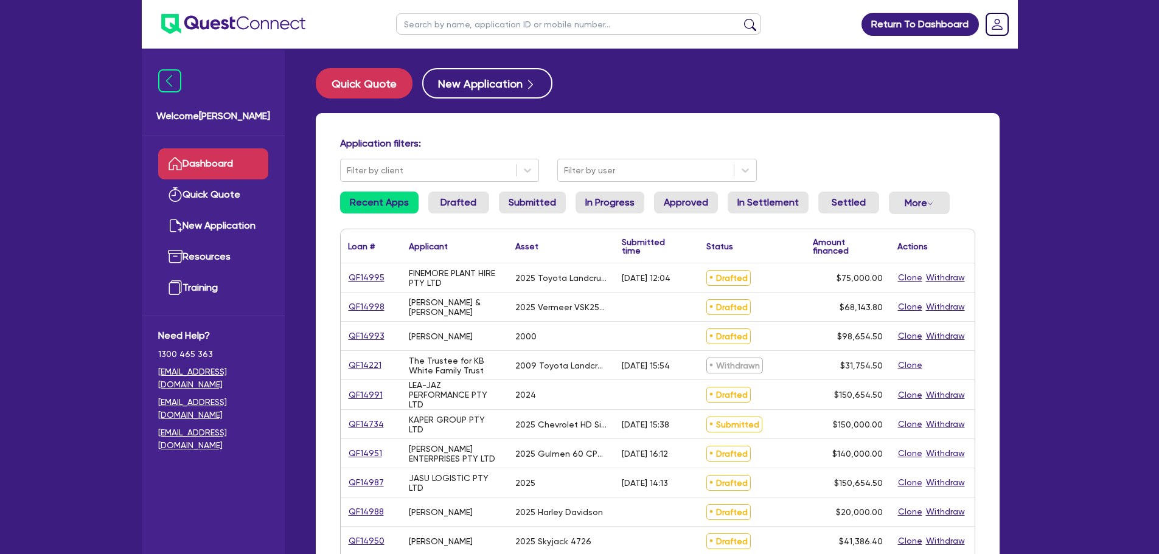
click at [454, 27] on input "text" at bounding box center [578, 23] width 365 height 21
click at [740, 18] on button "submit" at bounding box center [749, 26] width 19 height 17
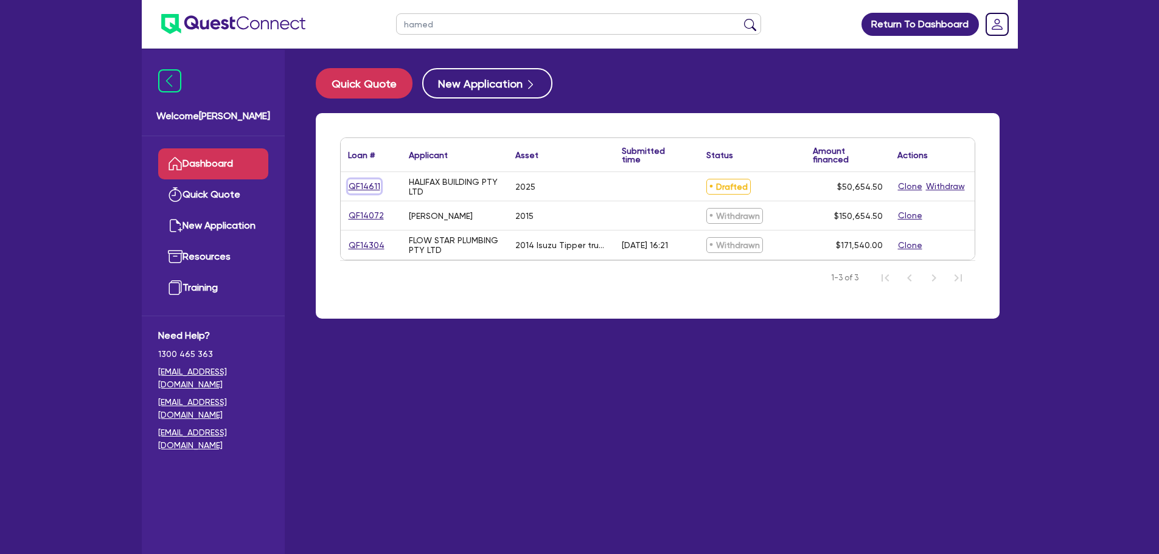
click at [361, 188] on link "QF14611" at bounding box center [364, 186] width 33 height 14
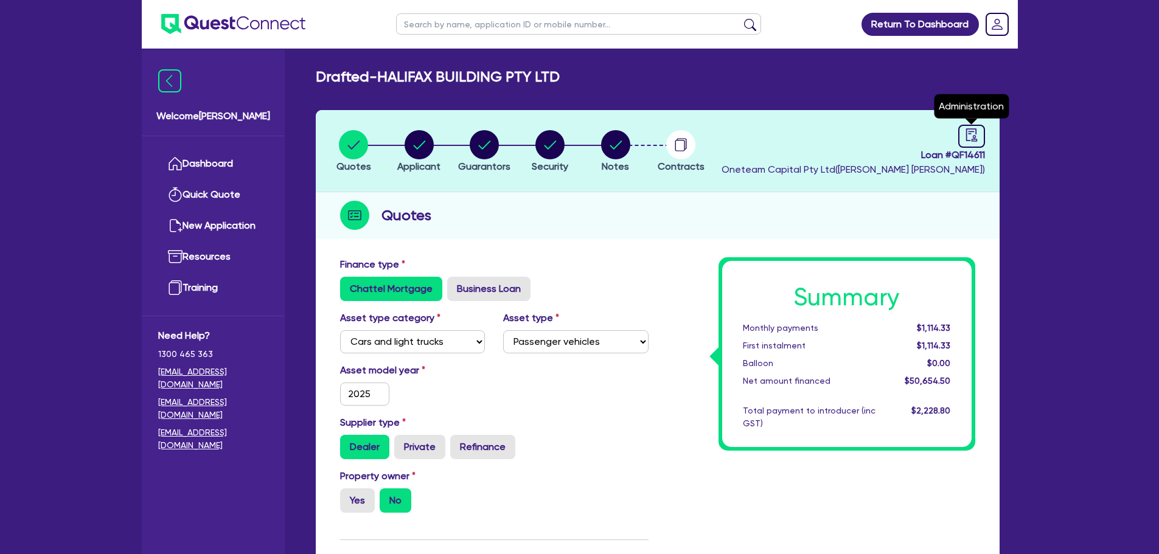
drag, startPoint x: 972, startPoint y: 137, endPoint x: 930, endPoint y: 137, distance: 42.0
click at [972, 136] on icon "audit" at bounding box center [971, 134] width 13 height 13
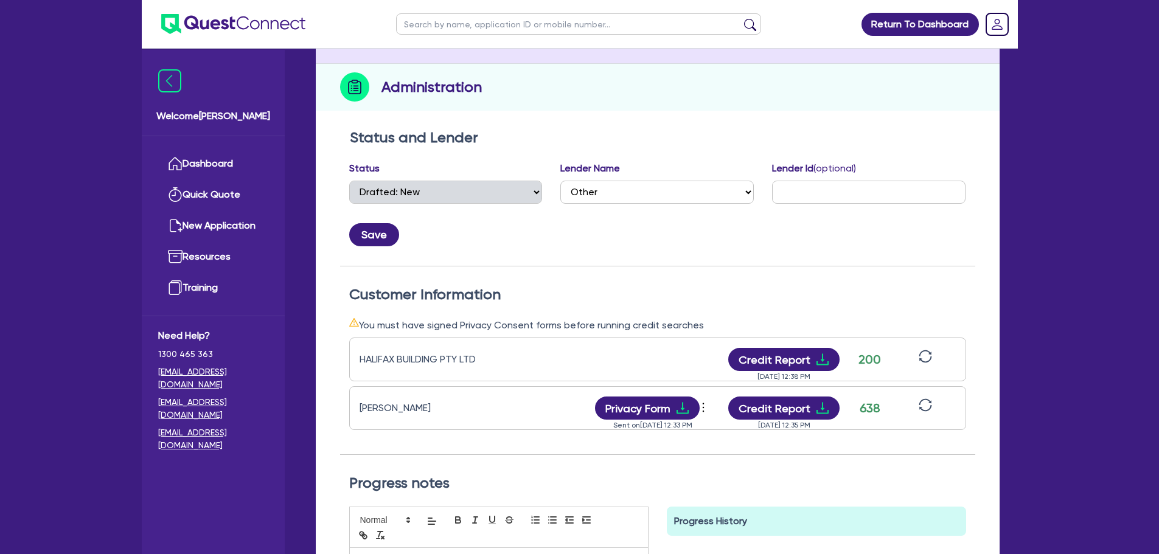
scroll to position [365, 0]
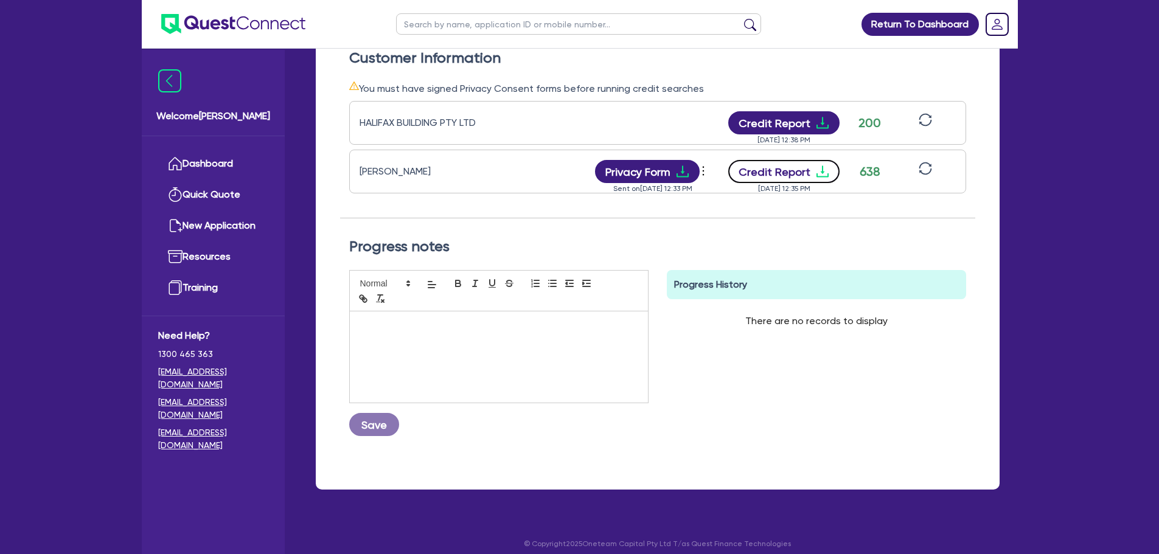
click at [791, 170] on button "Credit Report" at bounding box center [783, 171] width 111 height 23
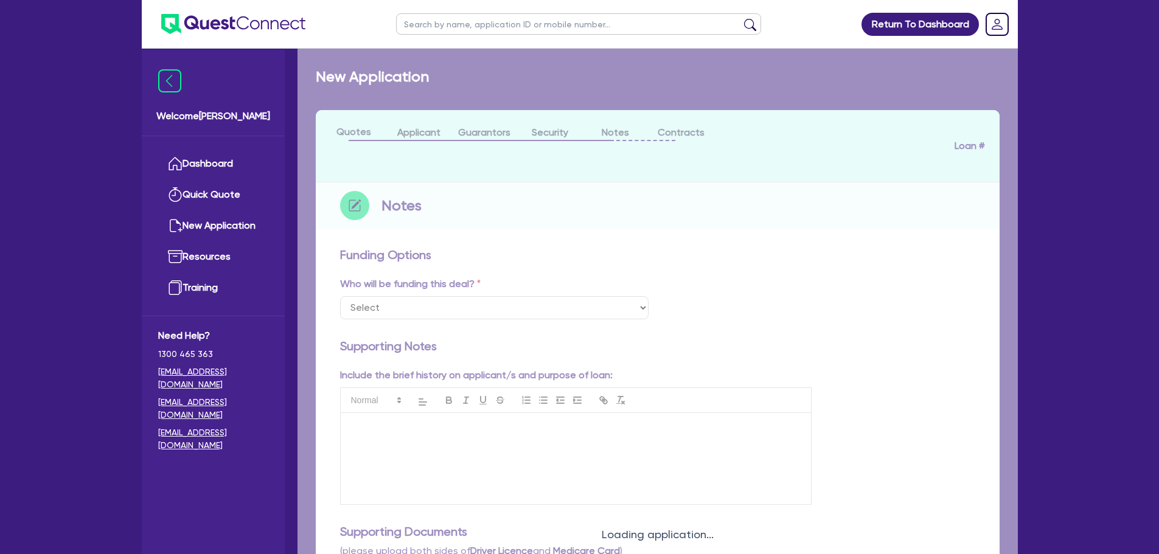
select select "Other"
checkbox input "true"
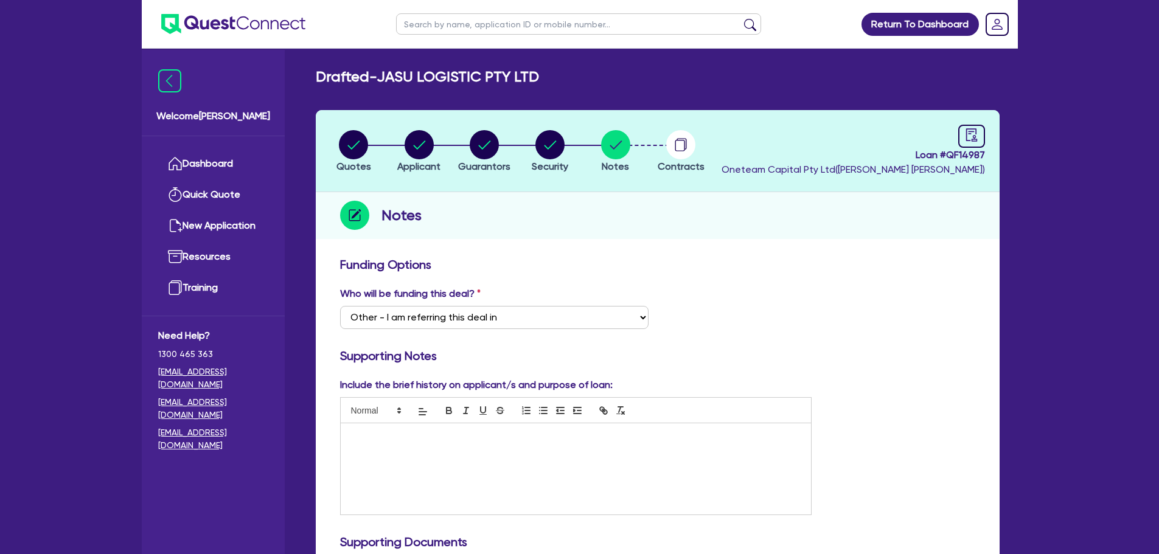
select select "Other"
drag, startPoint x: 427, startPoint y: 218, endPoint x: 381, endPoint y: 213, distance: 46.5
click at [381, 213] on div "Notes" at bounding box center [658, 215] width 684 height 47
click at [442, 227] on div "Notes" at bounding box center [658, 215] width 684 height 47
drag, startPoint x: 421, startPoint y: 211, endPoint x: 383, endPoint y: 211, distance: 38.3
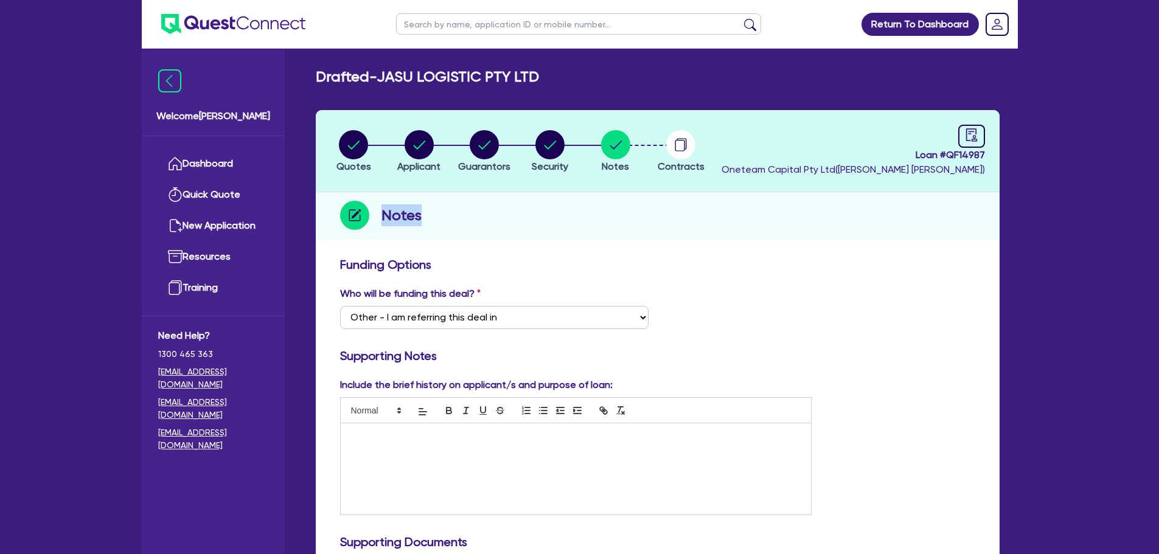
click at [383, 211] on div "Notes" at bounding box center [658, 215] width 684 height 47
click at [445, 232] on div "Notes" at bounding box center [658, 215] width 684 height 47
select select "Other"
